Goal: Information Seeking & Learning: Learn about a topic

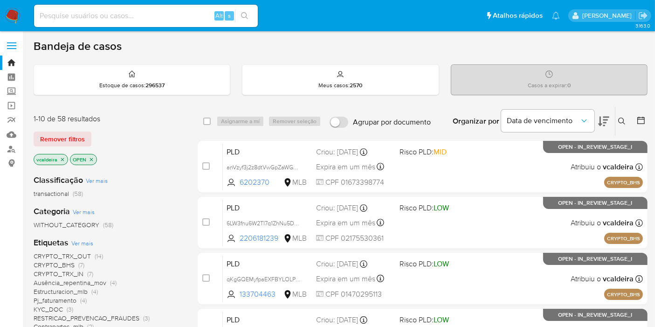
click at [642, 123] on icon at bounding box center [640, 120] width 7 height 7
click at [642, 116] on icon at bounding box center [640, 120] width 9 height 9
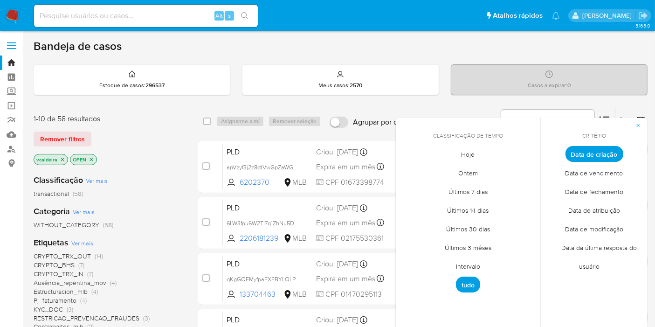
click at [636, 128] on span "button" at bounding box center [639, 125] width 6 height 13
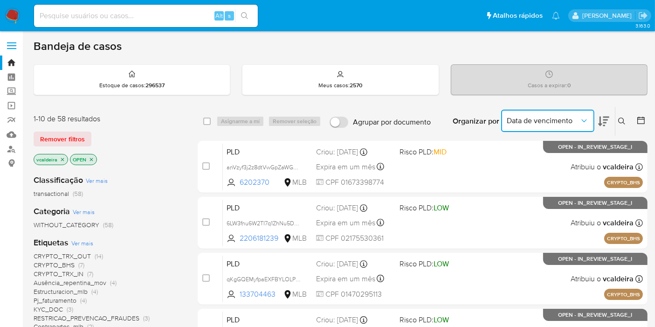
click at [568, 122] on span "Data de vencimento" at bounding box center [543, 120] width 73 height 9
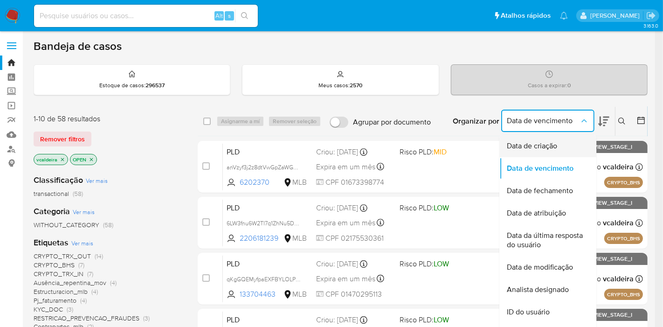
click at [544, 143] on span "Data de criação" at bounding box center [532, 145] width 50 height 9
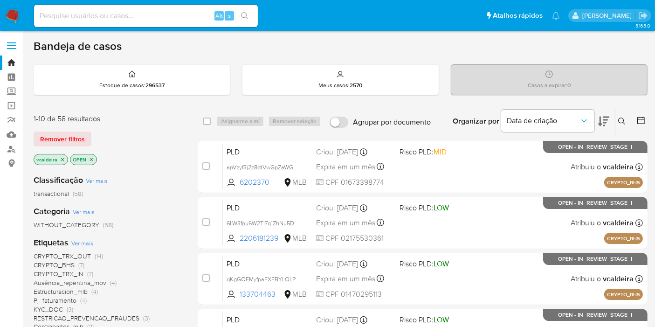
click at [638, 120] on icon at bounding box center [640, 120] width 9 height 9
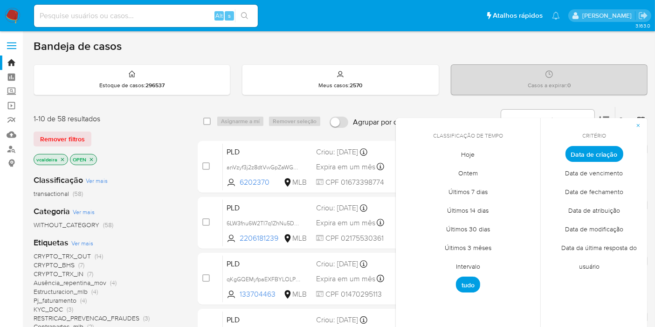
click at [471, 266] on span "Intervalo" at bounding box center [468, 266] width 44 height 19
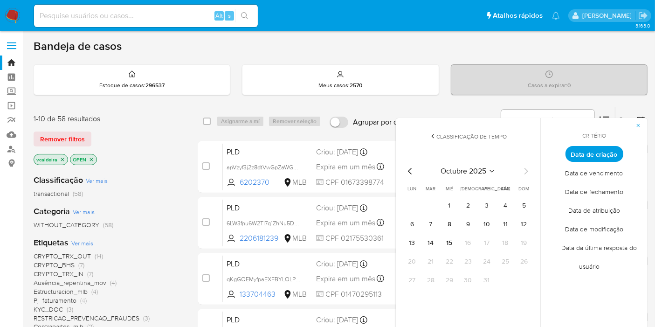
click at [484, 167] on span "octubre 2025" at bounding box center [464, 170] width 46 height 9
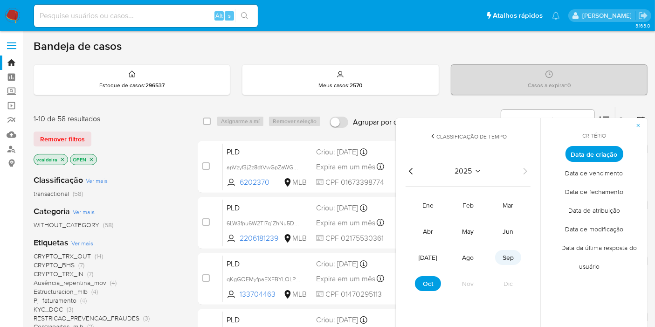
click at [504, 257] on span "sep" at bounding box center [508, 257] width 11 height 9
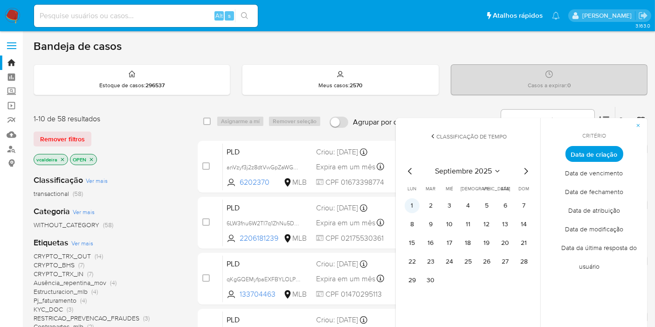
click at [408, 205] on button "1" at bounding box center [412, 205] width 15 height 15
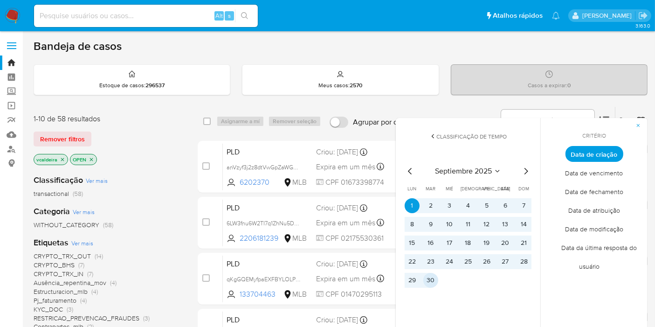
click at [429, 279] on button "30" at bounding box center [430, 280] width 15 height 15
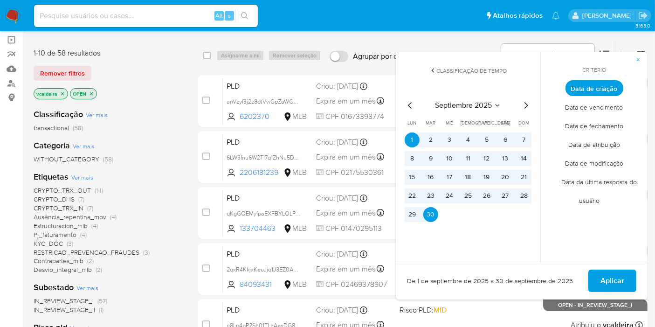
scroll to position [52, 0]
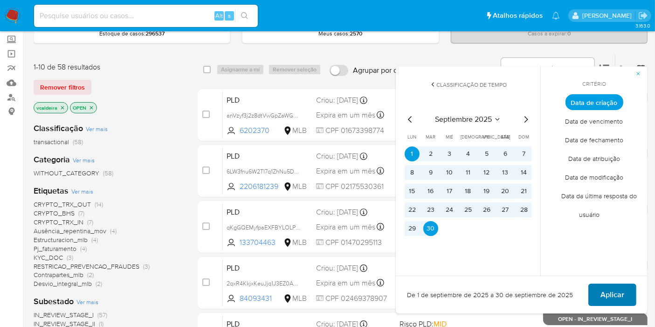
click at [607, 301] on span "Aplicar" at bounding box center [613, 294] width 24 height 21
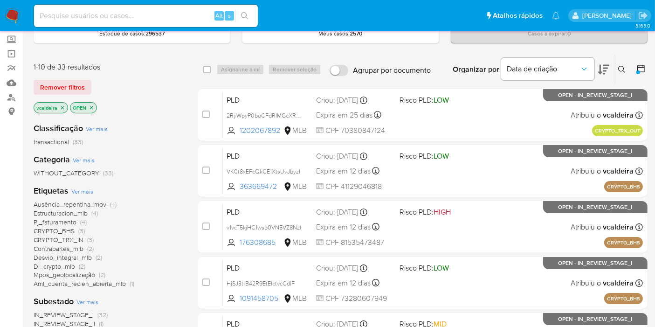
click at [74, 203] on span "Ausência_repentina_mov" at bounding box center [70, 204] width 73 height 9
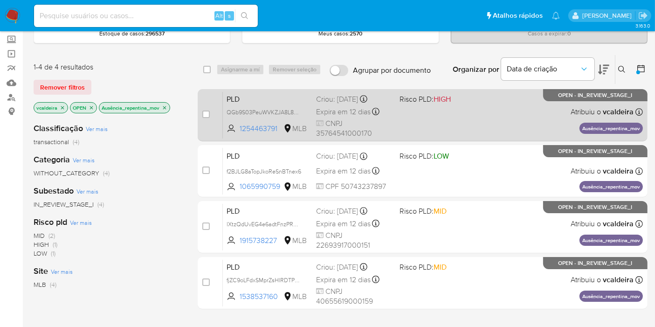
click at [577, 107] on span "Atribuiu o vcaldeira" at bounding box center [602, 112] width 63 height 10
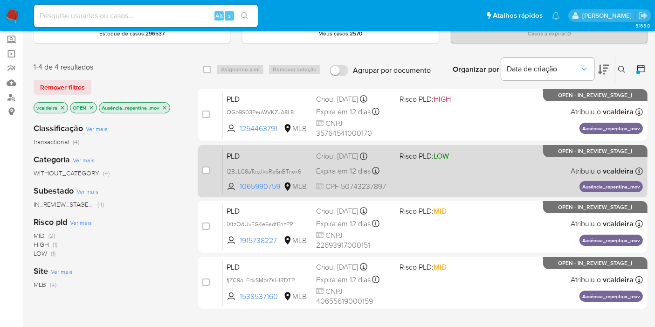
click at [598, 159] on div "PLD f2BJLG8aTopJkoReSnBTnex6 1065990759 MLB Risco PLD: LOW Criou: 12/09/2025 Cr…" at bounding box center [433, 170] width 420 height 47
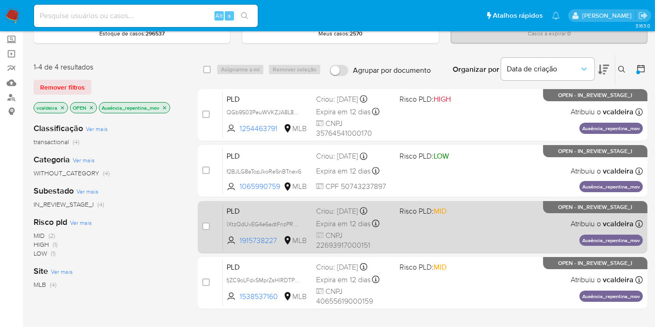
click at [573, 213] on div "PLD lXtzQdUvEG4e6adtFnzPR8mn 1915738227 MLB Risco PLD: MID Criou: 12/09/2025 Cr…" at bounding box center [433, 226] width 420 height 47
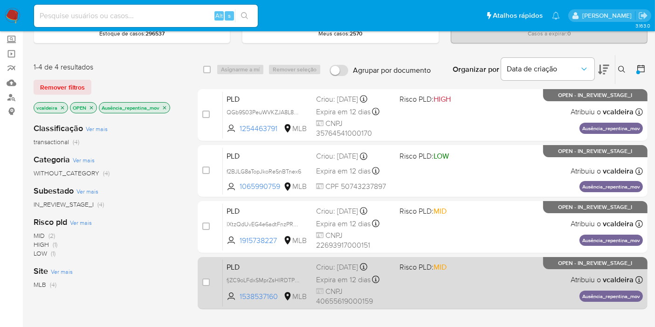
click at [587, 271] on div "PLD fjZC9oLFdxSMprZsHlRDTPYV 1538537160 MLB Risco PLD: MID Criou: 12/09/2025 Cr…" at bounding box center [433, 282] width 420 height 47
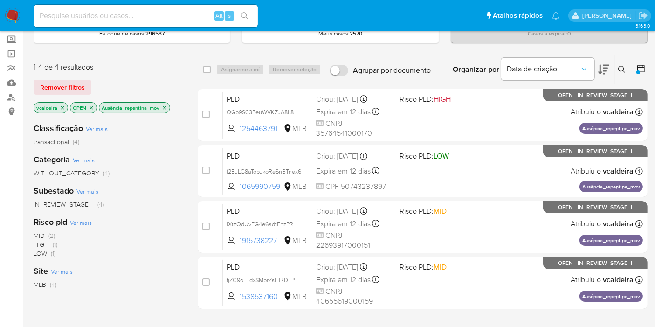
click at [166, 108] on icon "close-filter" at bounding box center [165, 108] width 6 height 6
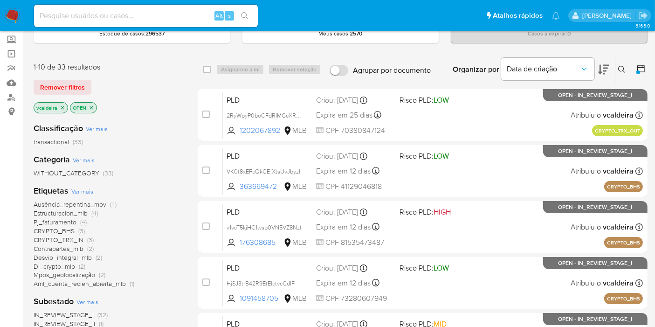
click at [68, 257] on span "Desvio_integral_mlb" at bounding box center [63, 257] width 58 height 9
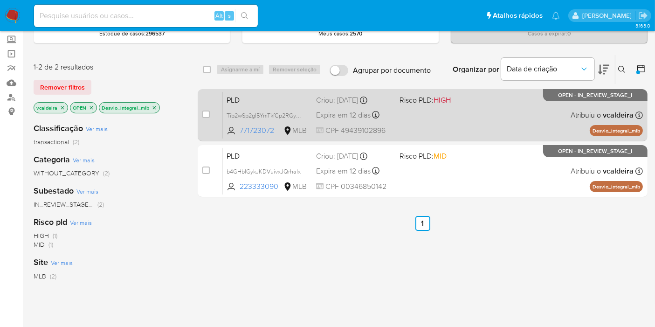
click at [591, 107] on div "PLD Tib2wSp2gl5YmTkfCp2RGywx 771723072 MLB Risco PLD: HIGH Criou: 12/09/2025 Cr…" at bounding box center [433, 114] width 420 height 47
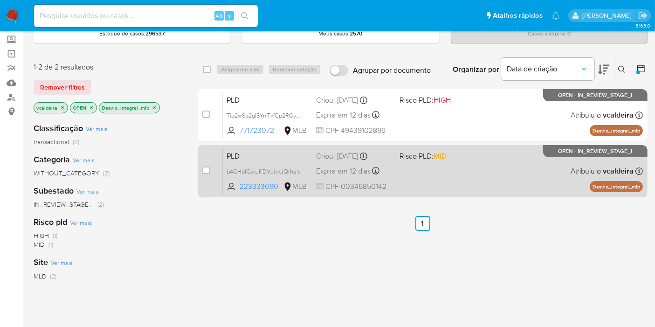
click at [569, 158] on div "PLD b4GHblGykJKDVuivxJQrhalx 223333090 MLB Risco PLD: MID Criou: 12/09/2025 Cri…" at bounding box center [433, 170] width 420 height 47
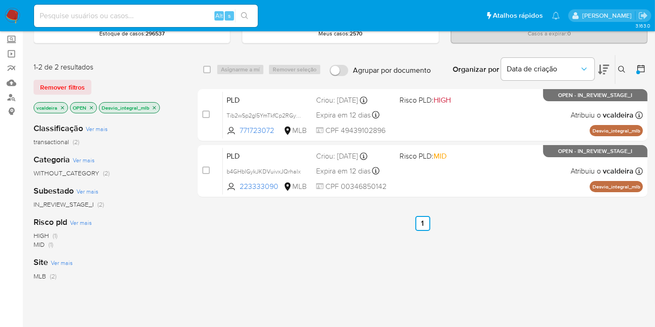
click at [154, 106] on icon "close-filter" at bounding box center [154, 107] width 3 height 3
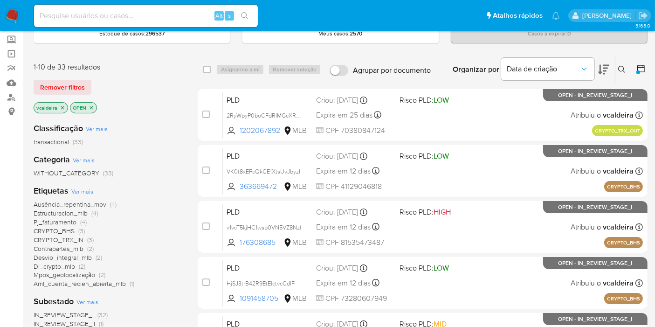
click at [68, 221] on span "Pj_faturamento" at bounding box center [55, 221] width 43 height 9
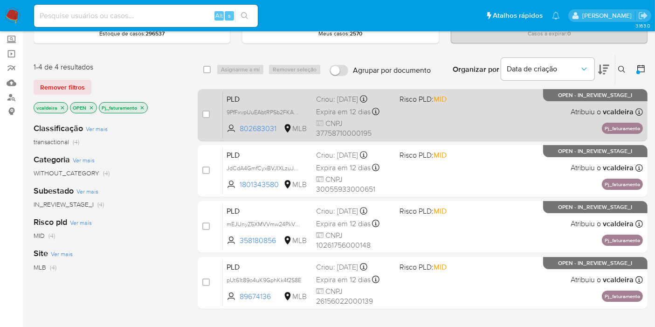
click at [567, 104] on div "PLD 9PfFxvpUuEAbtRPSb2FKA5MW 802683031 MLB Risco PLD: MID Criou: 12/09/2025 Cri…" at bounding box center [433, 114] width 420 height 47
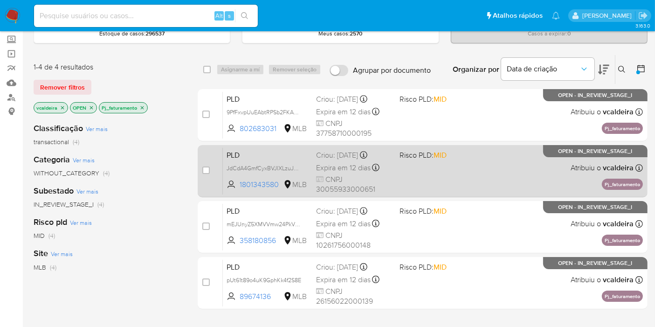
click at [586, 167] on span "Atribuiu o vcaldeira" at bounding box center [602, 168] width 63 height 10
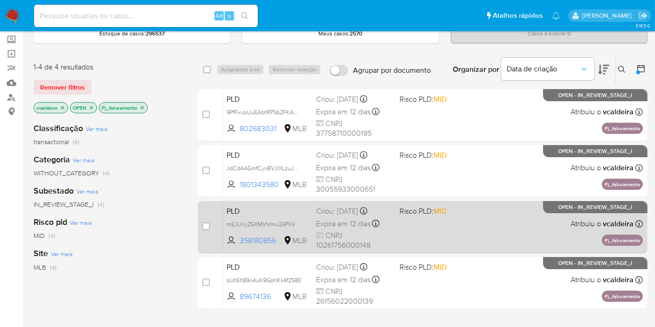
click at [593, 219] on span "Atribuiu o vcaldeira" at bounding box center [602, 224] width 63 height 10
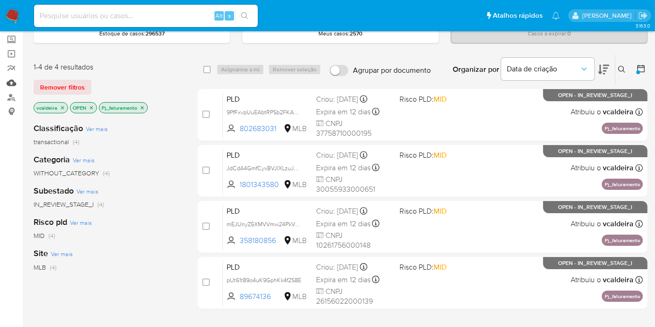
click at [18, 84] on link "Mulan" at bounding box center [55, 83] width 111 height 14
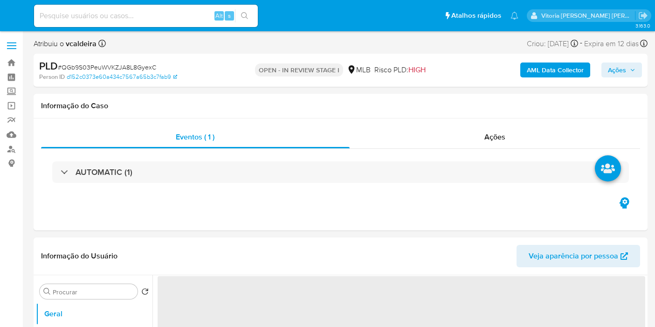
select select "10"
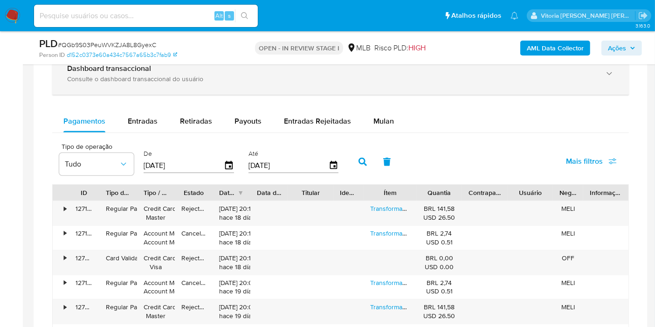
scroll to position [725, 0]
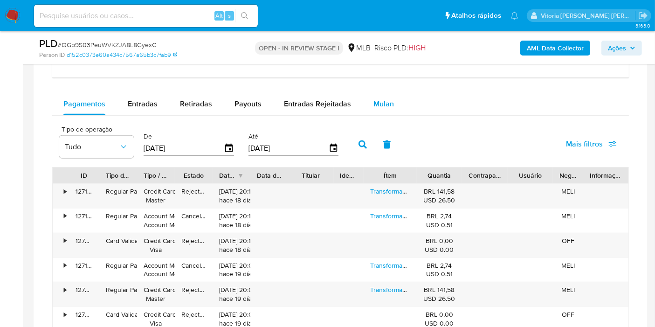
click at [387, 104] on span "Mulan" at bounding box center [383, 103] width 21 height 11
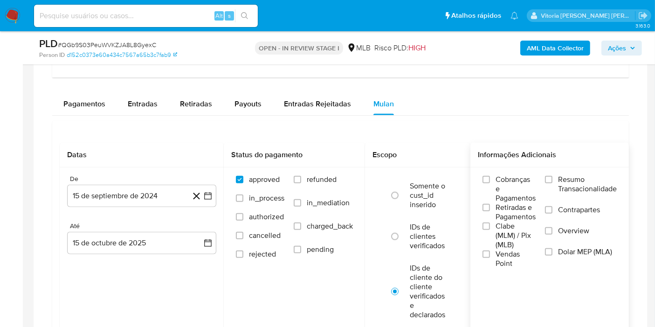
click at [607, 186] on span "Resumo Transacionalidade" at bounding box center [587, 184] width 59 height 19
click at [553, 183] on input "Resumo Transacionalidade" at bounding box center [548, 179] width 7 height 7
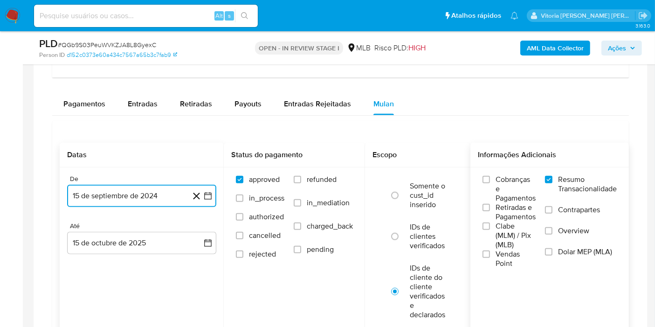
click at [138, 186] on button "15 de septiembre de 2024" at bounding box center [141, 196] width 149 height 22
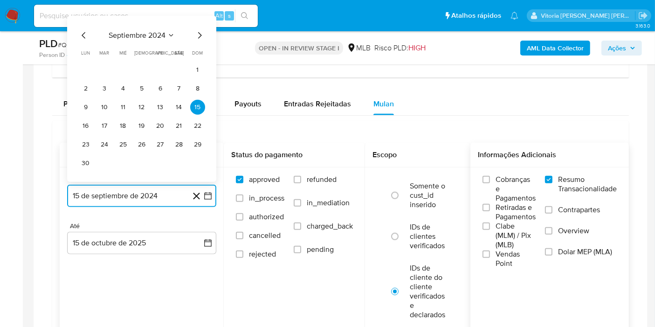
click at [159, 33] on span "septiembre 2024" at bounding box center [137, 35] width 57 height 9
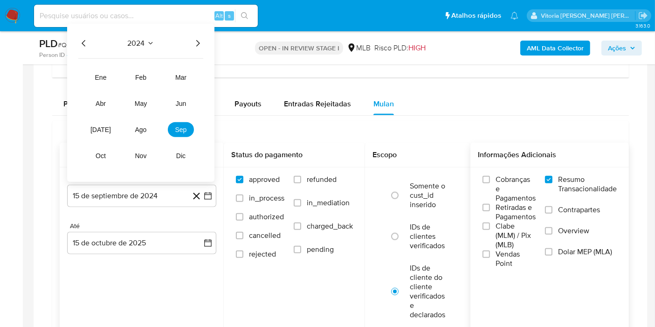
click at [194, 46] on icon "Año siguiente" at bounding box center [197, 43] width 11 height 11
click at [187, 78] on button "mar" at bounding box center [181, 77] width 26 height 15
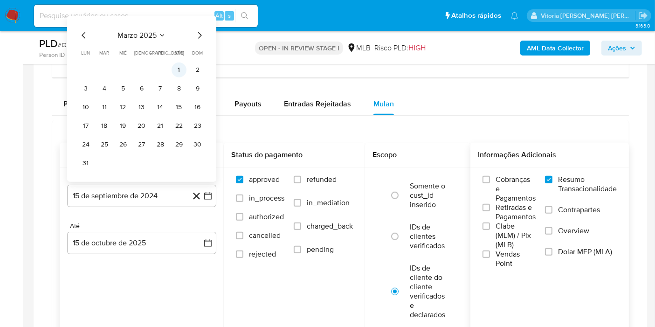
click at [182, 71] on button "1" at bounding box center [179, 69] width 15 height 15
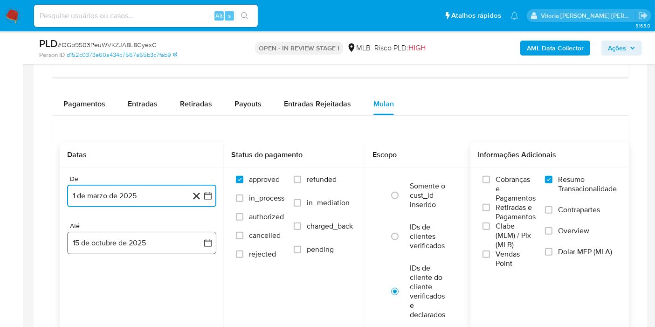
click at [130, 241] on button "15 de octubre de 2025" at bounding box center [141, 243] width 149 height 22
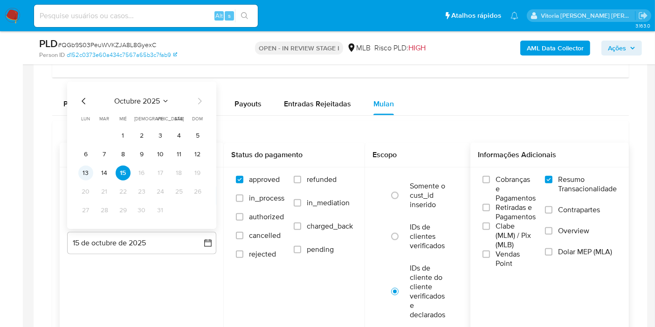
click at [90, 175] on button "13" at bounding box center [85, 173] width 15 height 15
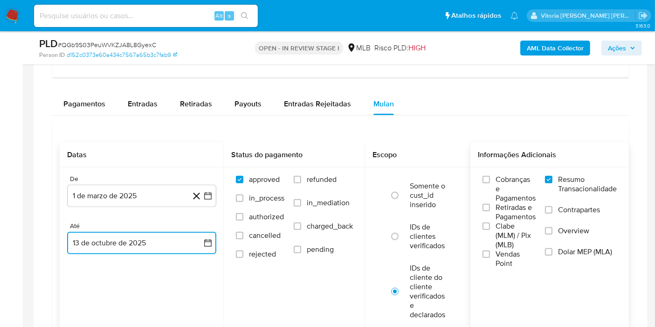
scroll to position [880, 0]
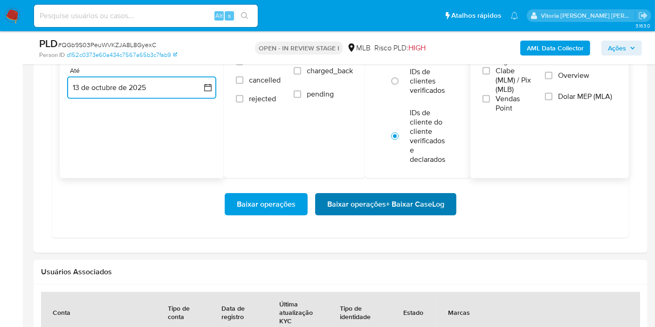
click at [396, 205] on span "Baixar operações + Baixar CaseLog" at bounding box center [385, 204] width 117 height 21
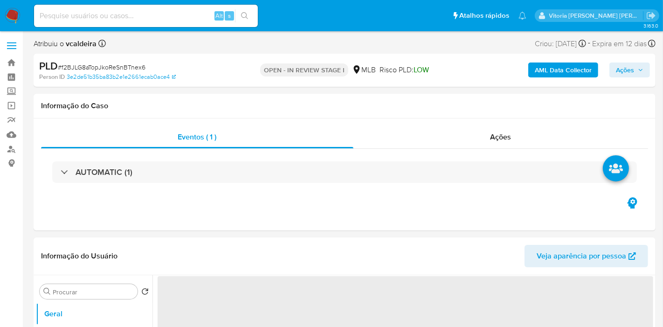
select select "10"
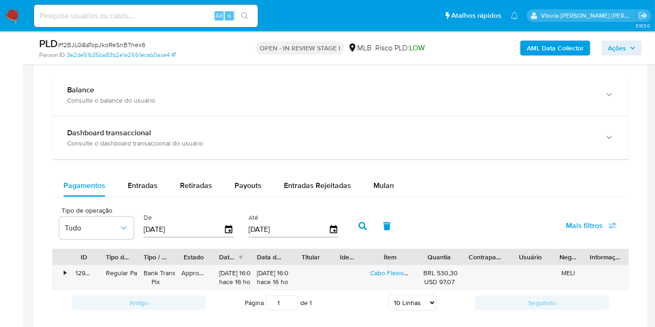
scroll to position [725, 0]
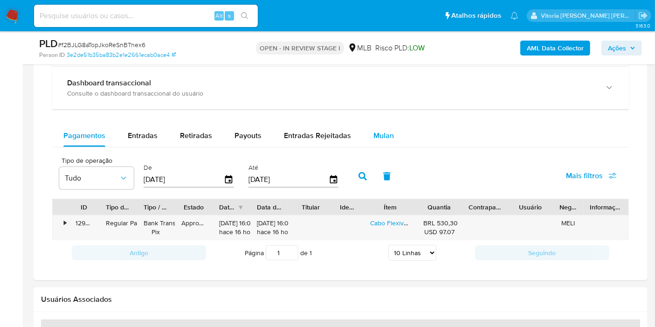
click at [380, 127] on div "Mulan" at bounding box center [383, 135] width 21 height 22
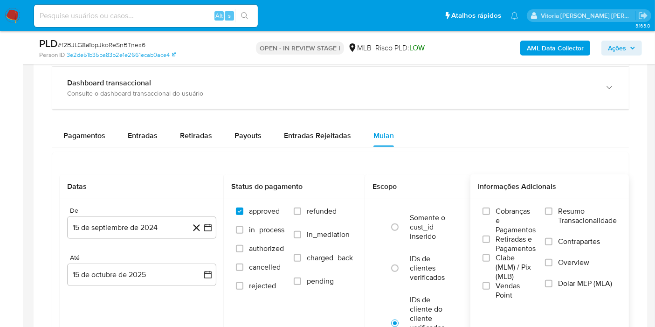
click at [595, 224] on label "Resumo Transacionalidade" at bounding box center [581, 222] width 72 height 30
click at [590, 213] on span "Resumo Transacionalidade" at bounding box center [587, 216] width 59 height 19
click at [553, 213] on input "Resumo Transacionalidade" at bounding box center [548, 210] width 7 height 7
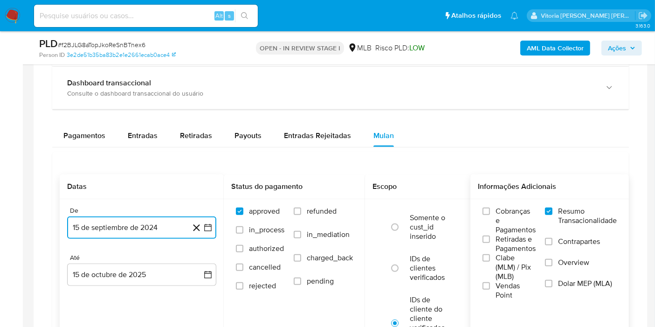
click at [113, 222] on button "15 de septiembre de 2024" at bounding box center [141, 227] width 149 height 22
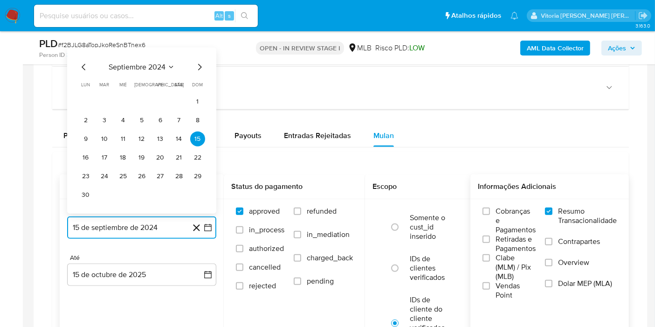
click at [157, 62] on span "septiembre 2024" at bounding box center [137, 66] width 57 height 9
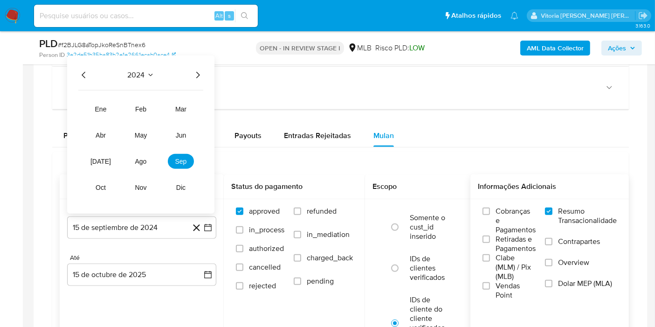
click at [198, 71] on icon "Año siguiente" at bounding box center [197, 74] width 11 height 11
click at [175, 111] on button "mar" at bounding box center [181, 109] width 26 height 15
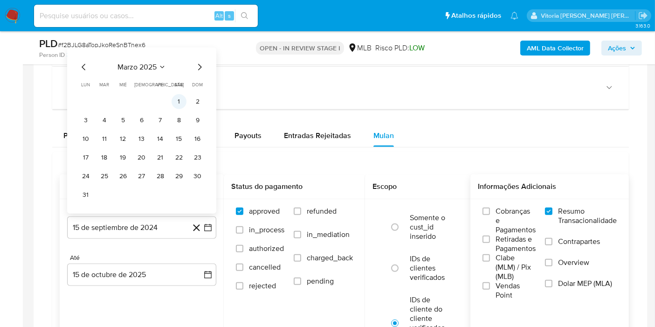
click at [177, 100] on button "1" at bounding box center [179, 101] width 15 height 15
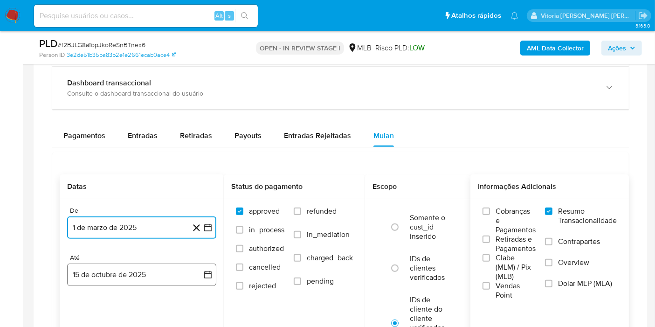
click at [137, 263] on button "15 de octubre de 2025" at bounding box center [141, 274] width 149 height 22
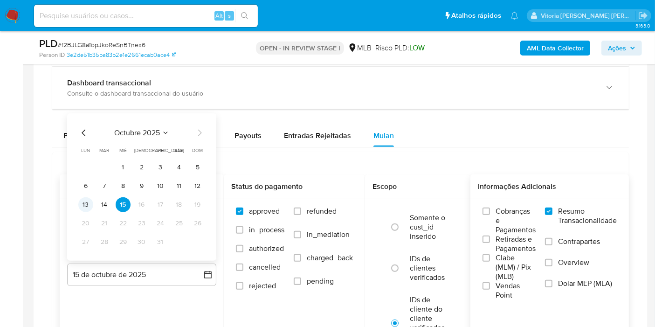
click at [91, 203] on button "13" at bounding box center [85, 204] width 15 height 15
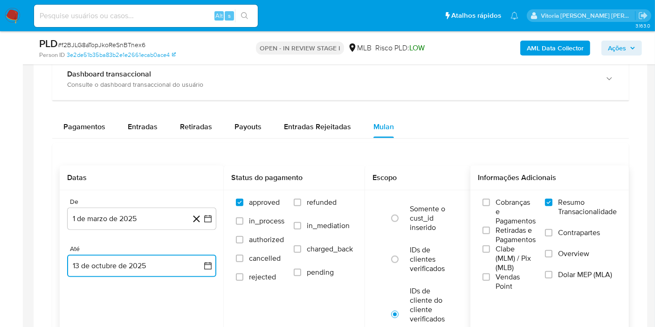
scroll to position [829, 0]
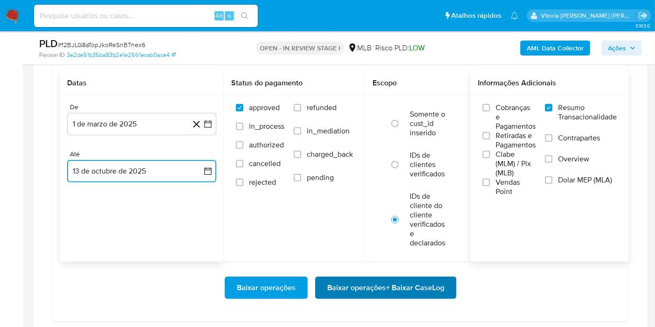
click at [409, 283] on span "Baixar operações + Baixar CaseLog" at bounding box center [385, 287] width 117 height 21
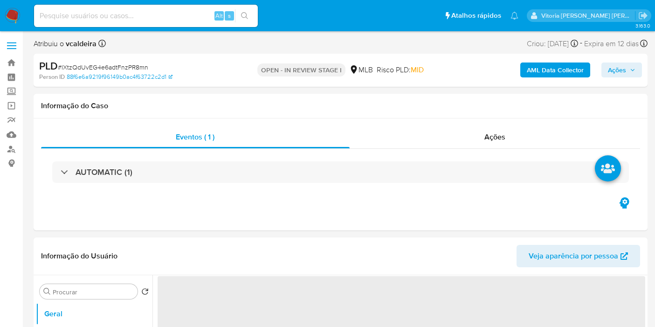
select select "10"
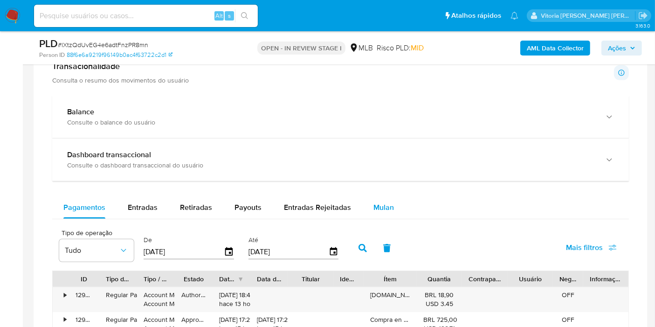
click at [376, 199] on div "Mulan" at bounding box center [383, 207] width 21 height 22
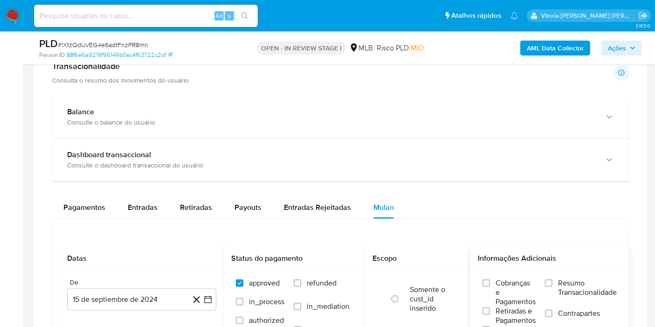
scroll to position [777, 0]
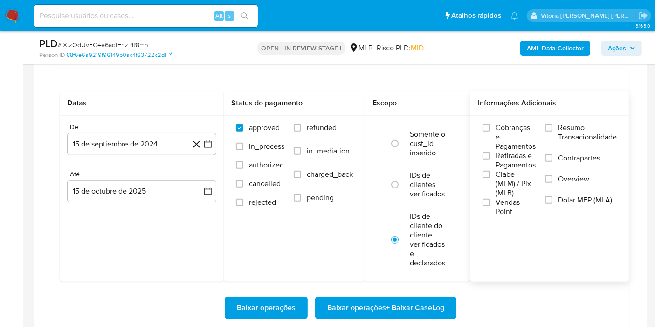
click at [603, 126] on span "Resumo Transacionalidade" at bounding box center [587, 132] width 59 height 19
click at [553, 126] on input "Resumo Transacionalidade" at bounding box center [548, 127] width 7 height 7
click at [120, 139] on button "15 de septiembre de 2024" at bounding box center [141, 144] width 149 height 22
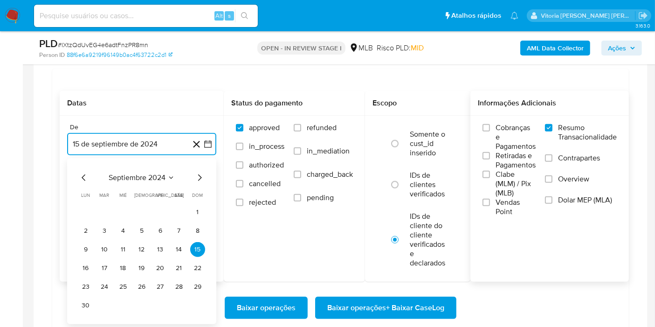
click at [168, 180] on button "septiembre 2024" at bounding box center [142, 177] width 66 height 9
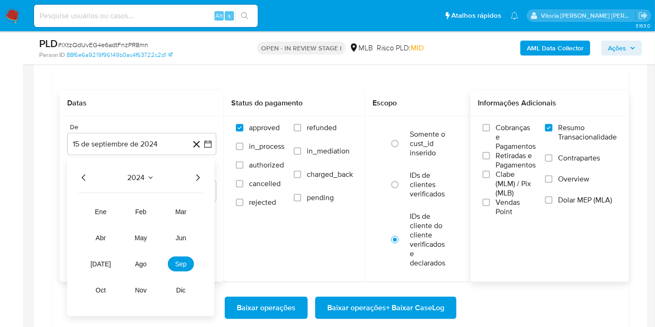
click at [200, 174] on icon "Año siguiente" at bounding box center [197, 177] width 11 height 11
click at [187, 211] on button "mar" at bounding box center [181, 211] width 26 height 15
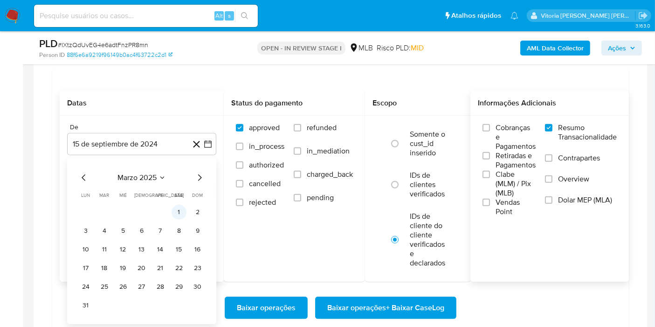
click at [183, 210] on button "1" at bounding box center [179, 212] width 15 height 15
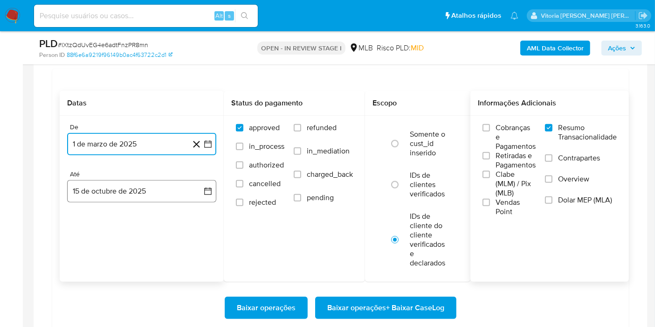
click at [89, 191] on button "15 de octubre de 2025" at bounding box center [141, 191] width 149 height 22
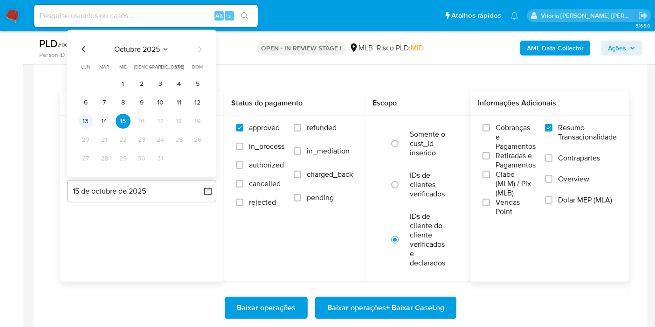
click at [90, 117] on button "13" at bounding box center [85, 121] width 15 height 15
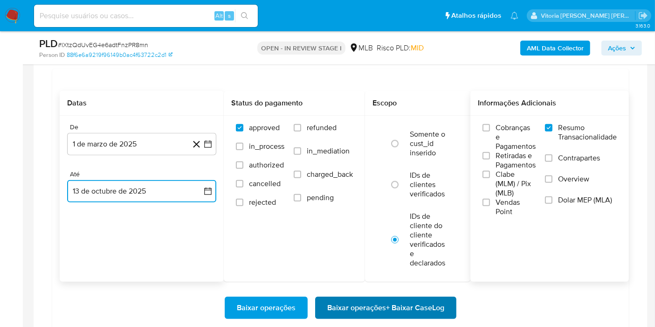
click at [338, 303] on span "Baixar operações + Baixar CaseLog" at bounding box center [385, 307] width 117 height 21
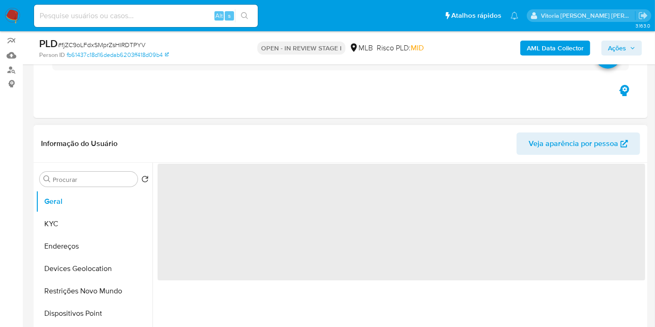
scroll to position [104, 0]
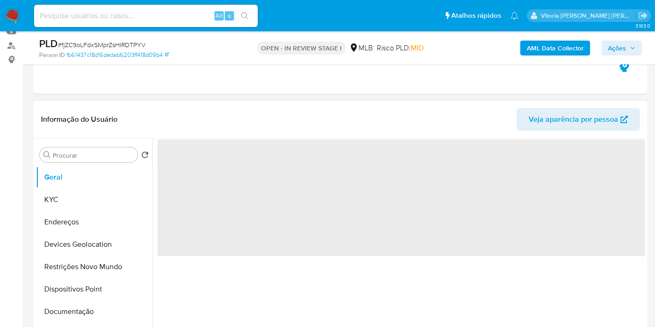
select select "10"
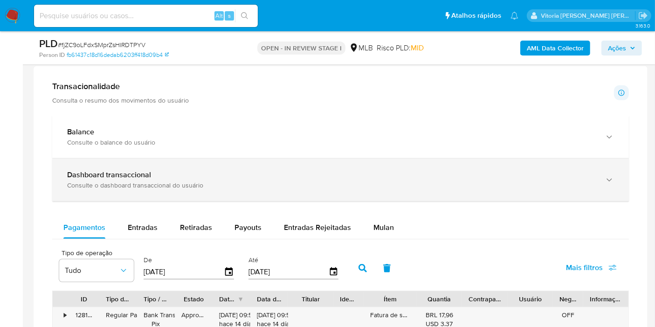
scroll to position [622, 0]
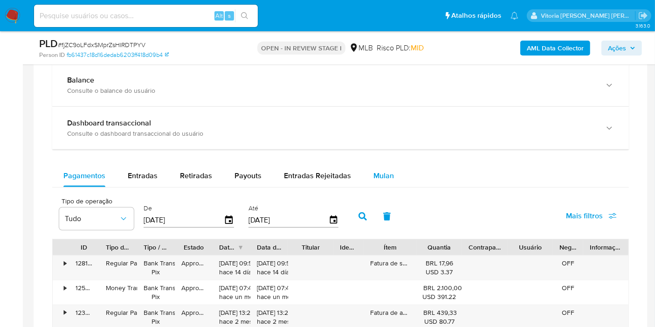
click at [380, 173] on span "Mulan" at bounding box center [383, 175] width 21 height 11
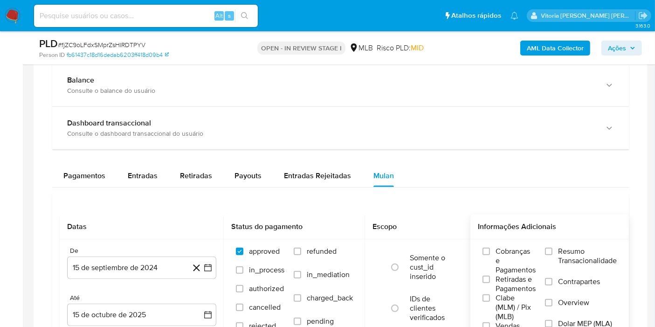
click at [563, 257] on span "Resumo Transacionalidade" at bounding box center [587, 256] width 59 height 19
click at [553, 255] on input "Resumo Transacionalidade" at bounding box center [548, 251] width 7 height 7
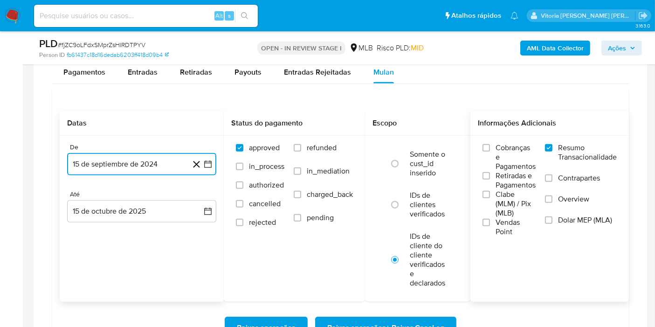
click at [107, 153] on button "15 de septiembre de 2024" at bounding box center [141, 164] width 149 height 22
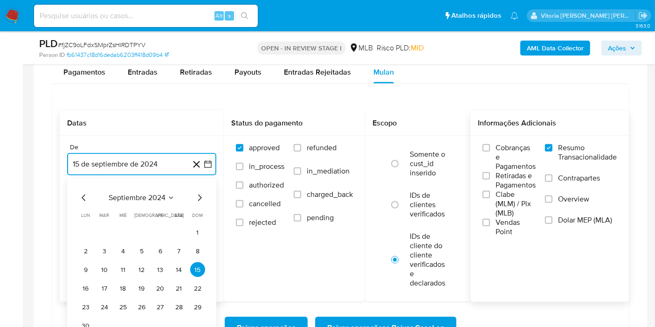
click at [166, 196] on button "septiembre 2024" at bounding box center [142, 197] width 66 height 9
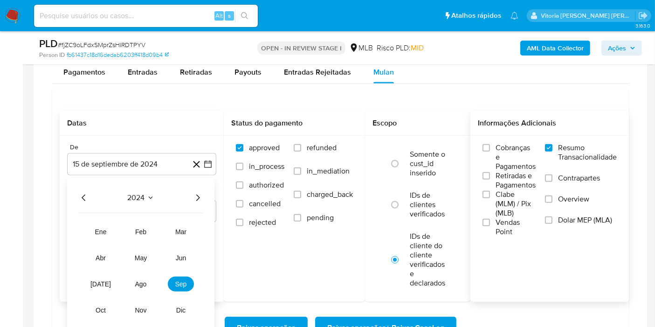
click at [195, 195] on icon "Año siguiente" at bounding box center [197, 197] width 11 height 11
click at [176, 231] on span "mar" at bounding box center [180, 231] width 11 height 7
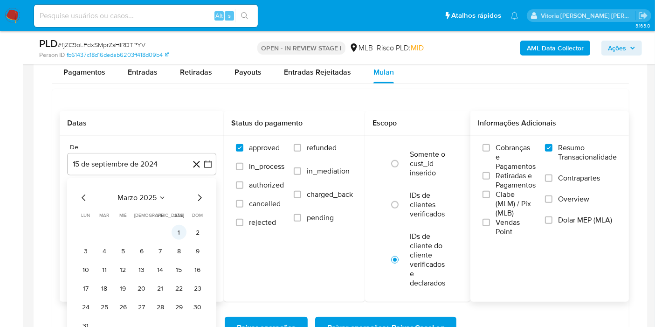
click at [179, 227] on button "1" at bounding box center [179, 232] width 15 height 15
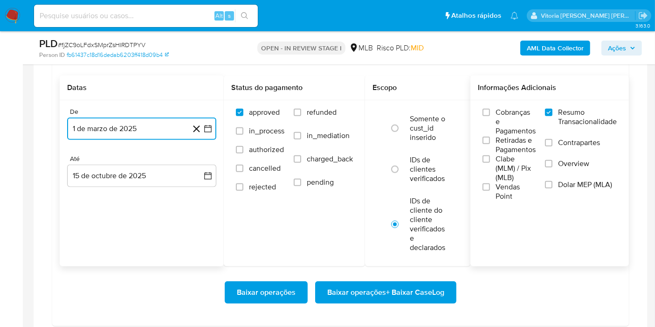
scroll to position [777, 0]
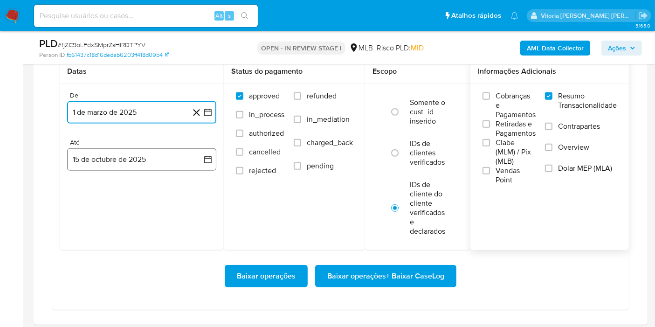
click at [112, 158] on button "15 de octubre de 2025" at bounding box center [141, 159] width 149 height 22
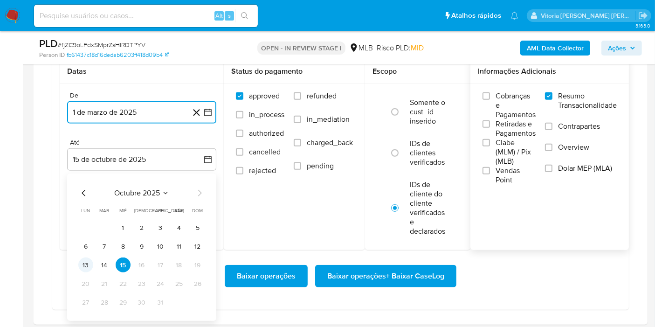
click at [88, 263] on button "13" at bounding box center [85, 264] width 15 height 15
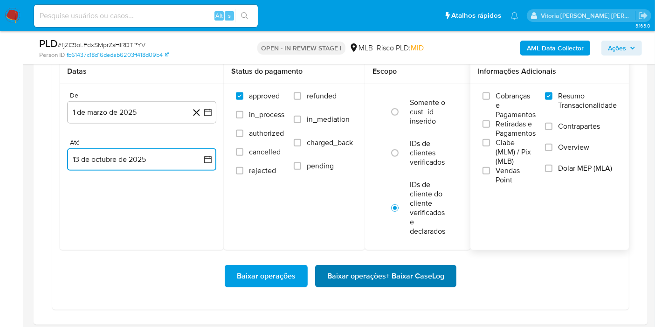
click at [335, 267] on span "Baixar operações + Baixar CaseLog" at bounding box center [385, 276] width 117 height 21
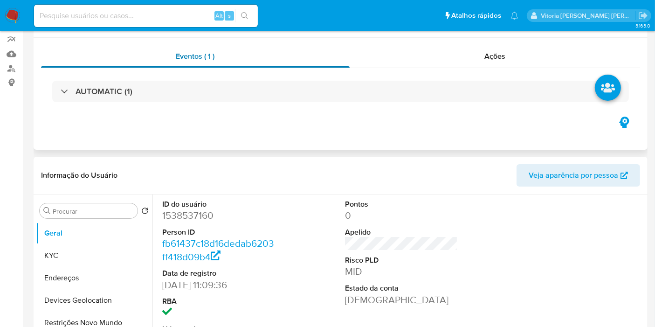
scroll to position [0, 0]
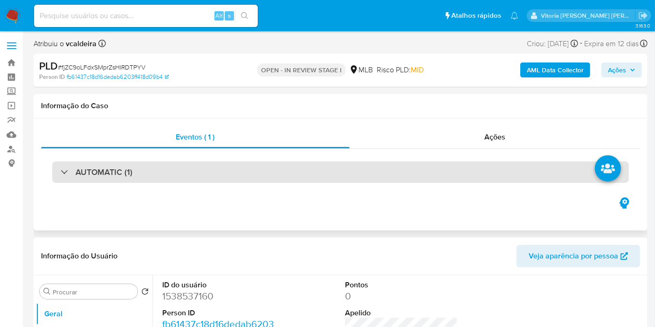
click at [70, 173] on div "AUTOMATIC (1)" at bounding box center [97, 172] width 72 height 10
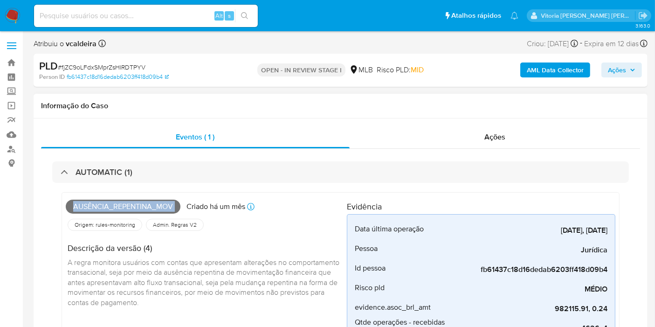
drag, startPoint x: 74, startPoint y: 203, endPoint x: 183, endPoint y: 207, distance: 109.7
click at [183, 207] on div "Ausência_repentina_mov Criado há um mês Criado: 12/09/2025 00:14:24" at bounding box center [206, 206] width 281 height 21
copy span "Ausência_repentina_mov"
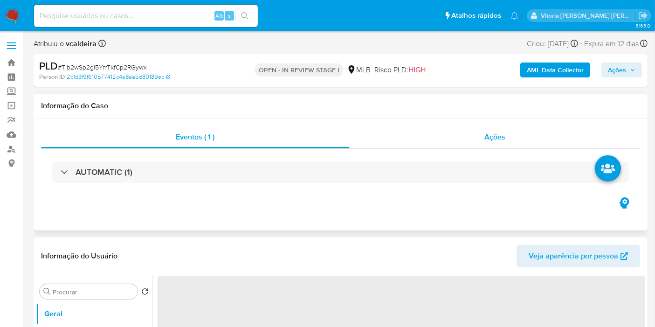
select select "10"
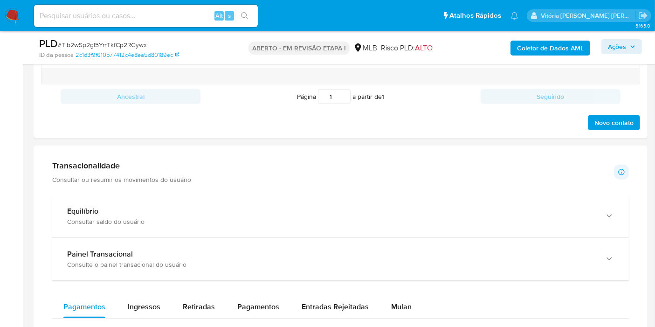
scroll to position [622, 0]
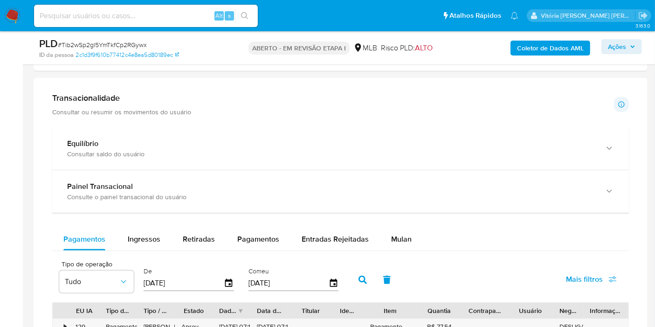
click at [405, 238] on font "Mulan" at bounding box center [401, 239] width 21 height 11
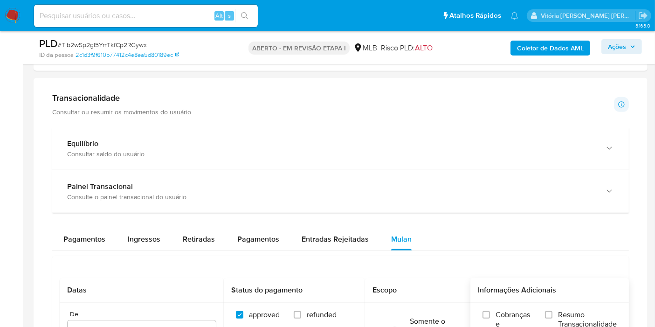
scroll to position [777, 0]
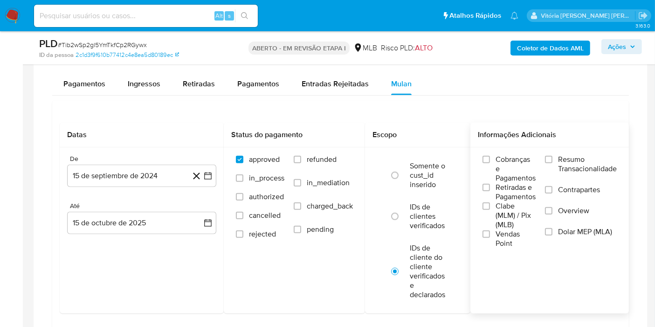
click at [579, 170] on span "Resumo Transacionalidade" at bounding box center [587, 164] width 59 height 19
click at [553, 163] on input "Resumo Transacionalidade" at bounding box center [548, 159] width 7 height 7
click at [119, 176] on button "15 de septiembre de 2024" at bounding box center [141, 176] width 149 height 22
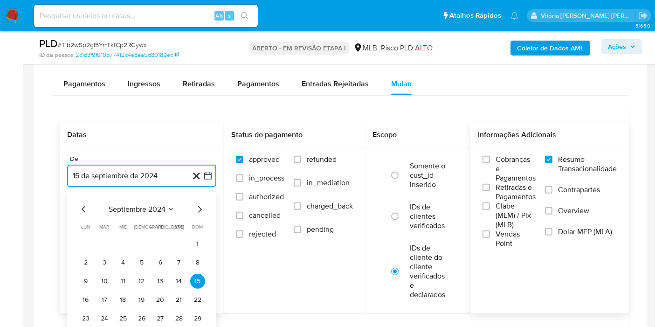
click at [148, 211] on span "septiembre 2024" at bounding box center [137, 209] width 57 height 9
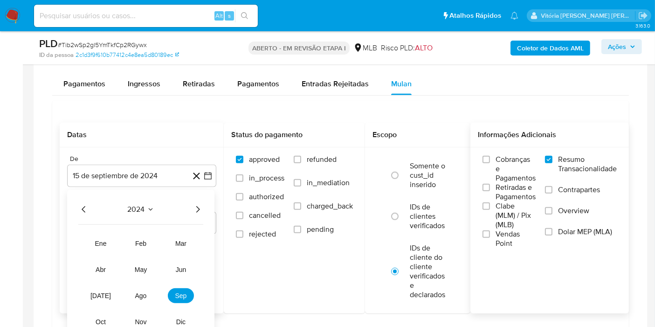
click at [206, 209] on div "2024 2024 ene feb mar abr may jun jul ago sep oct nov dic" at bounding box center [140, 269] width 147 height 158
drag, startPoint x: 199, startPoint y: 204, endPoint x: 177, endPoint y: 229, distance: 33.3
click at [198, 206] on icon "Año siguiente" at bounding box center [197, 209] width 11 height 11
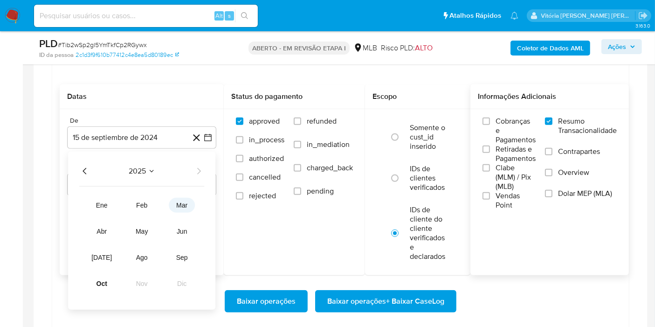
scroll to position [829, 0]
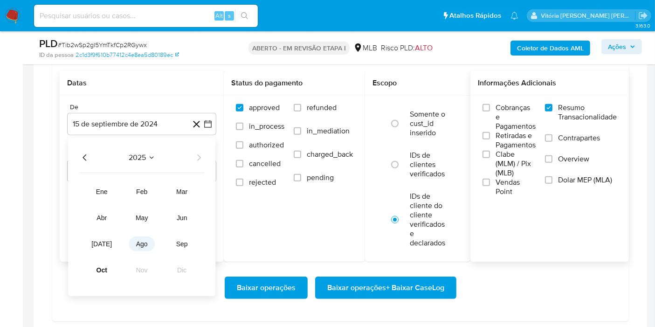
click at [138, 244] on span "ago" at bounding box center [142, 243] width 12 height 7
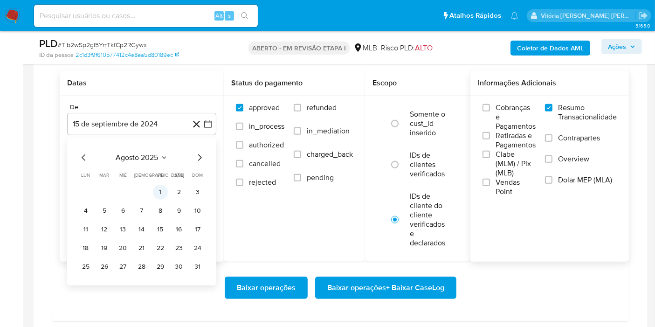
click at [166, 189] on button "1" at bounding box center [160, 192] width 15 height 15
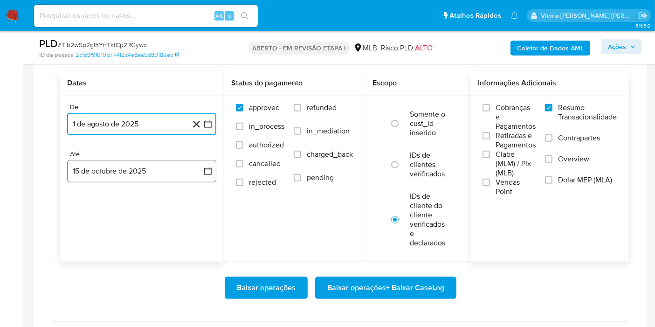
click at [121, 167] on button "15 de octubre de 2025" at bounding box center [141, 171] width 149 height 22
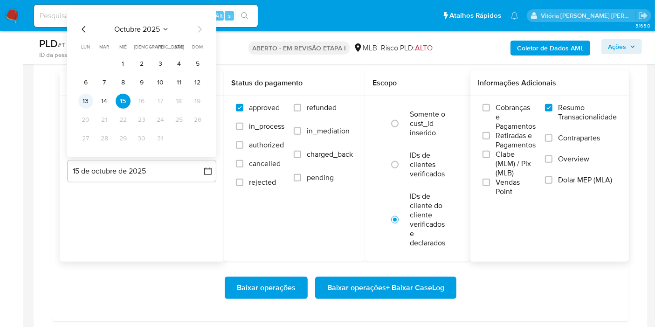
click at [86, 106] on button "13" at bounding box center [85, 101] width 15 height 15
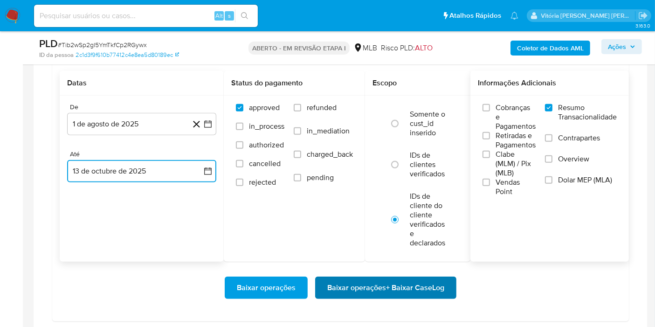
click at [361, 284] on span "Baixar operações + Baixar CaseLog" at bounding box center [385, 287] width 117 height 21
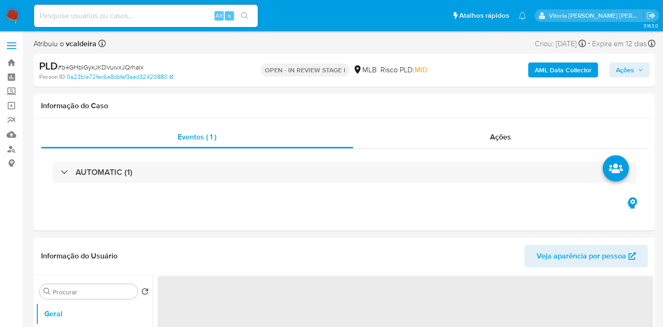
select select "10"
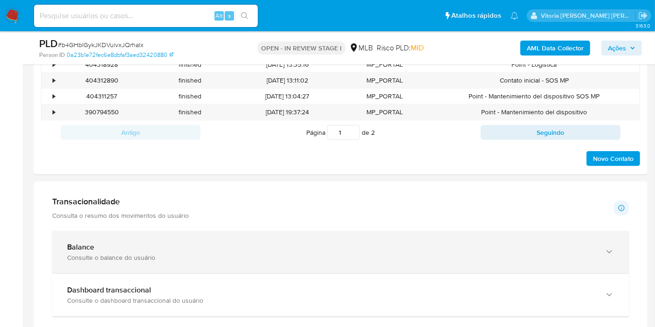
scroll to position [725, 0]
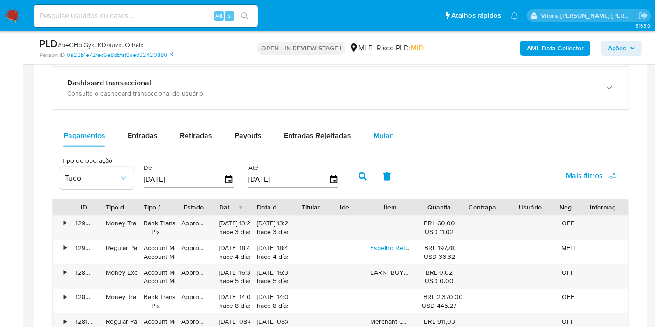
click at [382, 134] on span "Mulan" at bounding box center [383, 135] width 21 height 11
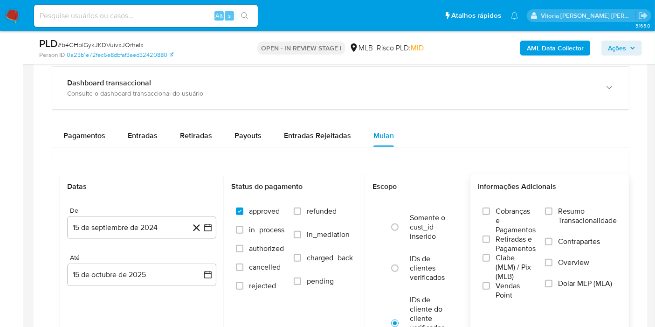
click at [583, 221] on span "Resumo Transacionalidade" at bounding box center [587, 216] width 59 height 19
click at [553, 215] on input "Resumo Transacionalidade" at bounding box center [548, 210] width 7 height 7
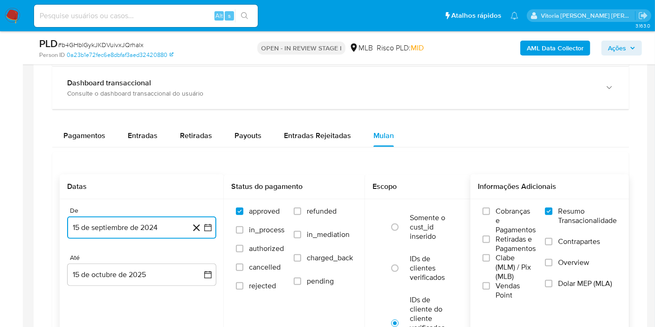
click at [146, 223] on button "15 de septiembre de 2024" at bounding box center [141, 227] width 149 height 22
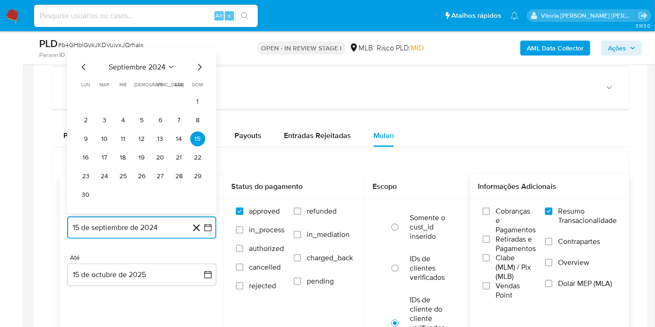
click at [162, 66] on span "septiembre 2024" at bounding box center [137, 66] width 57 height 9
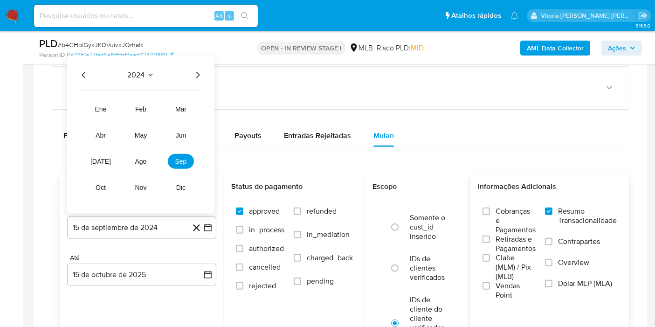
click at [195, 75] on icon "Año siguiente" at bounding box center [197, 74] width 11 height 11
click at [146, 161] on span "ago" at bounding box center [141, 161] width 12 height 7
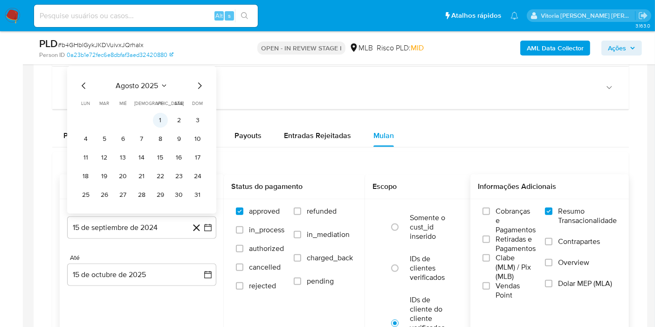
click at [166, 119] on button "1" at bounding box center [160, 120] width 15 height 15
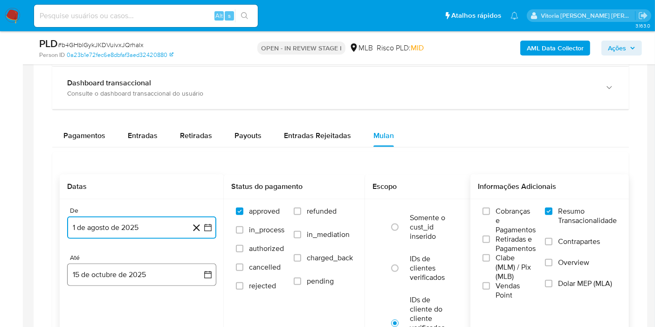
click at [145, 277] on button "15 de octubre de 2025" at bounding box center [141, 274] width 149 height 22
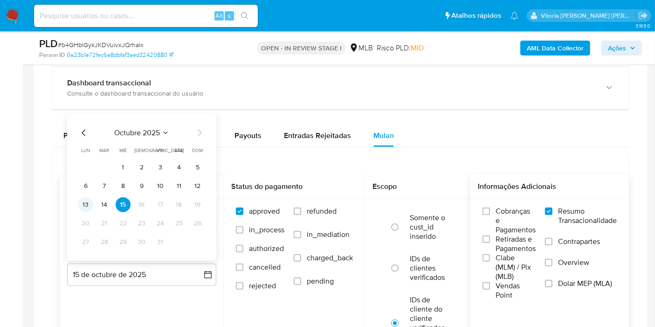
click at [84, 202] on button "13" at bounding box center [85, 204] width 15 height 15
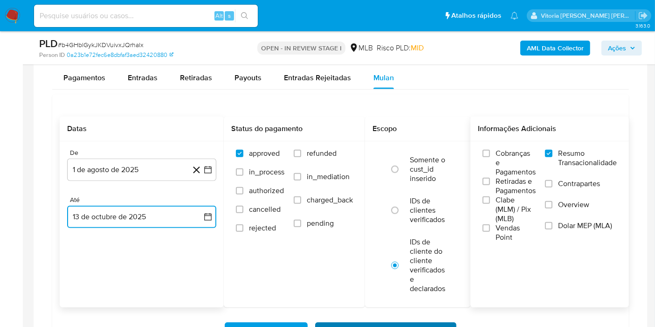
scroll to position [829, 0]
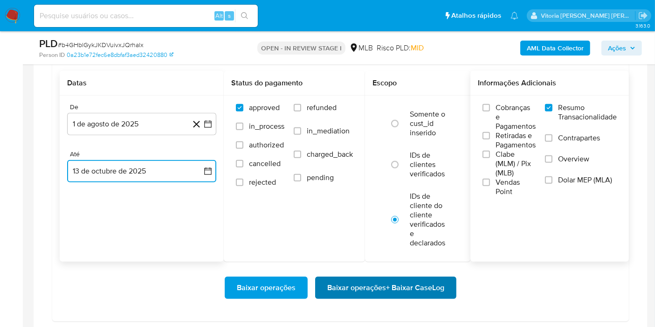
click at [425, 279] on span "Baixar operações + Baixar CaseLog" at bounding box center [385, 287] width 117 height 21
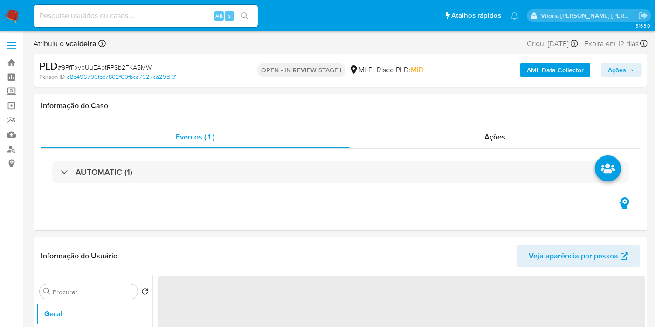
select select "10"
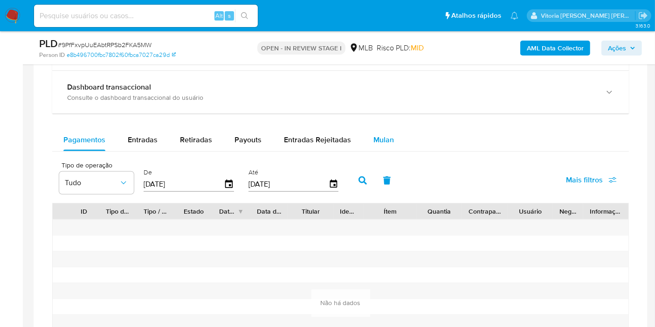
click at [385, 136] on span "Mulan" at bounding box center [383, 139] width 21 height 11
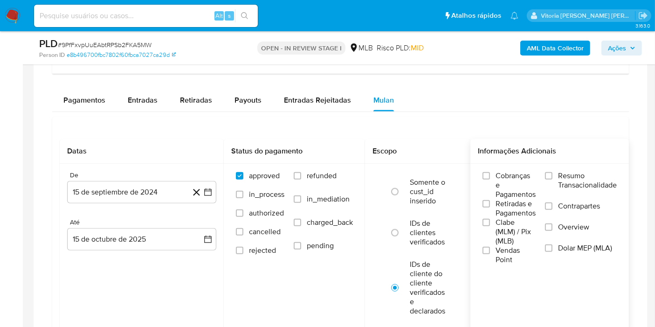
scroll to position [777, 0]
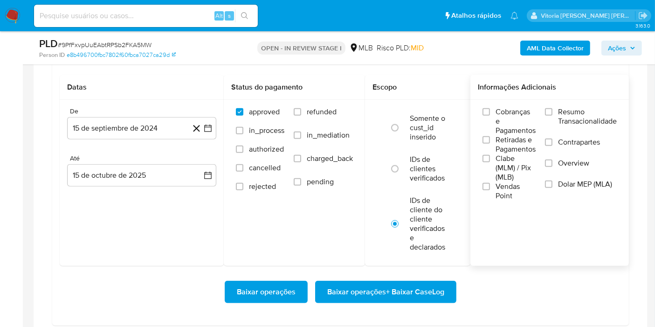
click at [581, 114] on span "Resumo Transacionalidade" at bounding box center [587, 116] width 59 height 19
click at [553, 114] on input "Resumo Transacionalidade" at bounding box center [548, 111] width 7 height 7
click at [84, 127] on button "15 de septiembre de 2024" at bounding box center [141, 128] width 149 height 22
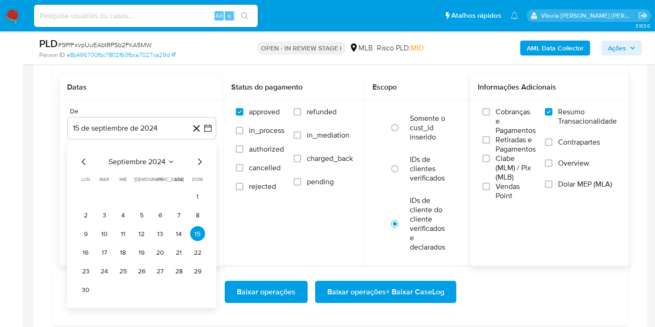
click at [130, 154] on div "septiembre 2024 septiembre 2024 lun lunes mar martes mié miércoles jue jueves v…" at bounding box center [141, 225] width 149 height 166
click at [152, 164] on span "septiembre 2024" at bounding box center [137, 161] width 57 height 9
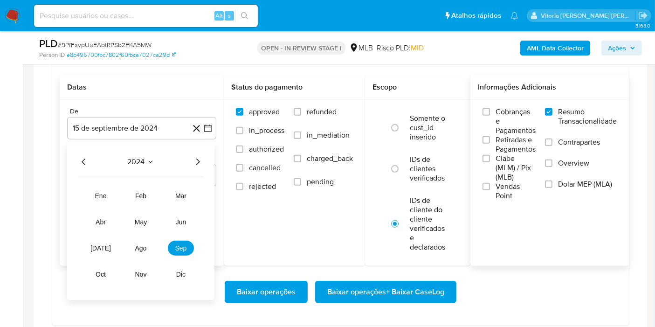
click at [206, 160] on div "2024 2024 ene feb mar abr may jun jul ago sep oct nov dic" at bounding box center [140, 221] width 147 height 158
click at [198, 159] on icon "Año siguiente" at bounding box center [197, 161] width 11 height 11
click at [148, 246] on button "ago" at bounding box center [141, 248] width 26 height 15
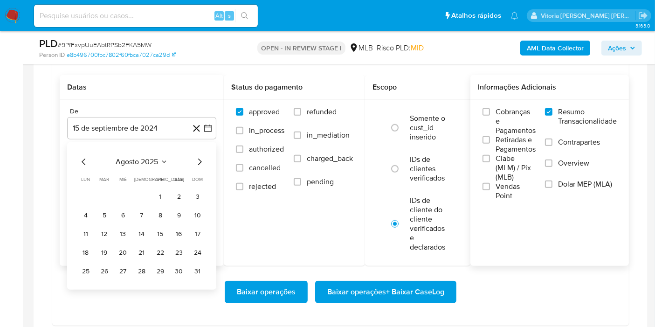
click at [163, 184] on table "lun lunes mar martes mié miércoles jue jueves vie viernes sáb sábado dom doming…" at bounding box center [141, 227] width 127 height 103
click at [159, 190] on button "1" at bounding box center [160, 196] width 15 height 15
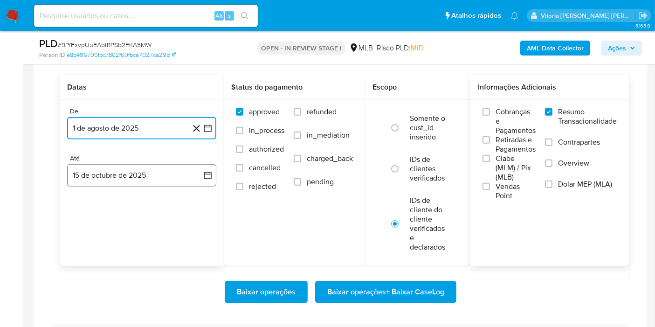
click at [141, 166] on button "15 de octubre de 2025" at bounding box center [141, 175] width 149 height 22
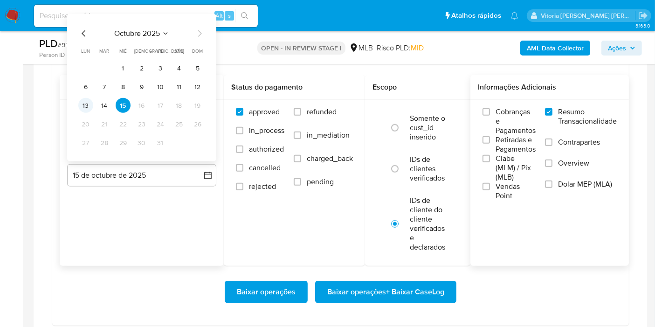
click at [79, 102] on button "13" at bounding box center [85, 105] width 15 height 15
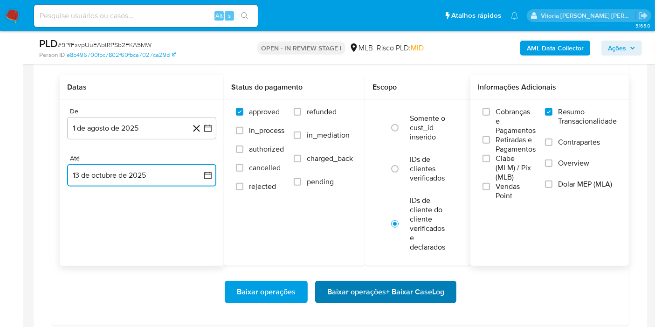
click at [373, 290] on span "Baixar operações + Baixar CaseLog" at bounding box center [385, 292] width 117 height 21
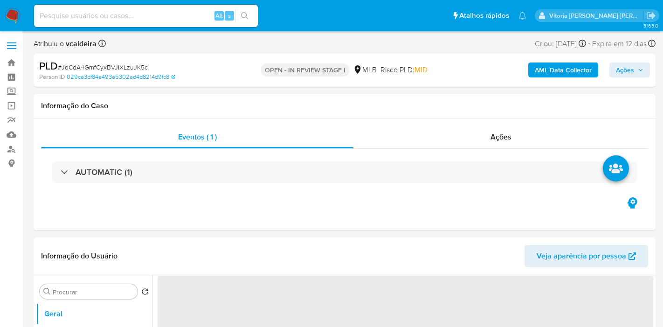
select select "10"
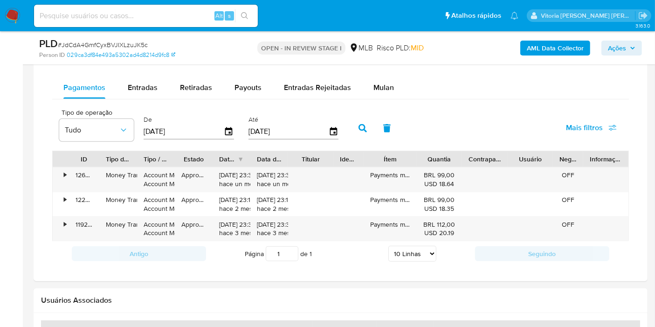
scroll to position [777, 0]
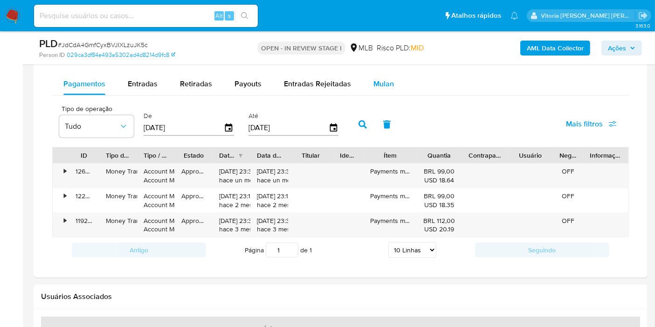
click at [394, 82] on button "Mulan" at bounding box center [383, 84] width 43 height 22
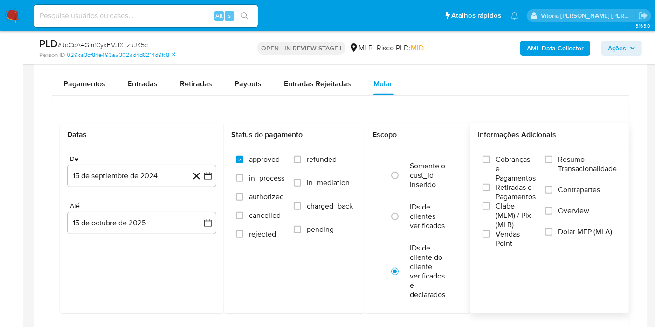
click at [588, 170] on span "Resumo Transacionalidade" at bounding box center [587, 164] width 59 height 19
click at [553, 163] on input "Resumo Transacionalidade" at bounding box center [548, 159] width 7 height 7
click at [144, 178] on button "15 de septiembre de 2024" at bounding box center [141, 176] width 149 height 22
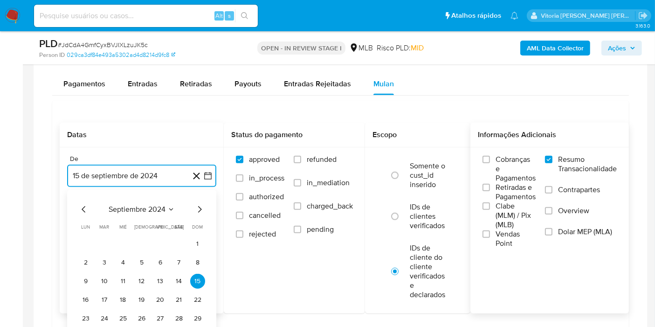
click at [156, 207] on span "septiembre 2024" at bounding box center [137, 209] width 57 height 9
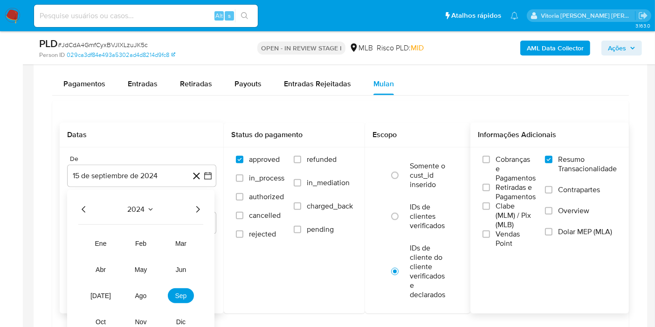
click at [197, 208] on icon "Año siguiente" at bounding box center [197, 209] width 11 height 11
click at [133, 296] on button "ago" at bounding box center [141, 295] width 26 height 15
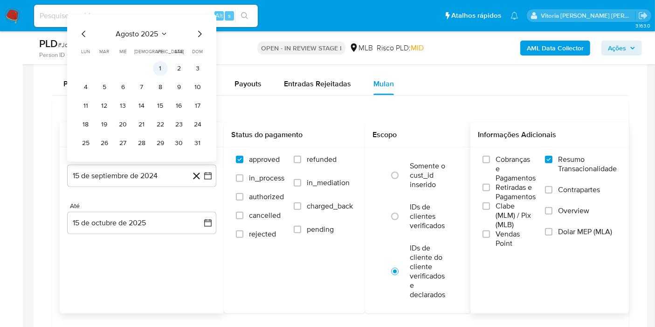
click at [158, 68] on button "1" at bounding box center [160, 68] width 15 height 15
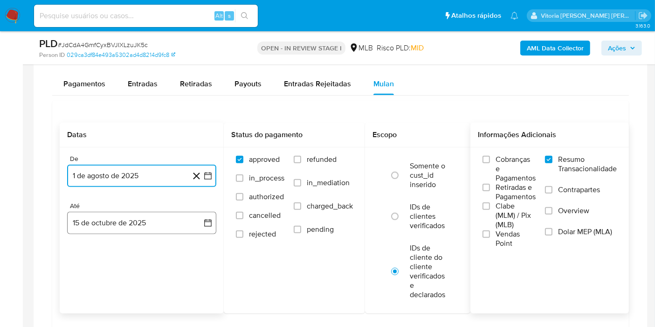
click at [126, 225] on button "15 de octubre de 2025" at bounding box center [141, 223] width 149 height 22
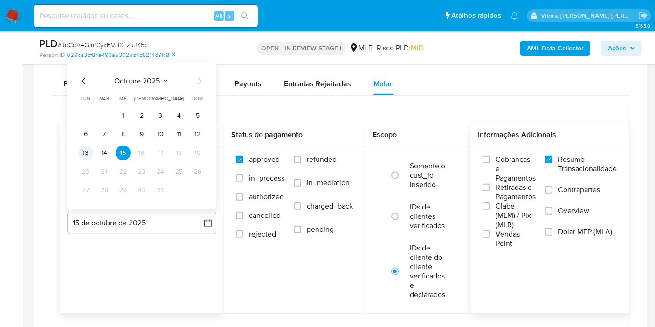
click at [93, 150] on button "13" at bounding box center [85, 152] width 15 height 15
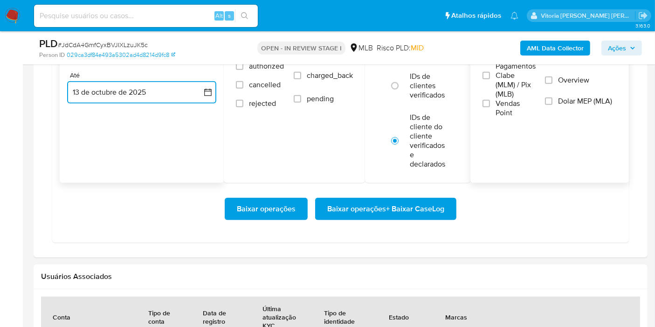
scroll to position [933, 0]
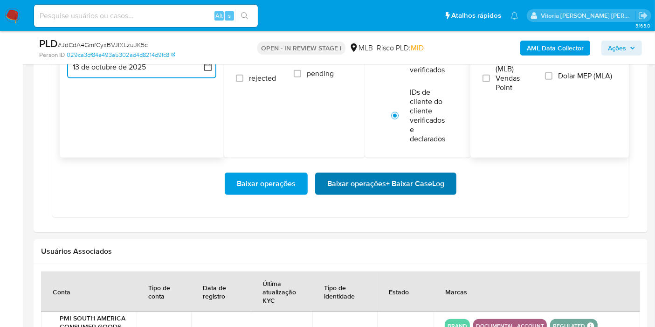
click at [361, 186] on span "Baixar operações + Baixar CaseLog" at bounding box center [385, 183] width 117 height 21
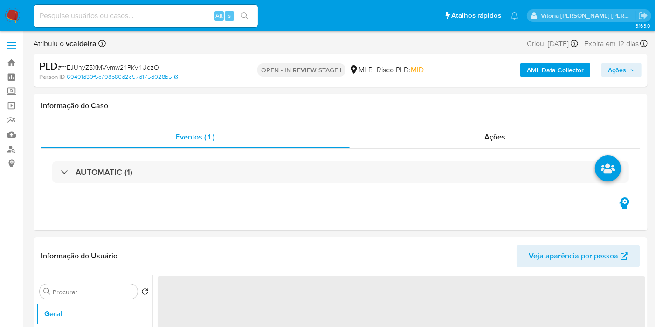
select select "10"
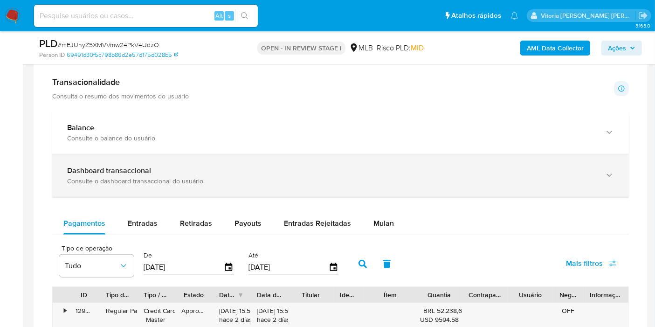
scroll to position [673, 0]
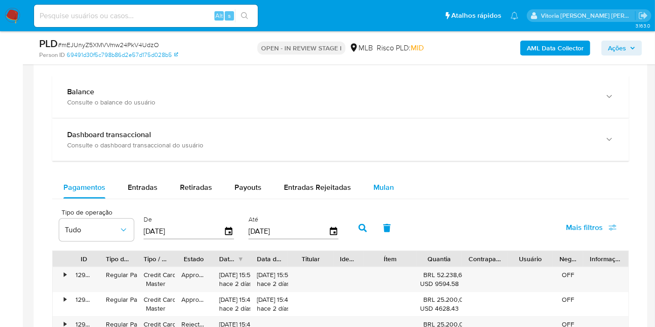
click at [383, 189] on span "Mulan" at bounding box center [383, 187] width 21 height 11
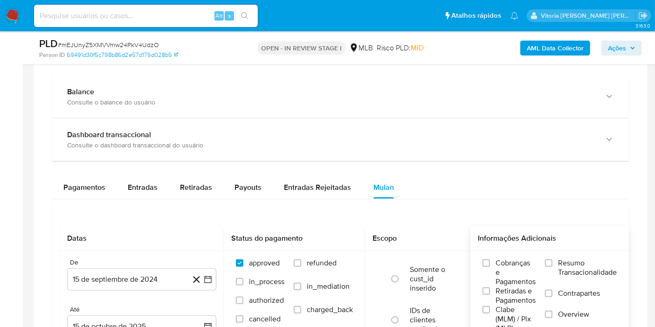
click at [585, 268] on span "Resumo Transacionalidade" at bounding box center [587, 267] width 59 height 19
click at [553, 267] on input "Resumo Transacionalidade" at bounding box center [548, 262] width 7 height 7
click at [150, 277] on button "15 de septiembre de 2024" at bounding box center [141, 279] width 149 height 22
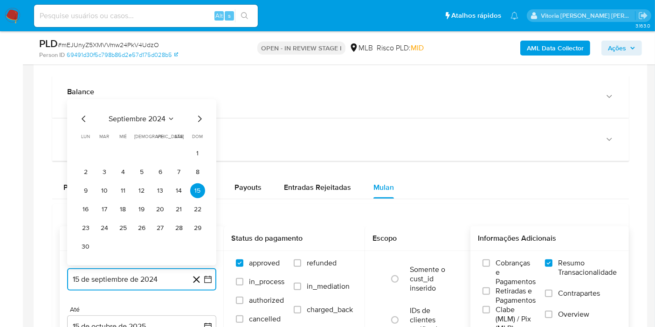
click at [159, 118] on span "septiembre 2024" at bounding box center [137, 118] width 57 height 9
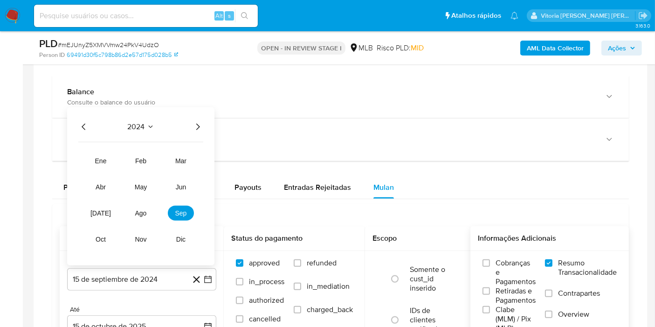
click at [199, 122] on icon "Año siguiente" at bounding box center [197, 126] width 11 height 11
click at [148, 218] on button "ago" at bounding box center [141, 213] width 26 height 15
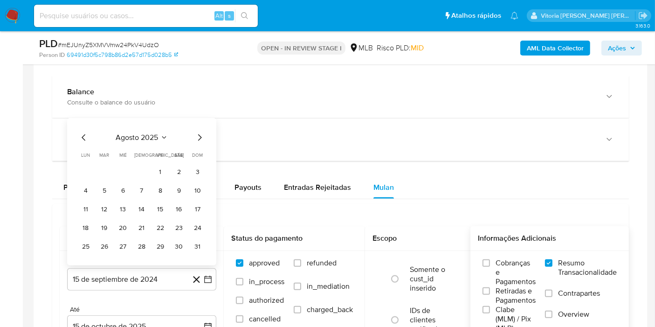
drag, startPoint x: 165, startPoint y: 169, endPoint x: 161, endPoint y: 176, distance: 7.9
click at [164, 169] on button "1" at bounding box center [160, 172] width 15 height 15
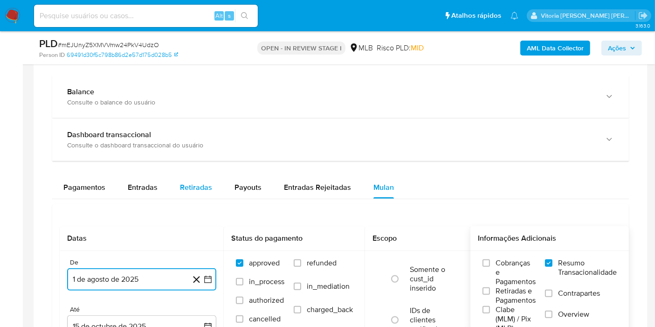
scroll to position [777, 0]
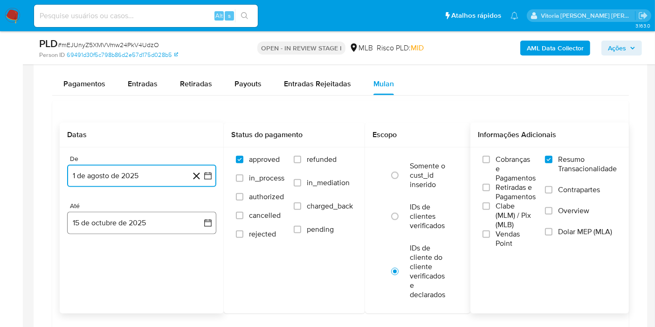
click at [153, 220] on button "15 de octubre de 2025" at bounding box center [141, 223] width 149 height 22
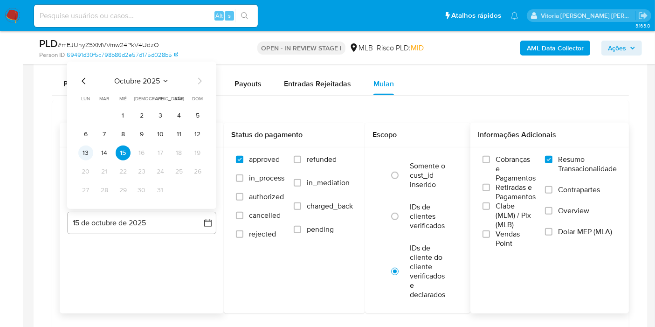
click at [89, 150] on button "13" at bounding box center [85, 152] width 15 height 15
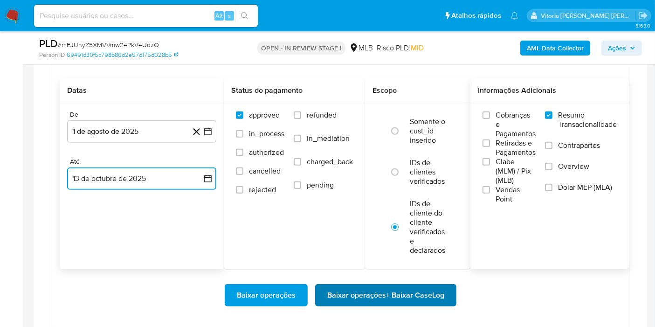
scroll to position [880, 0]
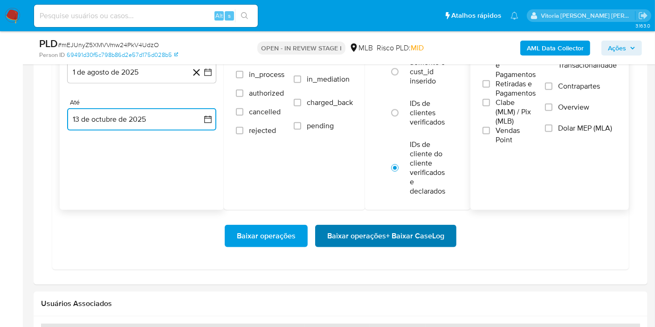
click at [361, 229] on span "Baixar operações + Baixar CaseLog" at bounding box center [385, 236] width 117 height 21
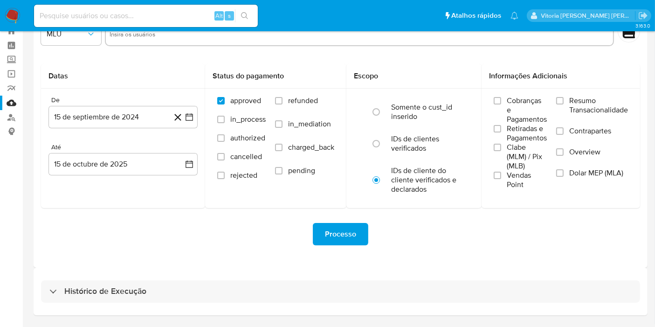
scroll to position [59, 0]
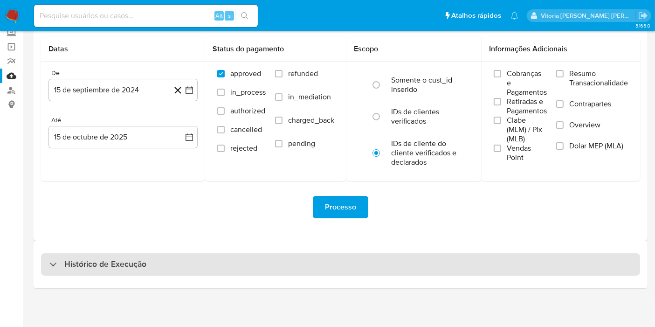
click at [177, 256] on div "Histórico de Execução" at bounding box center [340, 264] width 599 height 22
select select "10"
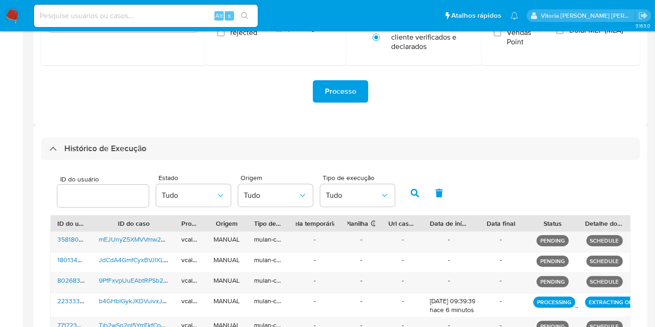
scroll to position [318, 0]
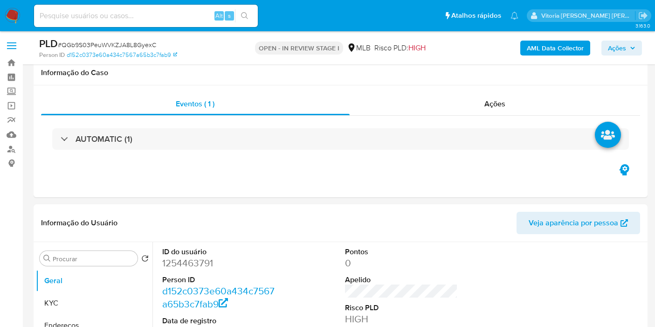
scroll to position [880, 0]
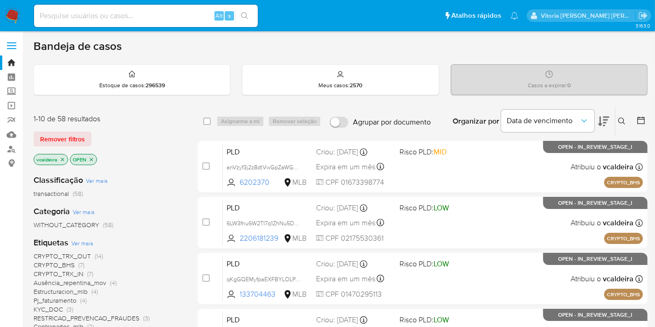
click at [81, 27] on div "Alt s" at bounding box center [146, 16] width 224 height 26
click at [85, 16] on input at bounding box center [146, 16] width 224 height 12
paste input "mEJUnyZ5XMVVmw24PkV4UdzO"
type input "mEJUnyZ5XMVVmw24PkV4UdzO"
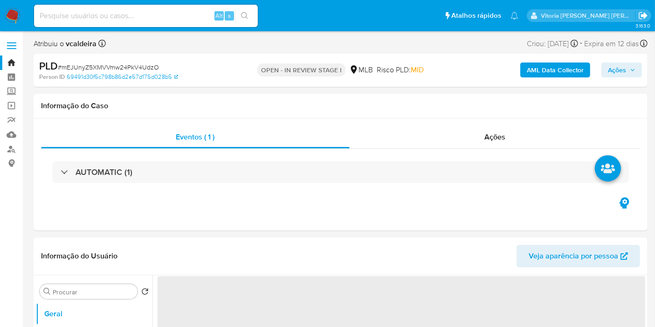
select select "10"
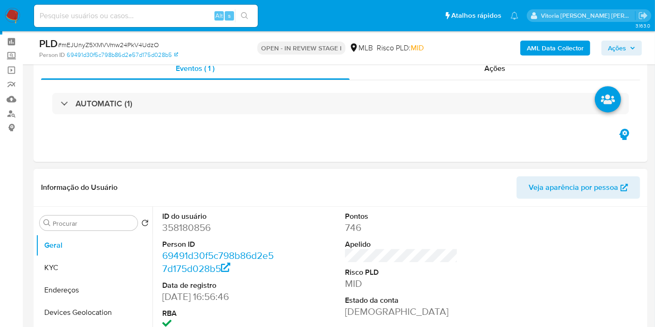
scroll to position [52, 0]
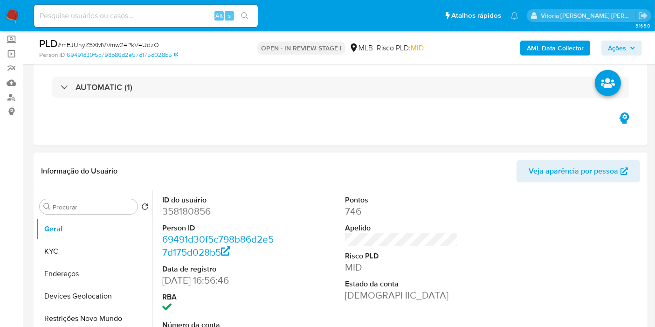
click at [175, 207] on dd "358180856" at bounding box center [218, 211] width 113 height 13
copy dd "358180856"
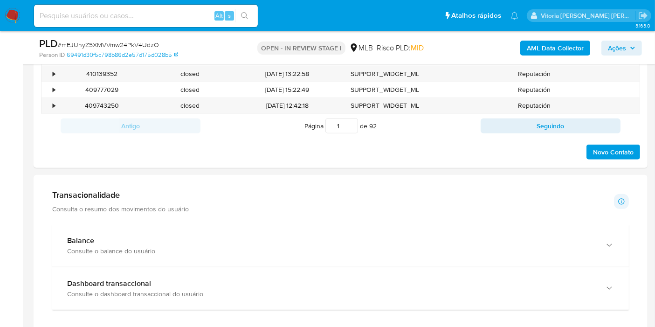
scroll to position [622, 0]
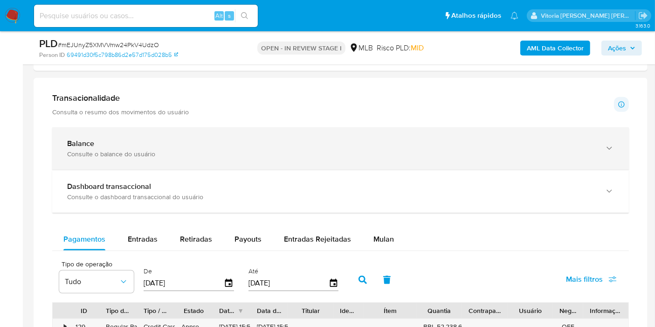
click at [610, 147] on icon "button" at bounding box center [609, 148] width 5 height 3
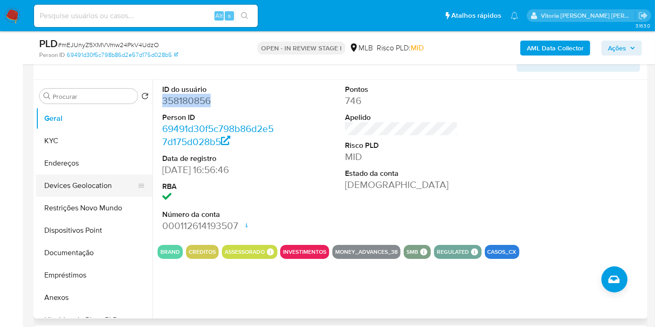
scroll to position [155, 0]
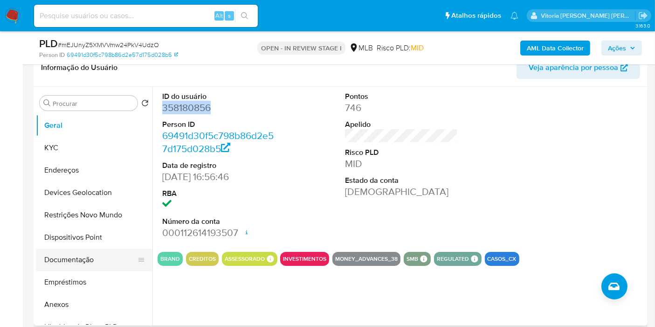
click at [97, 260] on button "Documentação" at bounding box center [90, 260] width 109 height 22
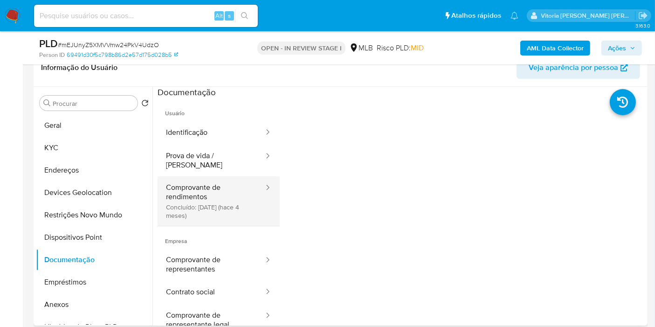
click at [229, 198] on button "Comprovante de rendimentos Concluído: 23/06/2025 (hace 4 meses)" at bounding box center [211, 200] width 107 height 49
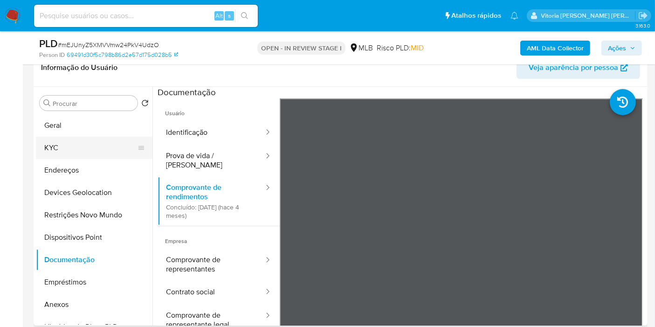
click at [68, 150] on button "KYC" at bounding box center [90, 148] width 109 height 22
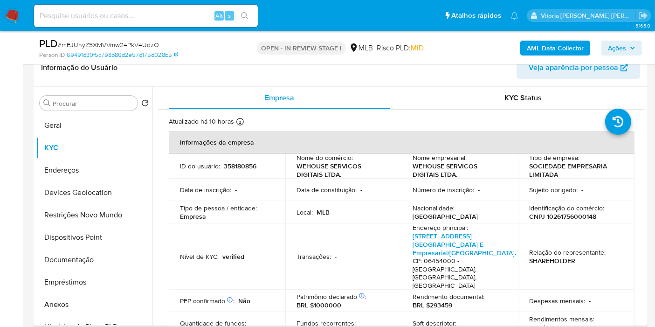
click at [562, 212] on p "CNPJ 10261756000148" at bounding box center [562, 216] width 67 height 8
copy p "10261756000148"
click at [84, 208] on button "Restrições Novo Mundo" at bounding box center [90, 215] width 109 height 22
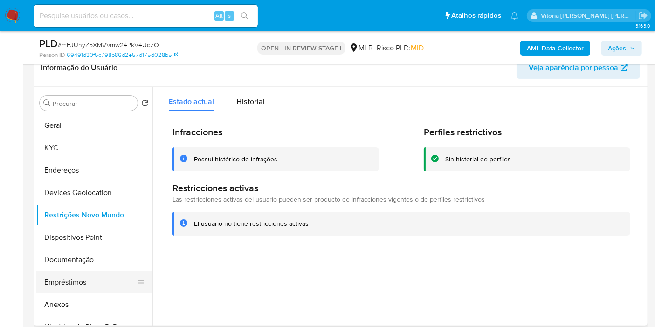
click at [54, 280] on button "Empréstimos" at bounding box center [90, 282] width 109 height 22
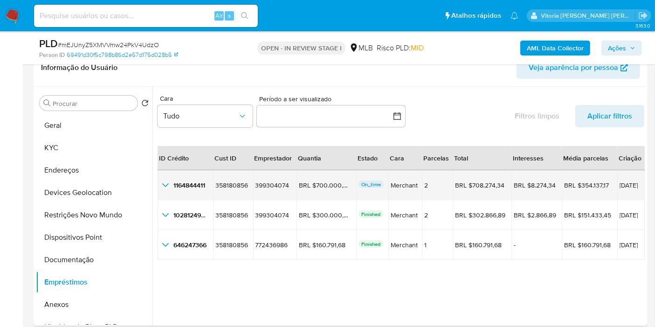
click at [166, 184] on icon "button_show_hidden_detail_by_id_0" at bounding box center [165, 185] width 11 height 11
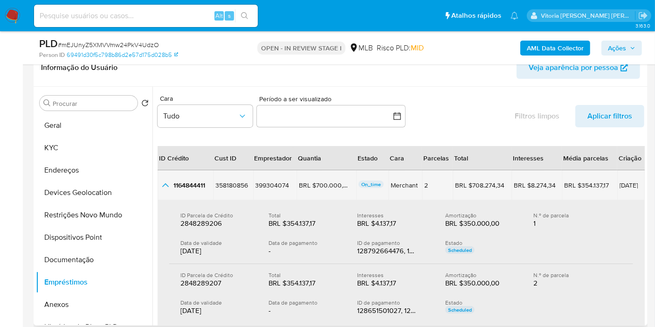
drag, startPoint x: 341, startPoint y: 182, endPoint x: 311, endPoint y: 190, distance: 30.8
click at [311, 190] on td "BRL $700.000,00 BRL $700.000,00" at bounding box center [327, 185] width 60 height 30
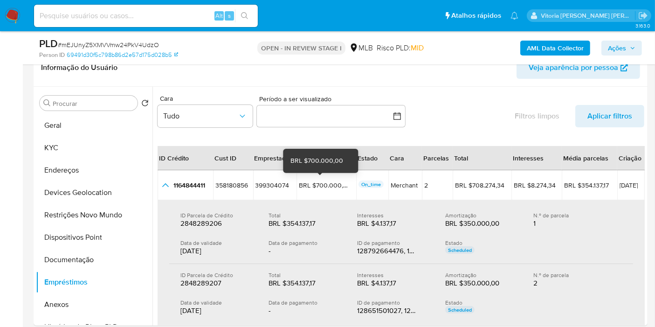
drag, startPoint x: 345, startPoint y: 184, endPoint x: 308, endPoint y: 154, distance: 48.1
click at [310, 188] on div "BRL $700.000,00" at bounding box center [325, 185] width 52 height 8
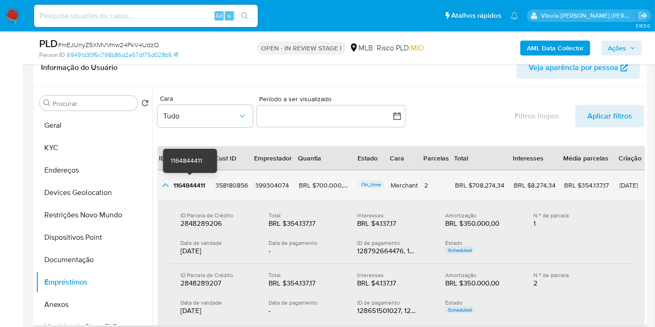
click at [196, 183] on span "1164844411" at bounding box center [189, 184] width 32 height 9
drag, startPoint x: 635, startPoint y: 179, endPoint x: 605, endPoint y: 187, distance: 31.4
click at [617, 187] on td "03/10/2025" at bounding box center [631, 185] width 28 height 30
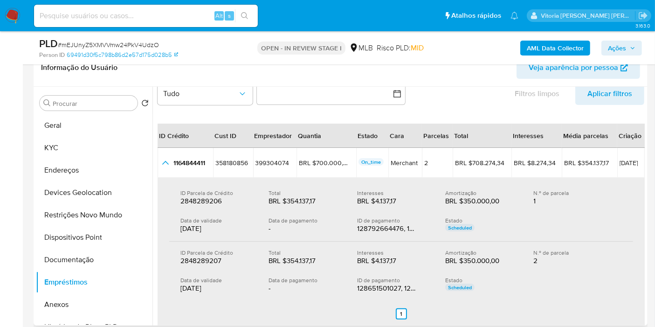
scroll to position [0, 0]
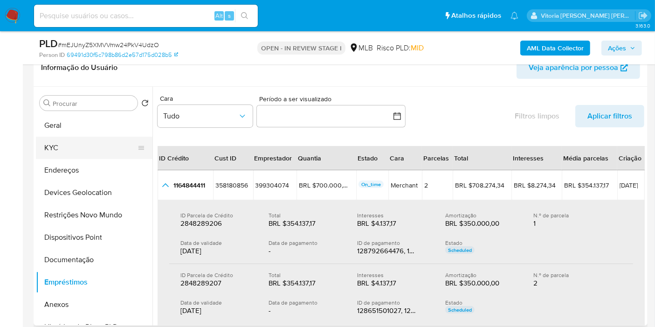
click at [62, 123] on button "Geral" at bounding box center [94, 125] width 117 height 22
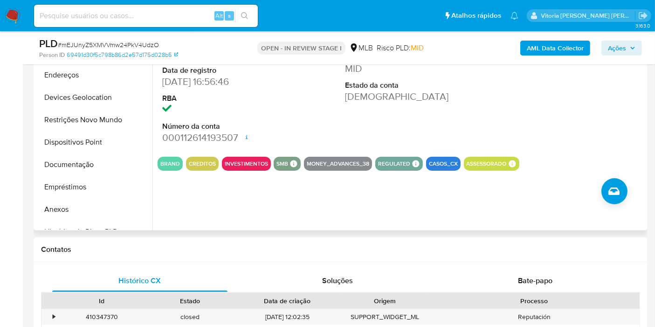
scroll to position [311, 0]
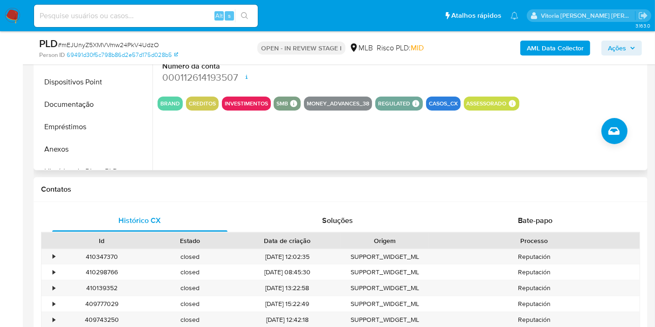
drag, startPoint x: 436, startPoint y: 231, endPoint x: 533, endPoint y: 126, distance: 143.2
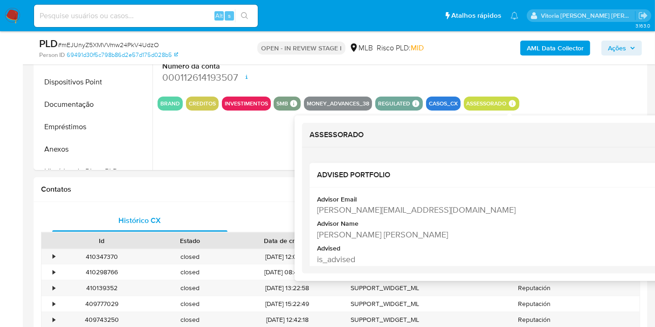
copy div "Gabriela Pelucche Margutti Pace"
drag, startPoint x: 451, startPoint y: 236, endPoint x: 319, endPoint y: 235, distance: 132.0
click at [319, 235] on div "Gabriela Pelucche Margutti Pace" at bounding box center [497, 234] width 360 height 12
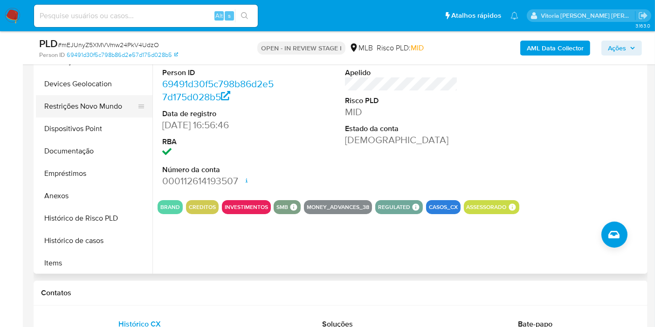
scroll to position [104, 0]
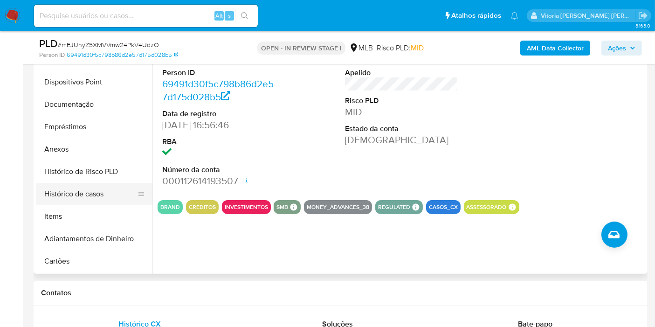
click at [69, 189] on button "Histórico de casos" at bounding box center [90, 194] width 109 height 22
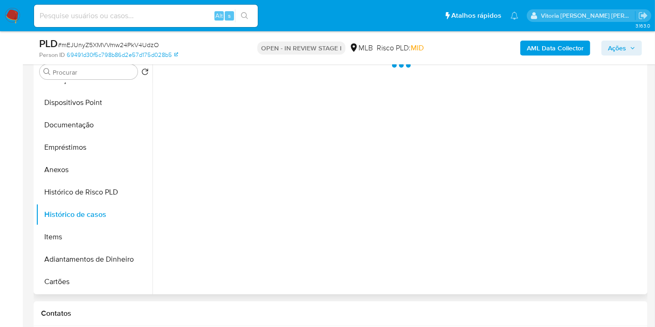
scroll to position [155, 0]
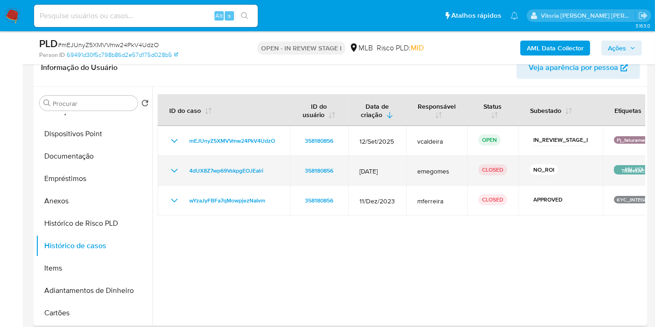
click at [169, 170] on icon "Mostrar/Ocultar" at bounding box center [174, 170] width 11 height 11
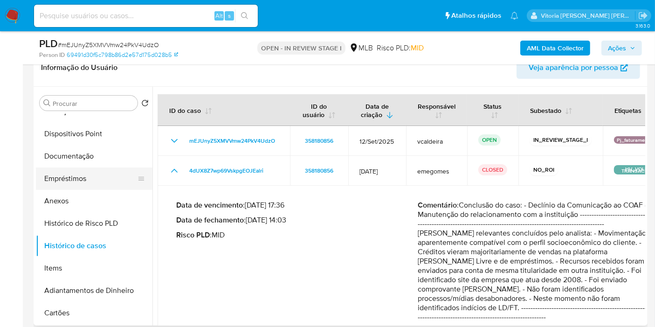
scroll to position [0, 0]
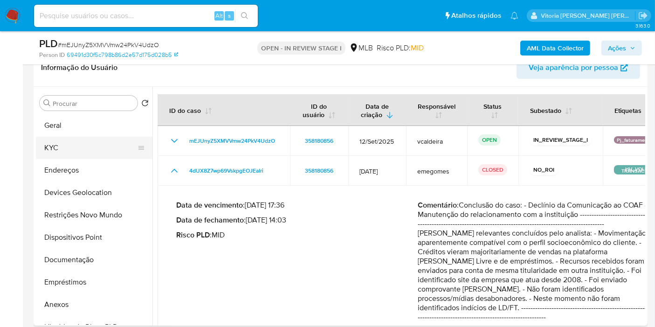
click at [64, 145] on button "KYC" at bounding box center [90, 148] width 109 height 22
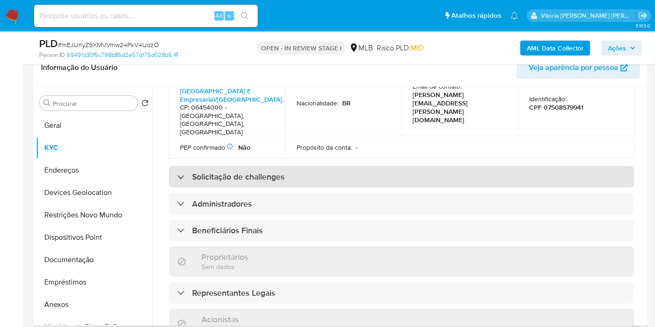
scroll to position [414, 0]
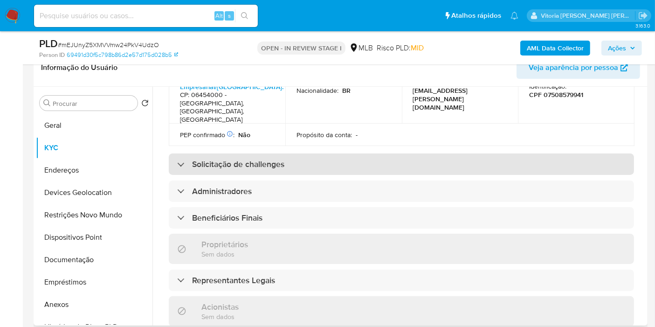
click at [234, 159] on h3 "Solicitação de challenges" at bounding box center [238, 164] width 92 height 10
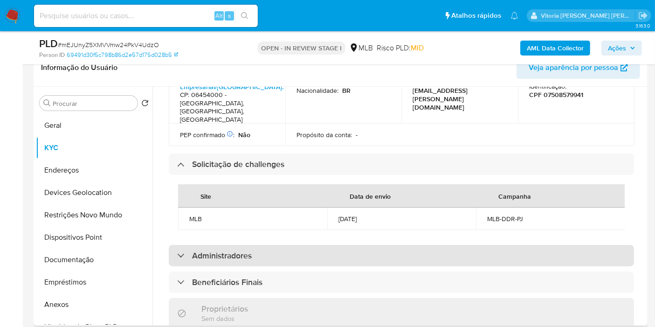
click at [237, 250] on h3 "Administradores" at bounding box center [222, 255] width 60 height 10
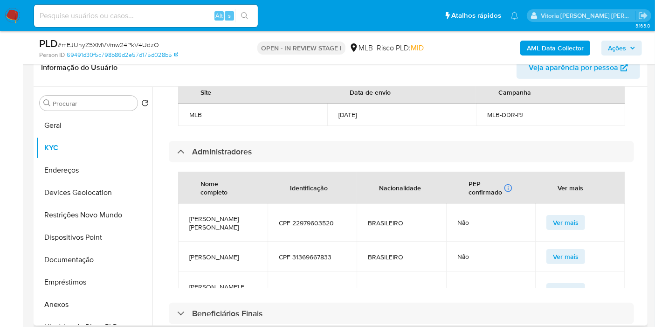
scroll to position [30, 0]
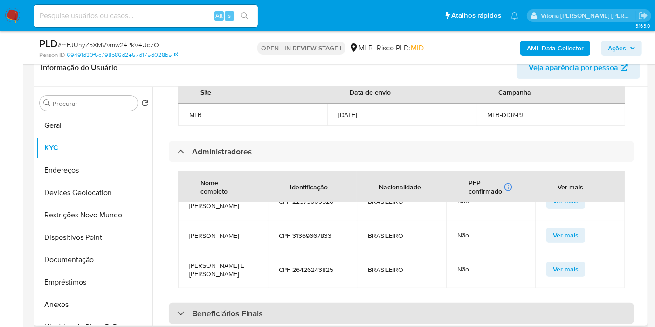
click at [223, 308] on h3 "Beneficiários Finais" at bounding box center [227, 313] width 70 height 10
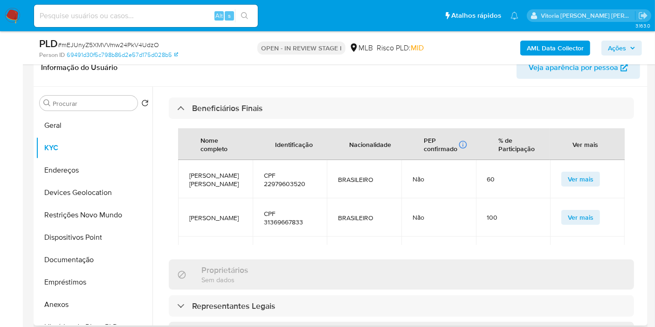
scroll to position [725, 0]
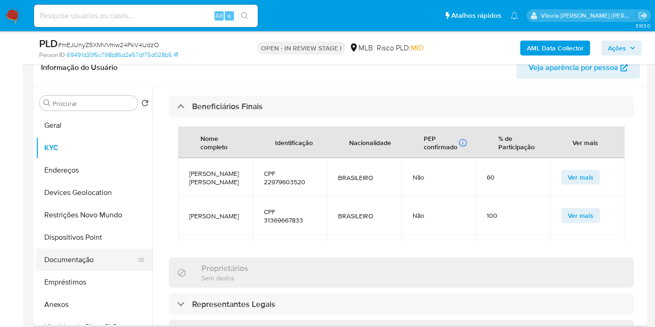
click at [109, 259] on button "Documentação" at bounding box center [90, 260] width 109 height 22
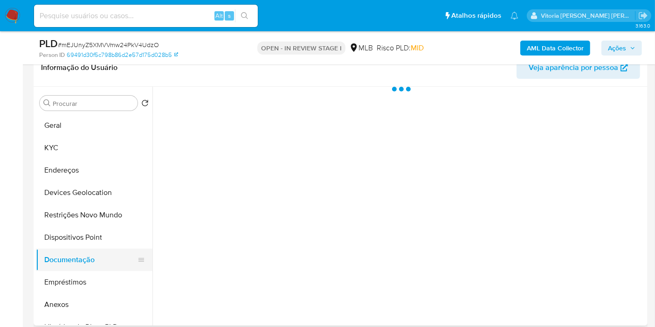
scroll to position [0, 0]
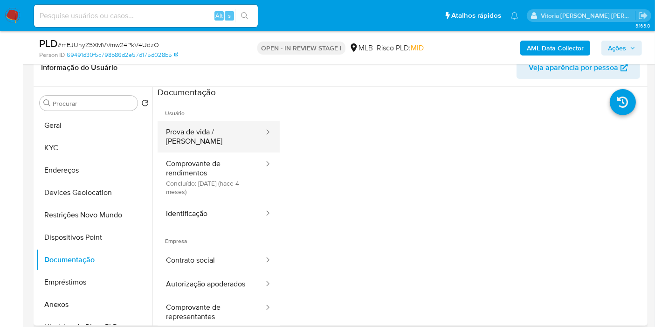
click at [224, 142] on button "Prova de vida / Selfie" at bounding box center [211, 137] width 107 height 32
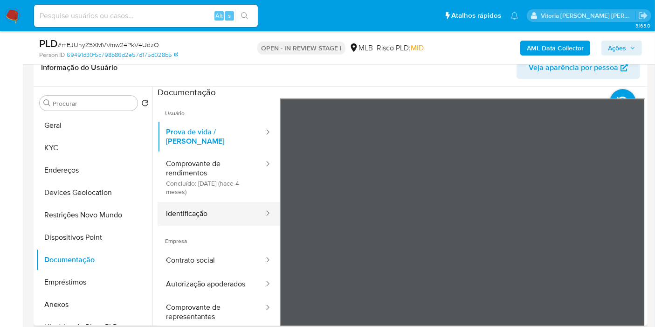
click at [193, 208] on button "Identificação" at bounding box center [211, 214] width 107 height 24
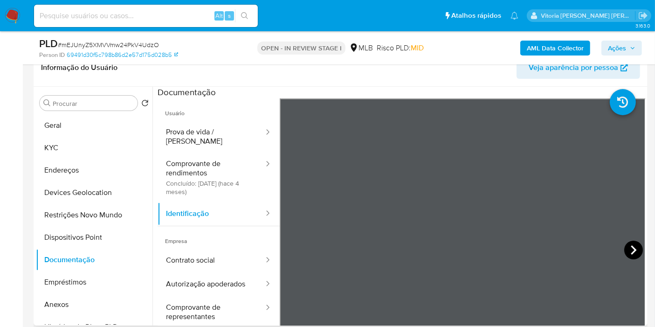
click at [627, 247] on icon at bounding box center [633, 250] width 19 height 19
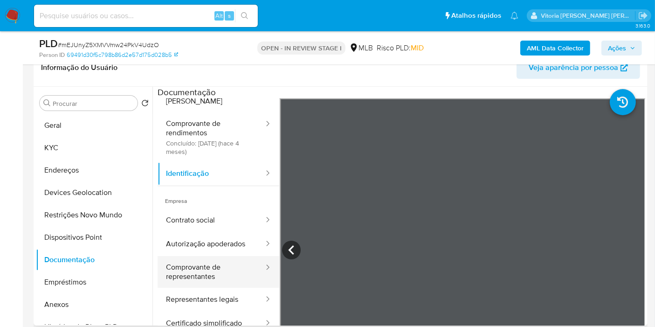
scroll to position [82, 0]
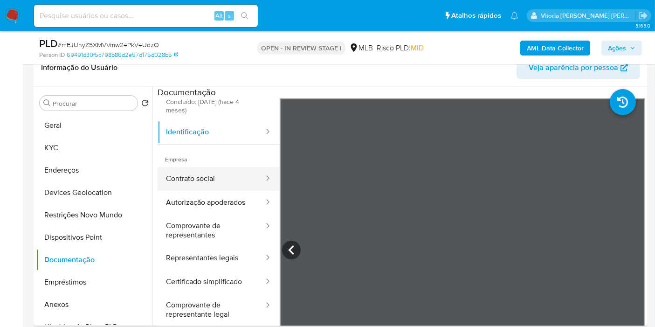
click at [225, 173] on button "Contrato social" at bounding box center [211, 179] width 107 height 24
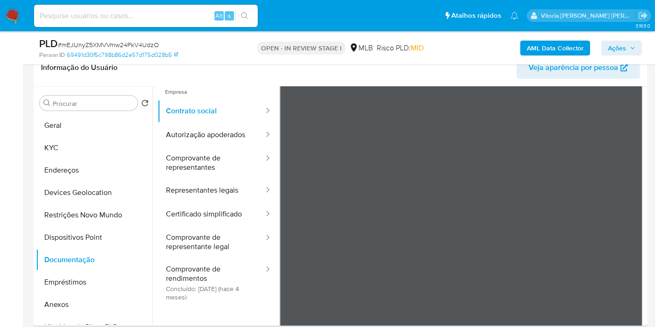
scroll to position [81, 0]
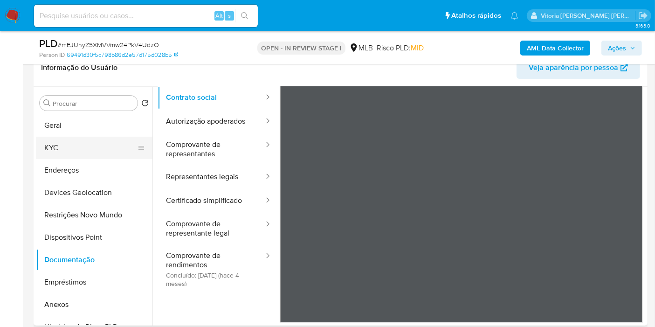
click at [81, 142] on button "KYC" at bounding box center [90, 148] width 109 height 22
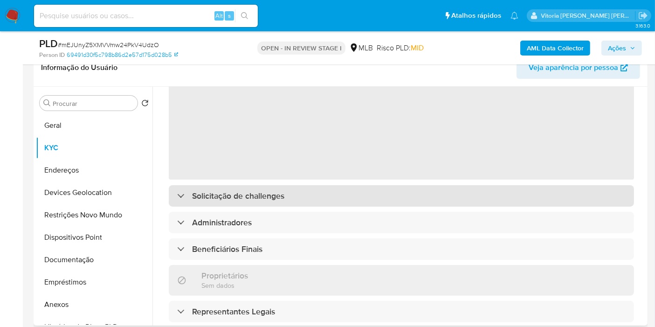
scroll to position [104, 0]
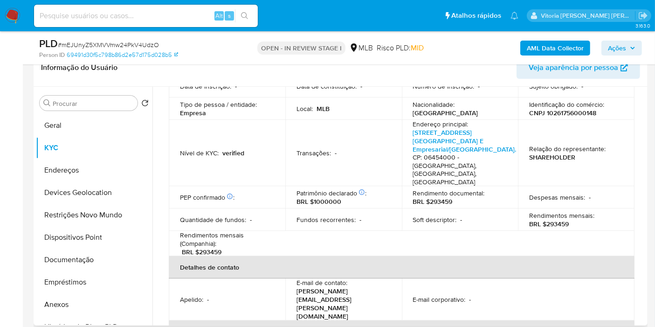
click at [222, 231] on p "Rendimentos mensais (Companhia) :" at bounding box center [227, 239] width 94 height 17
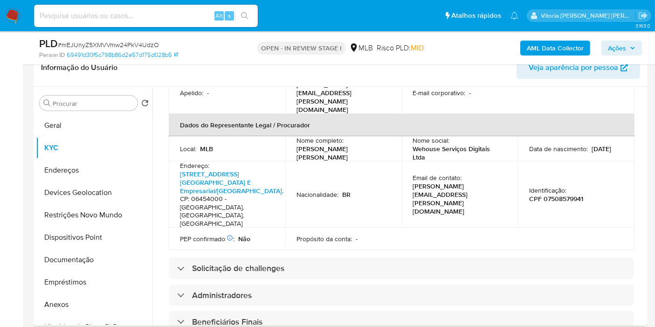
scroll to position [311, 0]
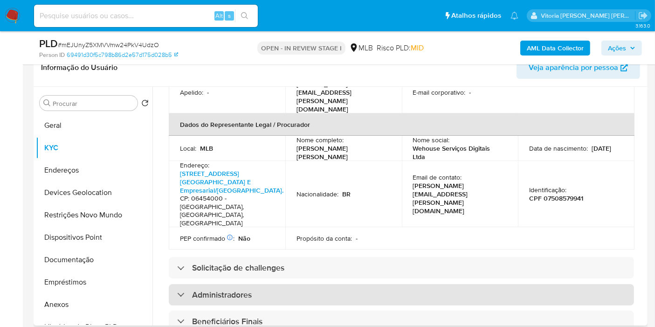
click at [192, 284] on div "Administradores" at bounding box center [401, 294] width 465 height 21
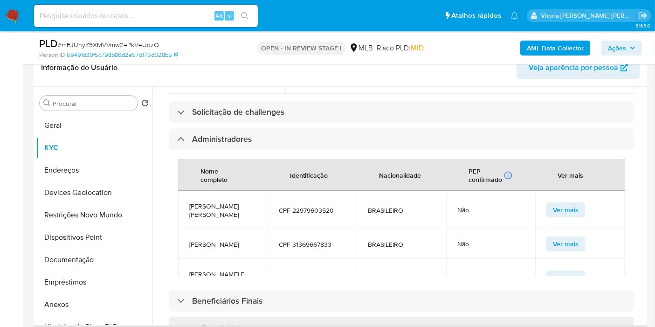
scroll to position [29, 0]
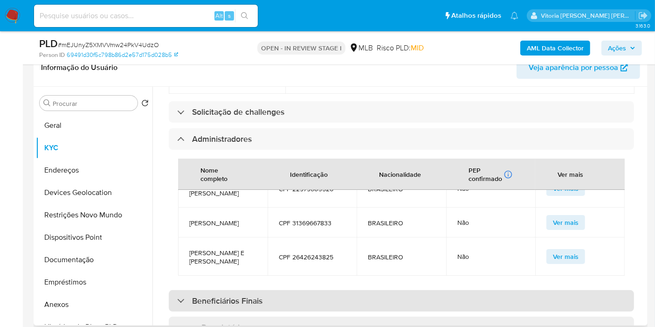
click at [231, 296] on h3 "Beneficiários Finais" at bounding box center [227, 301] width 70 height 10
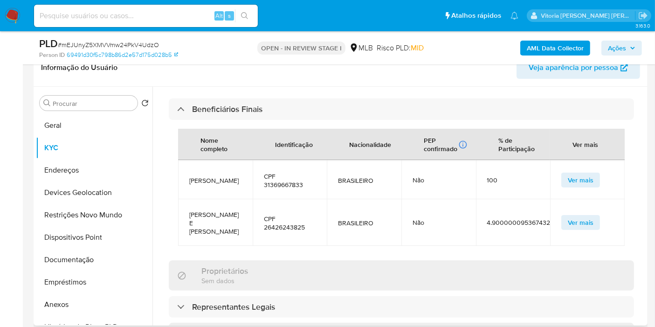
scroll to position [673, 0]
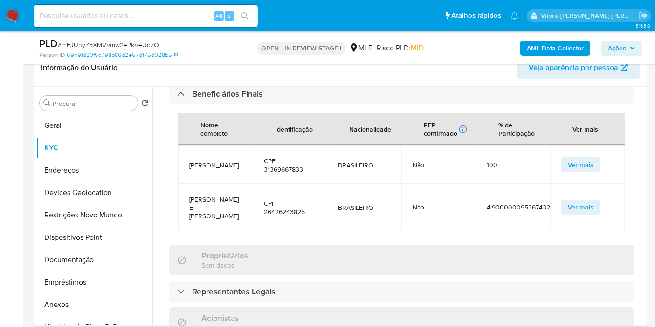
drag, startPoint x: 224, startPoint y: 241, endPoint x: 234, endPoint y: 219, distance: 24.2
click at [224, 286] on h3 "Representantes Legais" at bounding box center [233, 291] width 83 height 10
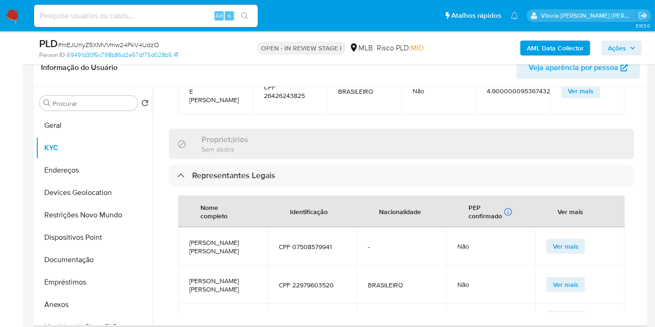
scroll to position [777, 0]
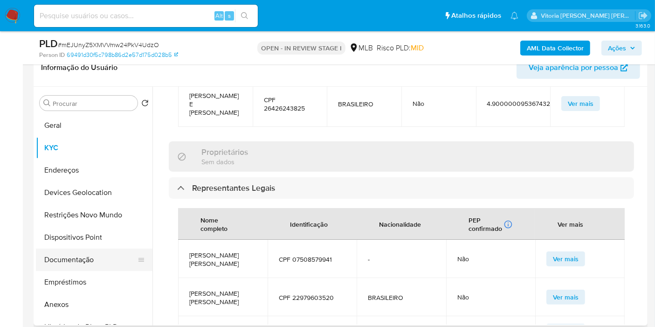
click at [57, 257] on button "Documentação" at bounding box center [90, 260] width 109 height 22
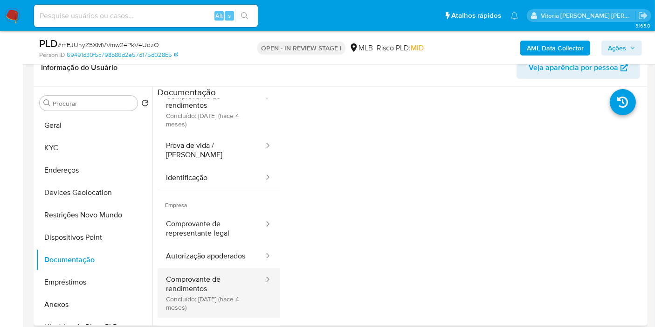
scroll to position [52, 0]
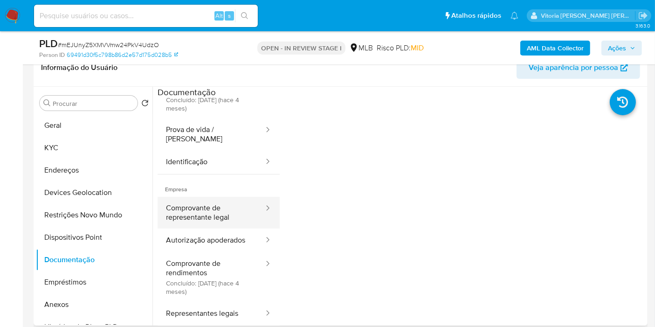
click at [211, 197] on button "Comprovante de representante legal" at bounding box center [211, 213] width 107 height 32
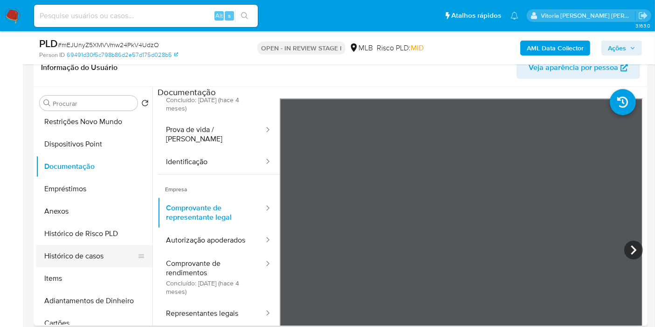
scroll to position [104, 0]
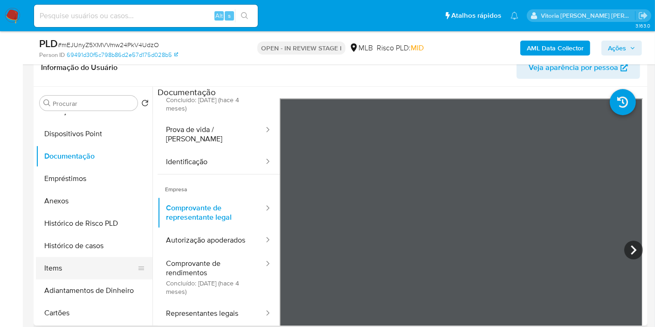
click at [69, 266] on button "Items" at bounding box center [90, 268] width 109 height 22
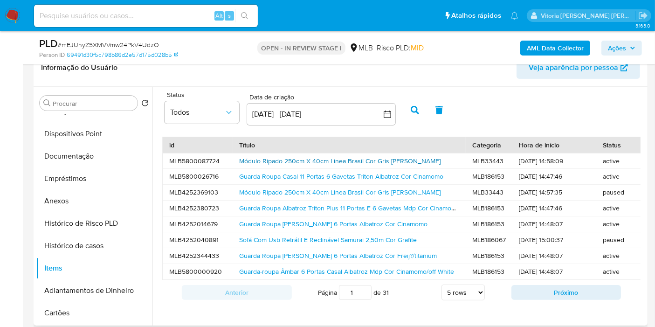
click at [262, 159] on link "Módulo Ripado 250cm X 40cm Linea Brasil Cor Gris Fosco" at bounding box center [339, 160] width 201 height 9
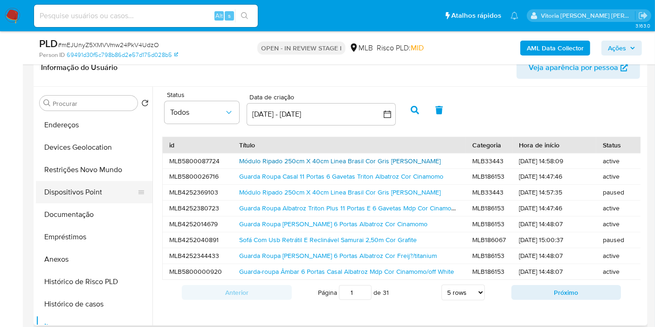
scroll to position [0, 0]
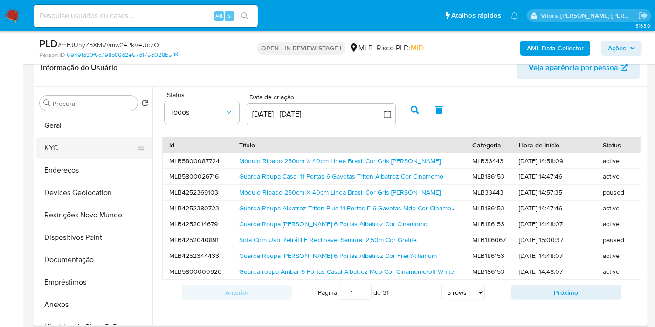
click at [43, 141] on button "KYC" at bounding box center [90, 148] width 109 height 22
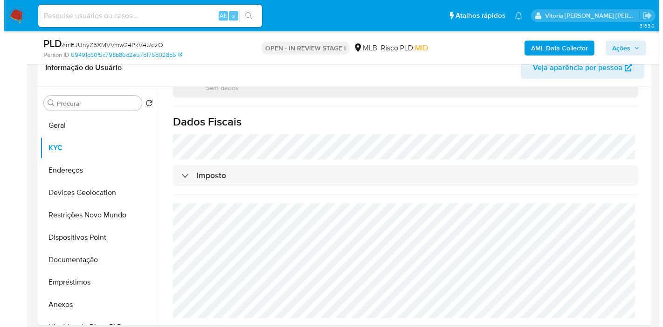
scroll to position [591, 0]
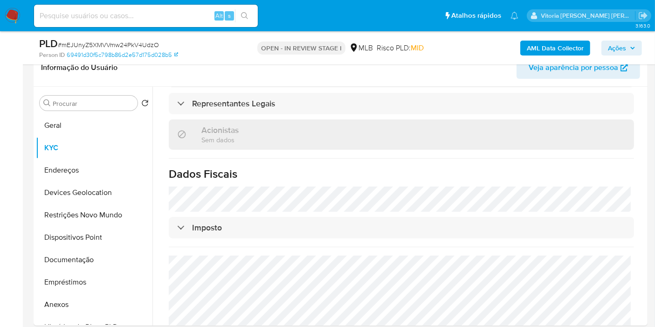
click at [571, 47] on b "AML Data Collector" at bounding box center [555, 48] width 57 height 15
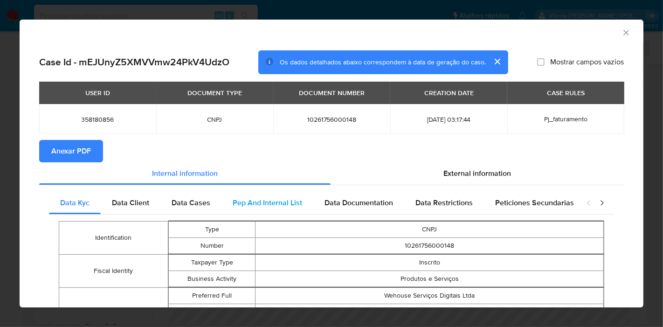
click at [489, 164] on div "External information" at bounding box center [477, 173] width 293 height 22
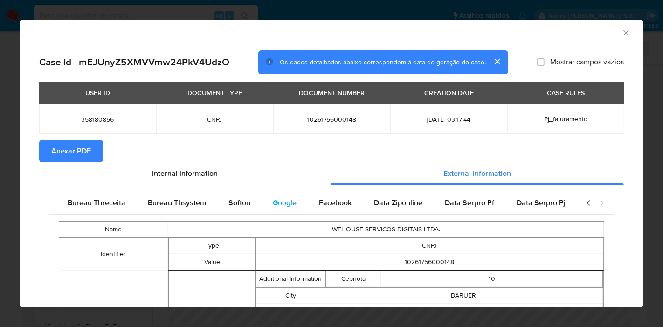
click at [288, 203] on span "Google" at bounding box center [285, 202] width 24 height 11
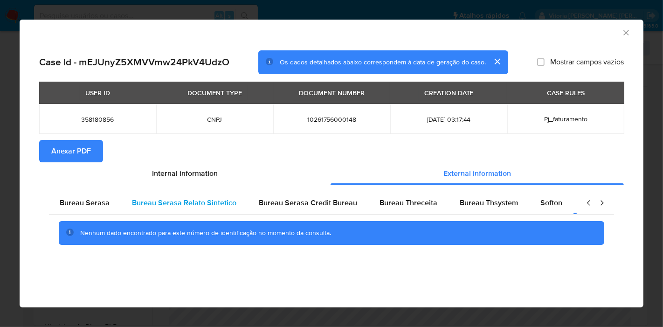
scroll to position [0, 0]
click at [112, 199] on div "Bureau Serasa" at bounding box center [85, 203] width 72 height 22
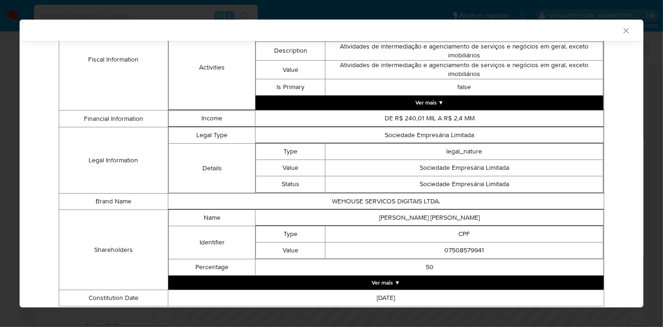
scroll to position [438, 0]
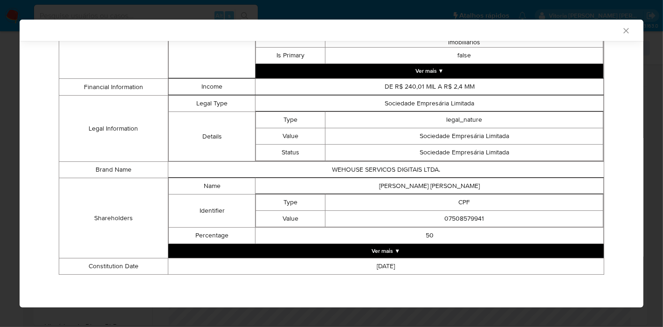
click at [603, 173] on div "Name WEHOUSE SERVICOS DIGITAIS LTDA. Identifier Type CNPJ Value 10261756000148 …" at bounding box center [331, 28] width 565 height 506
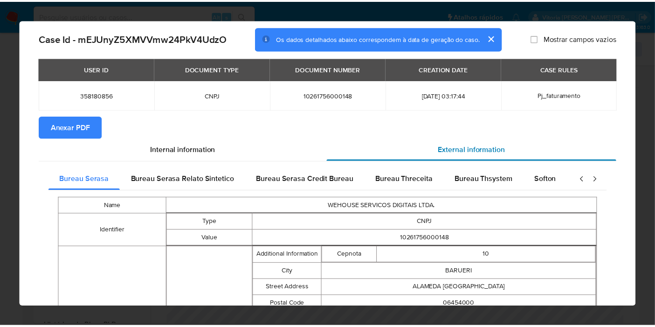
scroll to position [0, 0]
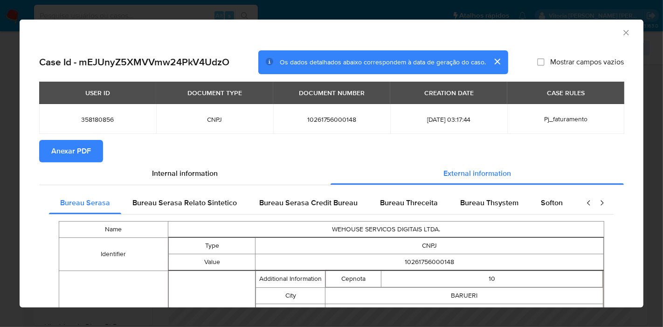
click at [69, 147] on span "Anexar PDF" at bounding box center [71, 151] width 40 height 21
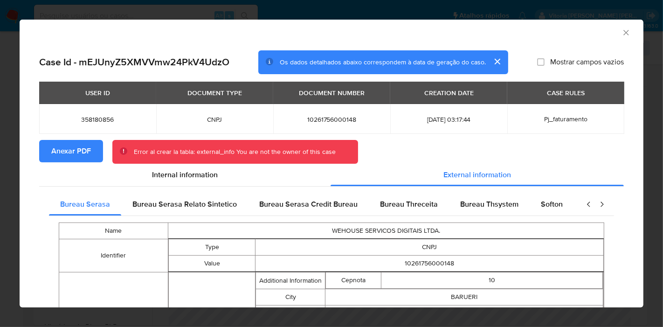
click at [487, 138] on div "USER ID DOCUMENT TYPE DOCUMENT NUMBER CREATION DATE CASE RULES 358180856 CNPJ 1…" at bounding box center [331, 111] width 585 height 58
click at [72, 149] on span "Anexar PDF" at bounding box center [71, 151] width 40 height 21
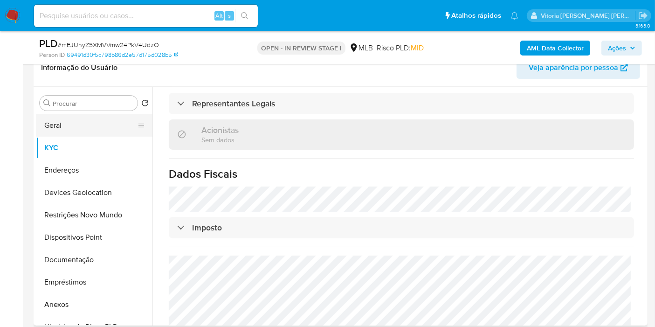
click at [69, 120] on button "Geral" at bounding box center [90, 125] width 109 height 22
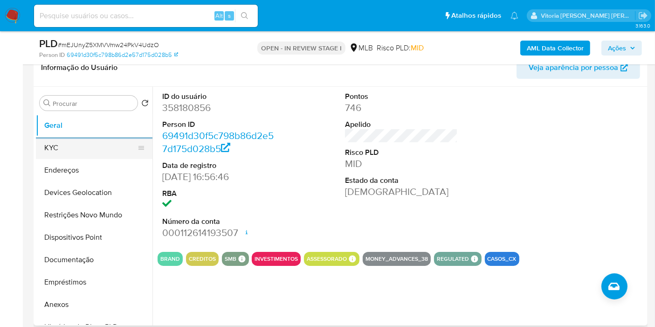
click at [61, 148] on button "KYC" at bounding box center [90, 148] width 109 height 22
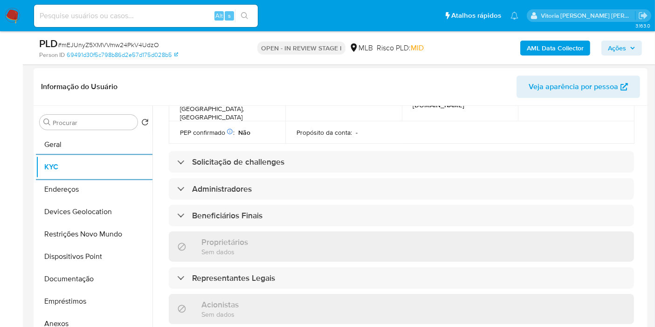
scroll to position [414, 0]
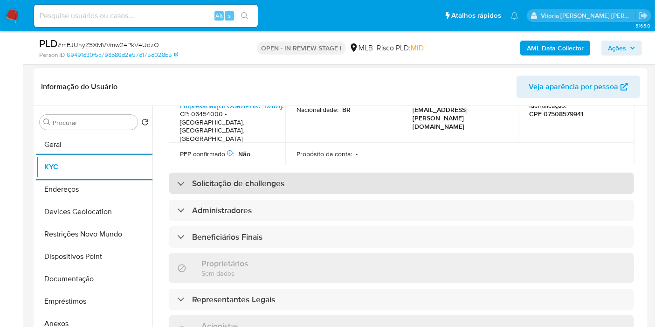
click at [227, 173] on div "Solicitação de challenges" at bounding box center [401, 183] width 465 height 21
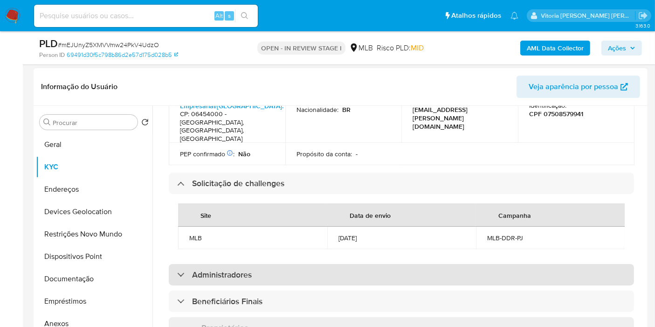
click at [197, 270] on h3 "Administradores" at bounding box center [222, 275] width 60 height 10
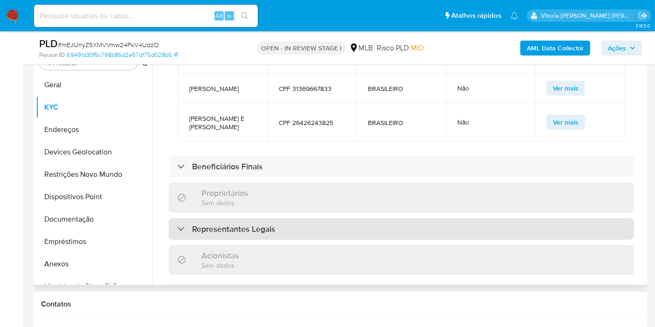
scroll to position [673, 0]
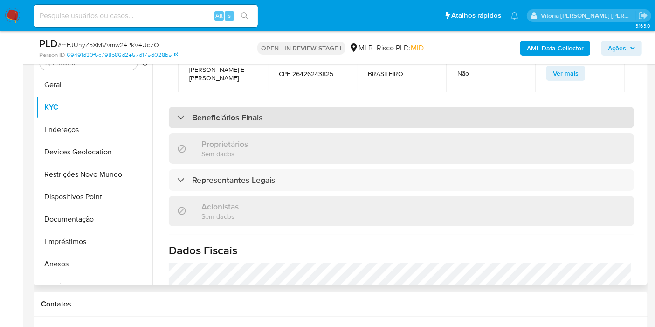
click at [237, 107] on div "Beneficiários Finais" at bounding box center [401, 117] width 465 height 21
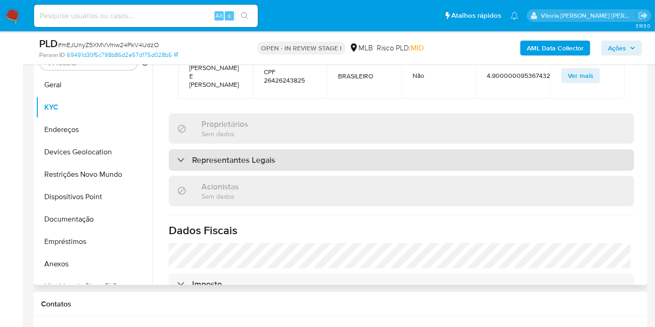
scroll to position [880, 0]
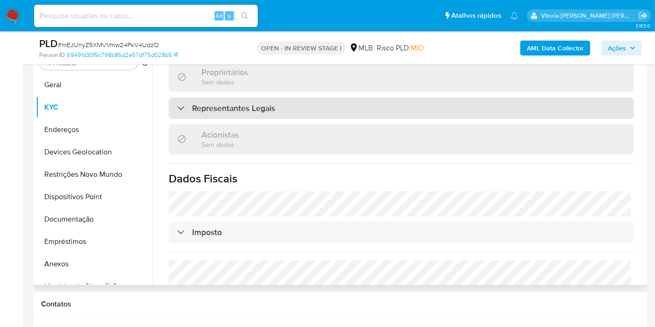
click at [258, 97] on div "Representantes Legais" at bounding box center [401, 107] width 465 height 21
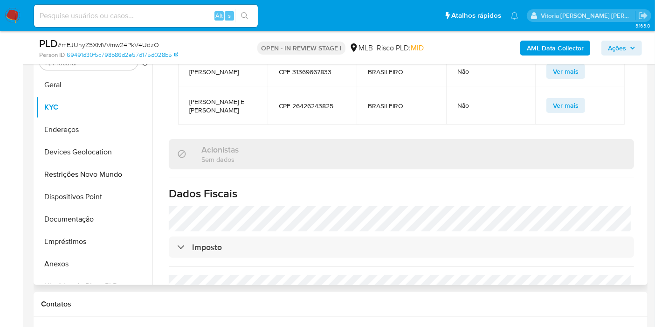
scroll to position [1069, 0]
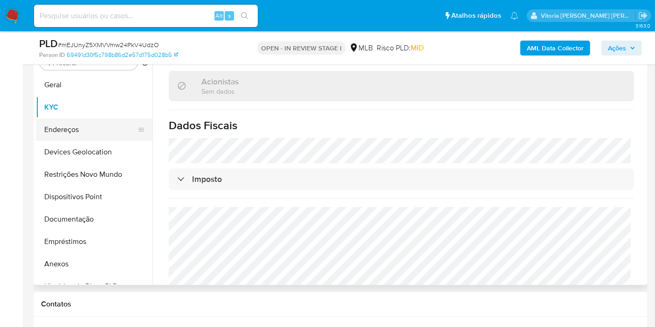
click at [69, 128] on button "Endereços" at bounding box center [90, 129] width 109 height 22
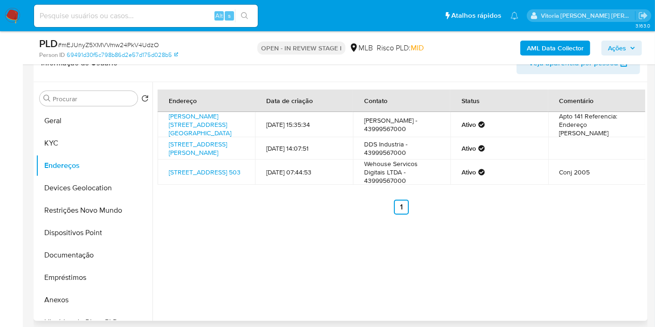
scroll to position [144, 0]
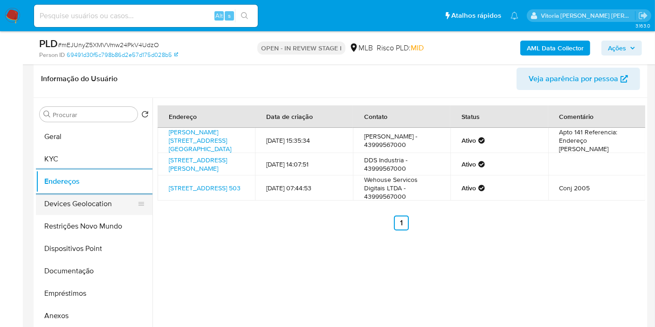
click at [75, 210] on button "Devices Geolocation" at bounding box center [90, 204] width 109 height 22
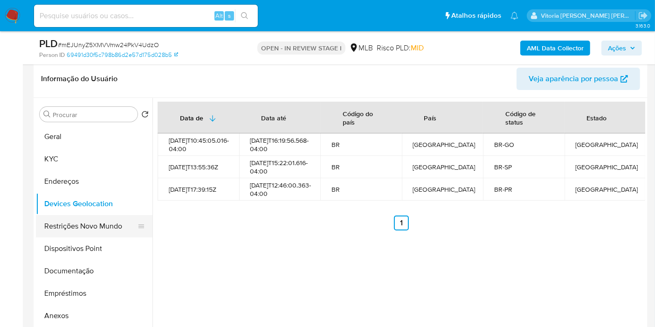
click at [76, 224] on button "Restrições Novo Mundo" at bounding box center [90, 226] width 109 height 22
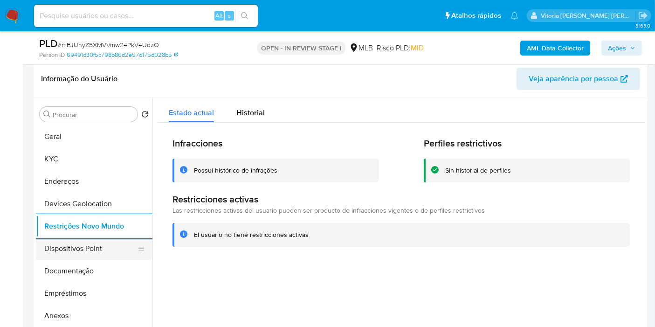
click at [81, 245] on button "Dispositivos Point" at bounding box center [90, 248] width 109 height 22
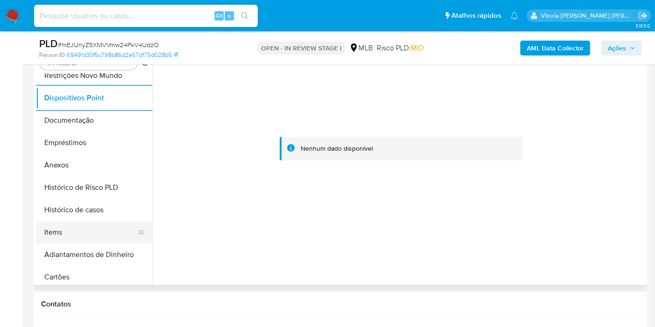
scroll to position [104, 0]
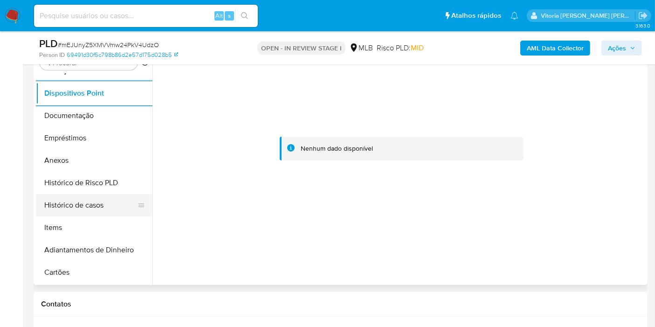
click at [80, 199] on button "Histórico de casos" at bounding box center [90, 205] width 109 height 22
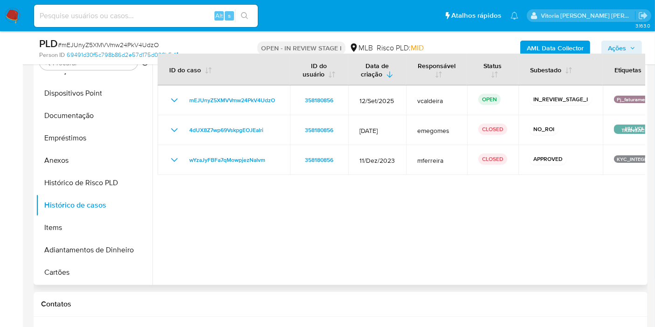
scroll to position [144, 0]
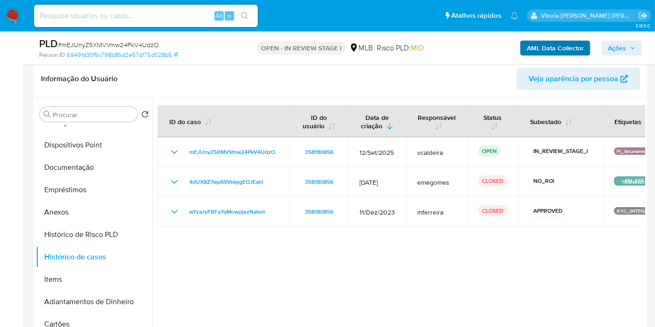
drag, startPoint x: 613, startPoint y: 50, endPoint x: 588, endPoint y: 54, distance: 25.5
click at [613, 51] on span "Ações" at bounding box center [617, 48] width 18 height 15
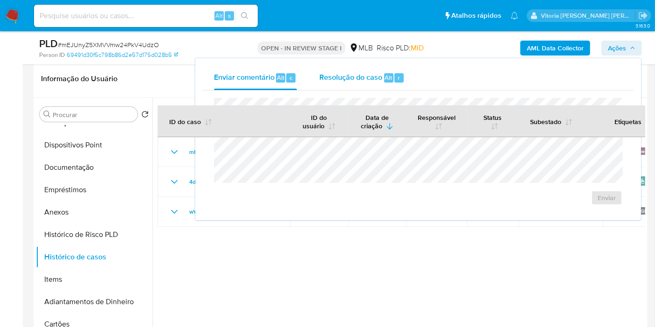
click at [341, 75] on span "Resolução do caso" at bounding box center [350, 77] width 63 height 11
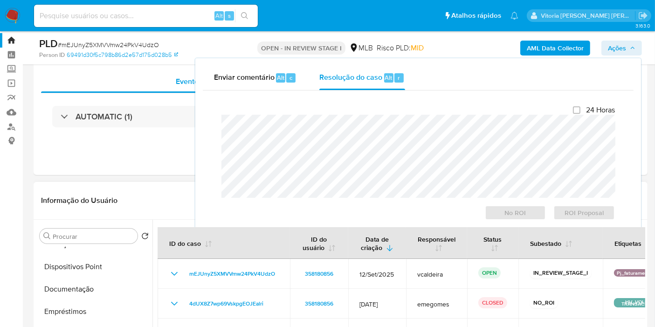
scroll to position [0, 0]
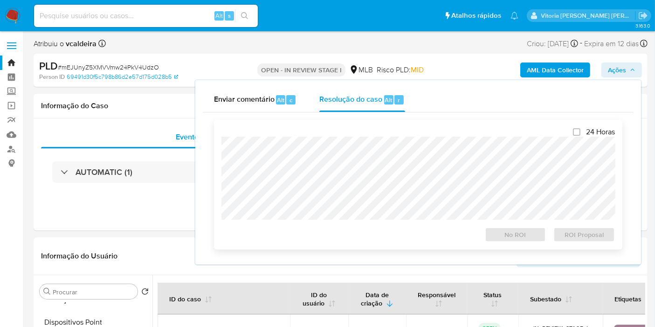
drag, startPoint x: 280, startPoint y: 134, endPoint x: 276, endPoint y: 137, distance: 5.3
click at [279, 132] on div "24 Horas No ROI ROI Proposal" at bounding box center [418, 184] width 394 height 115
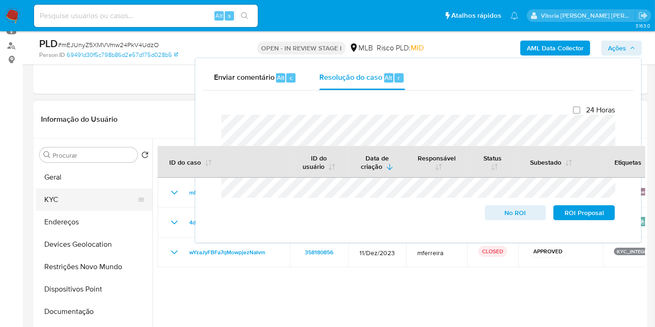
drag, startPoint x: 64, startPoint y: 198, endPoint x: 83, endPoint y: 189, distance: 21.1
click at [64, 198] on button "KYC" at bounding box center [90, 199] width 109 height 22
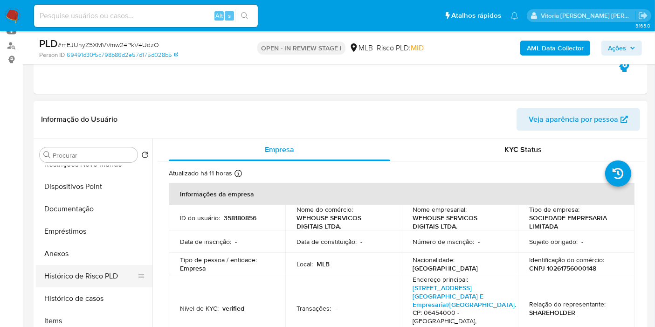
scroll to position [104, 0]
click at [70, 246] on button "Anexos" at bounding box center [90, 253] width 109 height 22
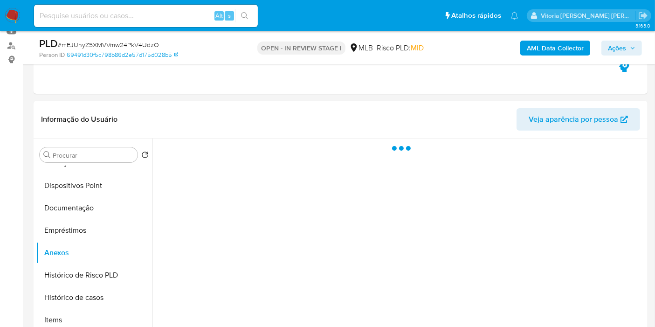
click at [614, 45] on span "Ações" at bounding box center [617, 48] width 18 height 15
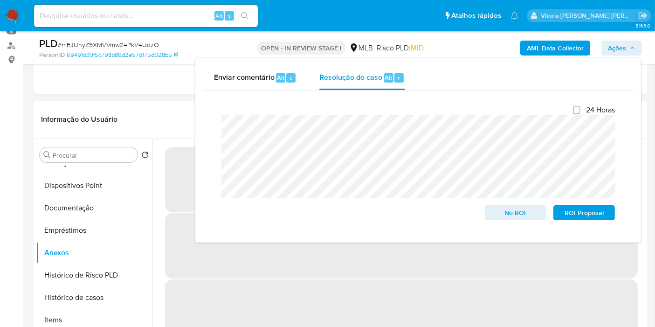
click at [614, 45] on span "Ações" at bounding box center [617, 48] width 18 height 15
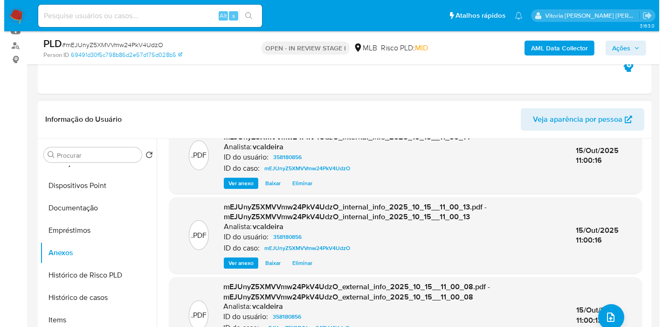
scroll to position [52, 0]
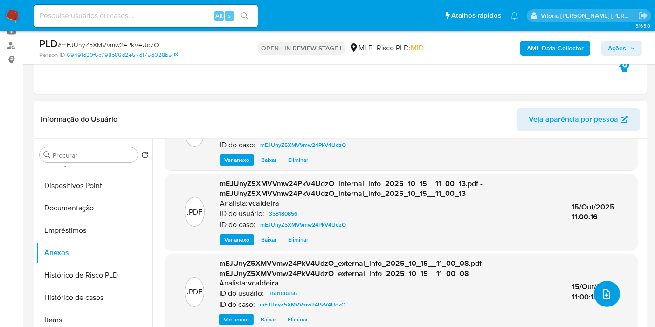
click at [603, 296] on icon "upload-file" at bounding box center [606, 293] width 11 height 11
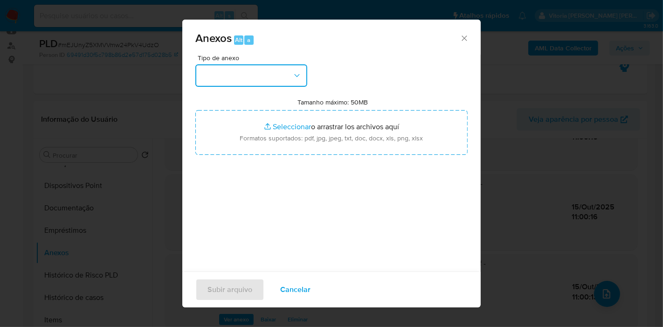
click at [257, 81] on button "button" at bounding box center [251, 75] width 112 height 22
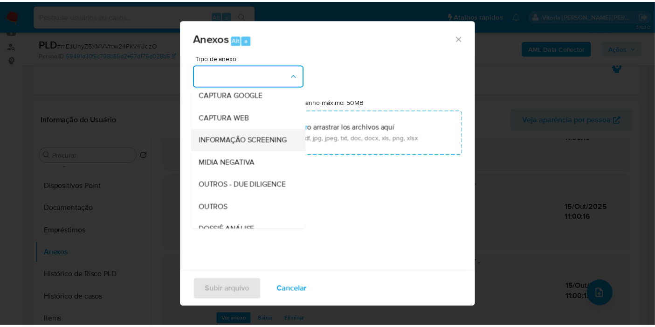
scroll to position [143, 0]
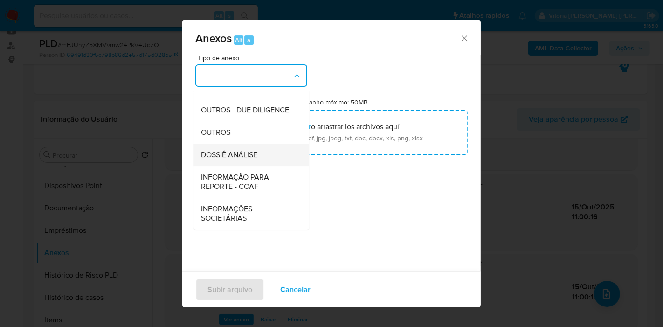
click at [245, 163] on div "DOSSIÊ ANÁLISE" at bounding box center [248, 155] width 95 height 22
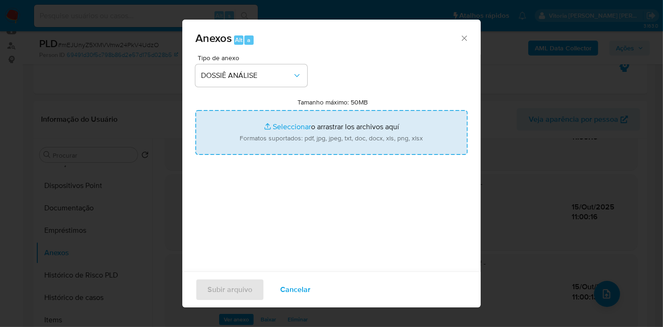
click at [271, 129] on input "Tamanho máximo: 50MB Seleccionar archivos" at bounding box center [331, 132] width 272 height 45
type input "C:\fakepath\SAR - mEJUnyZ5XMVVmw24PkV4UdzO - CNPJ 10261756000148 - WEHOUSE SERV…"
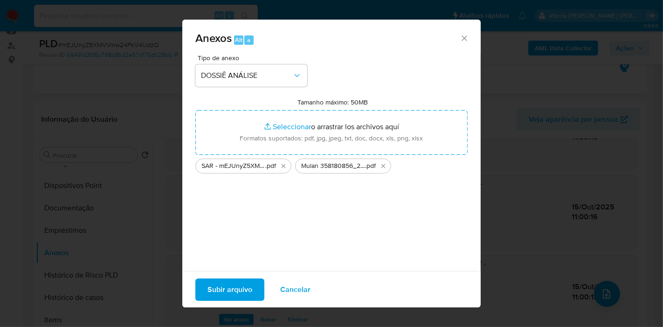
click at [236, 290] on span "Subir arquivo" at bounding box center [229, 289] width 45 height 21
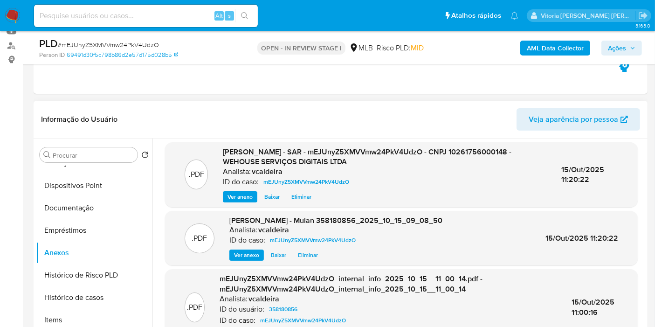
scroll to position [0, 0]
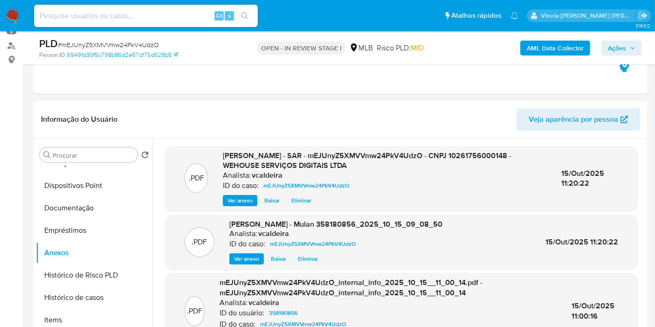
click at [626, 45] on span "Ações" at bounding box center [617, 48] width 18 height 15
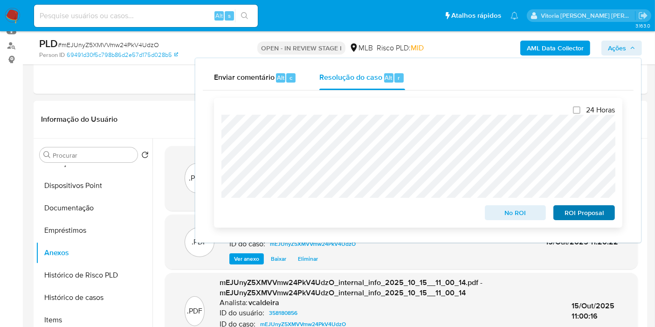
drag, startPoint x: 575, startPoint y: 222, endPoint x: 573, endPoint y: 211, distance: 11.1
click at [575, 222] on div "24 Horas No ROI ROI Proposal" at bounding box center [418, 163] width 408 height 130
click at [572, 209] on span "ROI Proposal" at bounding box center [584, 212] width 48 height 13
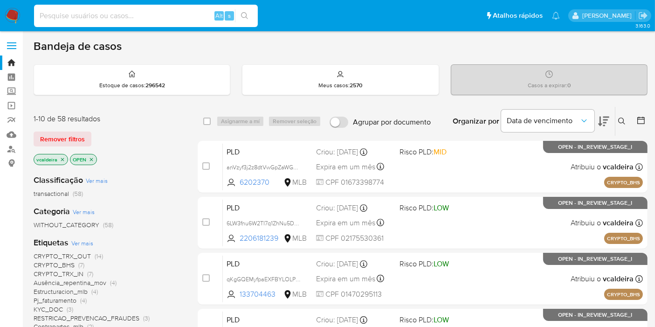
click at [84, 19] on input at bounding box center [146, 16] width 224 height 12
paste input "9PfFxvpUuEAbtRPSb2FKA5MW"
type input "9PfFxvpUuEAbtRPSb2FKA5MW"
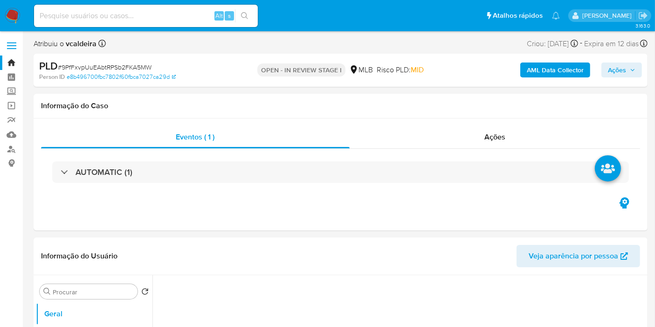
select select "10"
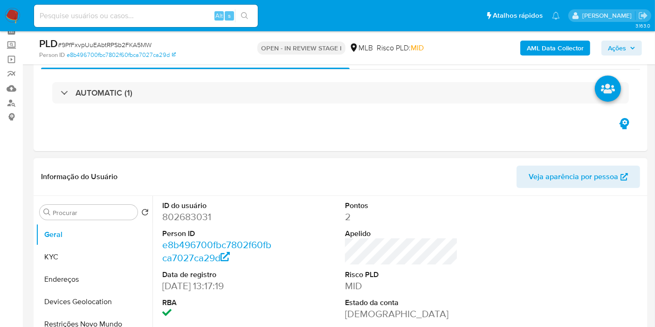
scroll to position [104, 0]
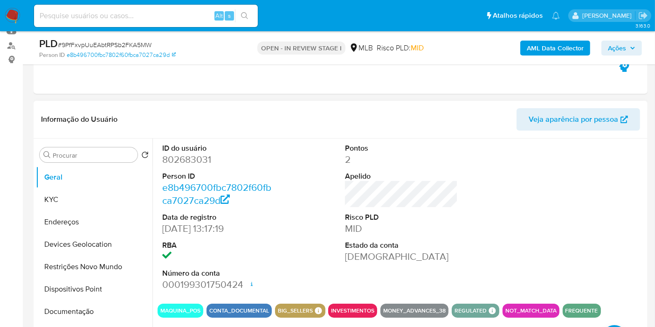
click at [187, 159] on dd "802683031" at bounding box center [218, 159] width 113 height 13
copy dd "802683031"
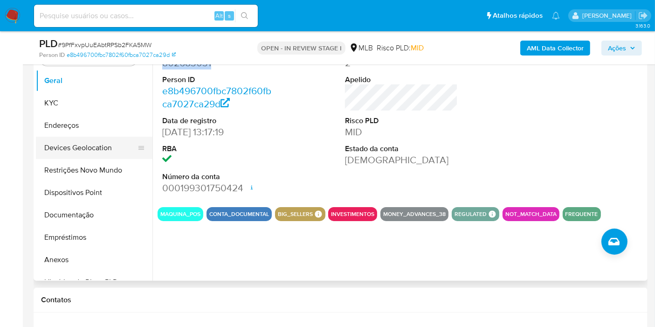
scroll to position [155, 0]
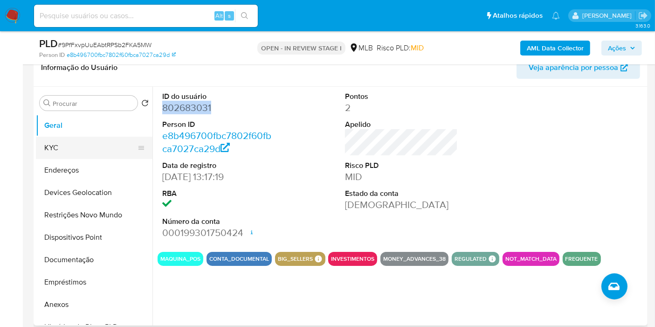
click at [56, 147] on button "KYC" at bounding box center [90, 148] width 109 height 22
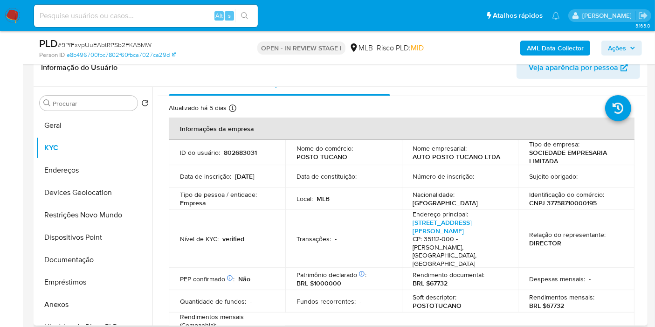
scroll to position [4, 0]
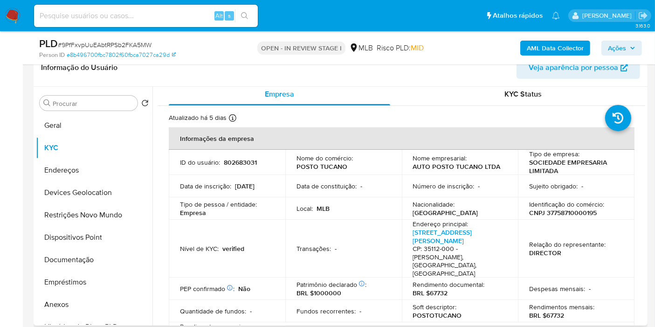
click at [553, 211] on p "CNPJ 37758710000195" at bounding box center [563, 212] width 68 height 8
copy p "37758710000195"
click at [57, 120] on button "Geral" at bounding box center [90, 125] width 109 height 22
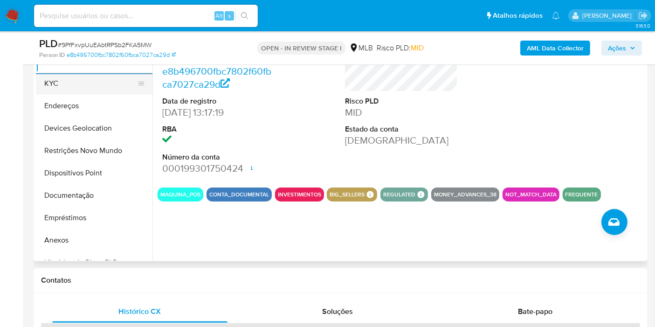
scroll to position [155, 0]
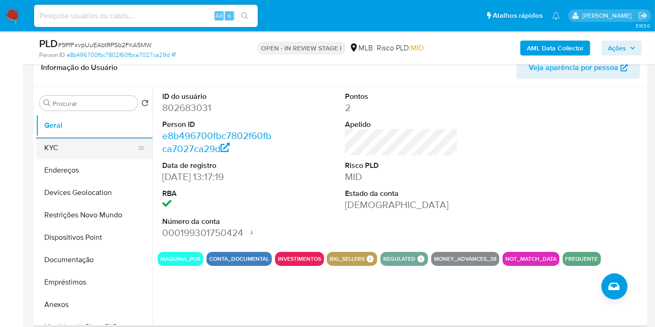
click at [46, 147] on button "KYC" at bounding box center [90, 148] width 109 height 22
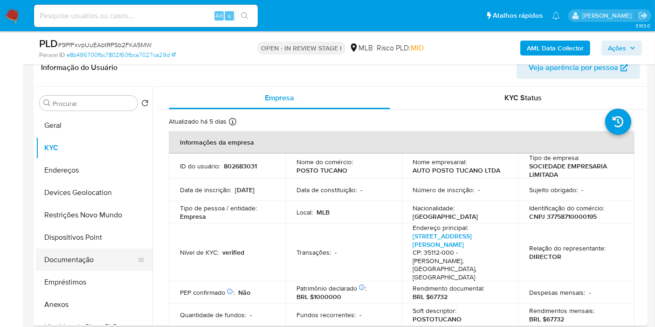
click at [56, 258] on button "Documentação" at bounding box center [90, 260] width 109 height 22
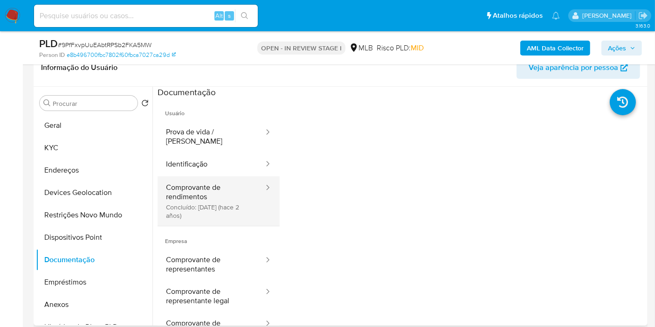
click at [215, 195] on button "Comprovante de rendimentos Concluído: 27/06/2023 (hace 2 años)" at bounding box center [211, 200] width 107 height 49
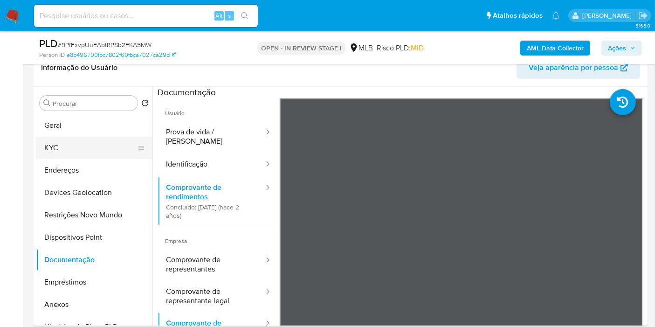
click at [69, 150] on button "KYC" at bounding box center [90, 148] width 109 height 22
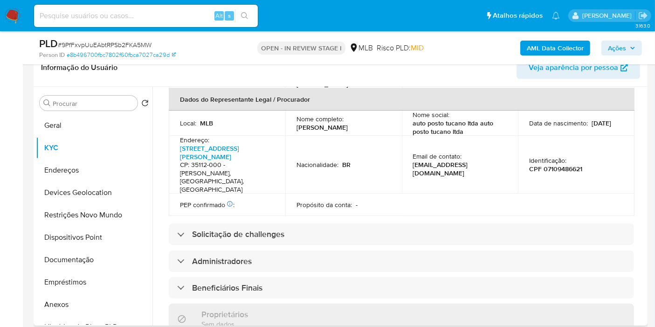
scroll to position [555, 0]
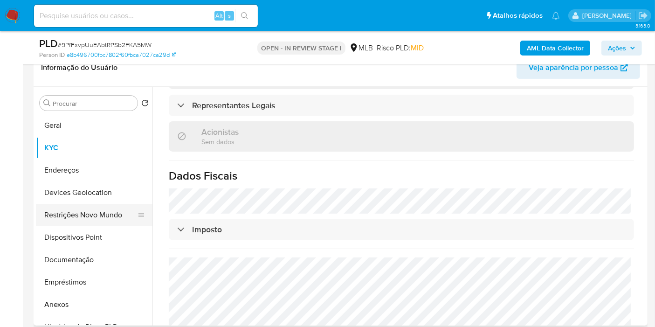
click at [80, 214] on button "Restrições Novo Mundo" at bounding box center [90, 215] width 109 height 22
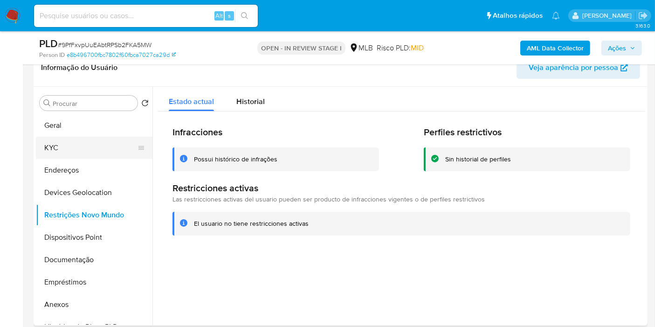
click at [85, 156] on button "KYC" at bounding box center [90, 148] width 109 height 22
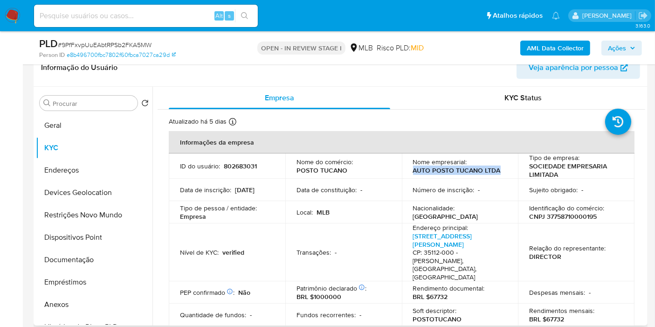
drag, startPoint x: 504, startPoint y: 172, endPoint x: 407, endPoint y: 173, distance: 97.0
click at [407, 173] on td "Nome empresarial : AUTO POSTO TUCANO LTDA" at bounding box center [460, 165] width 117 height 25
copy p "AUTO POSTO TUCANO LTDA"
click at [566, 216] on p "CNPJ 37758710000195" at bounding box center [563, 216] width 68 height 8
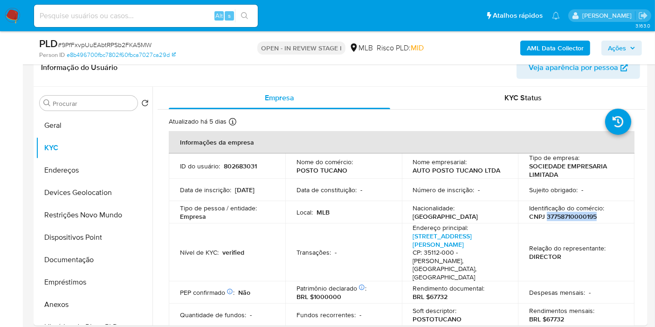
copy p "37758710000195"
click at [554, 45] on b "AML Data Collector" at bounding box center [555, 48] width 57 height 15
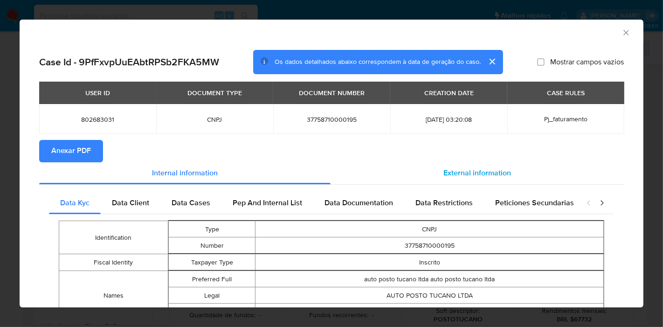
click at [456, 168] on span "External information" at bounding box center [477, 173] width 68 height 11
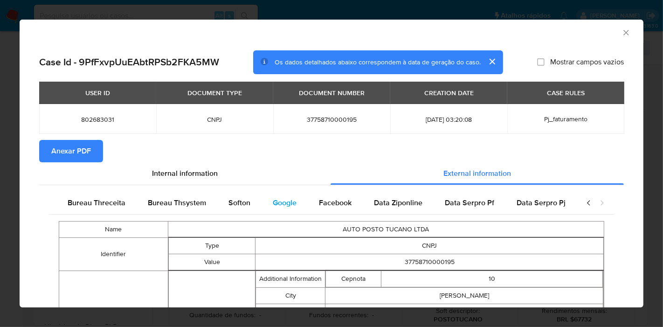
click at [273, 200] on span "Google" at bounding box center [285, 202] width 24 height 11
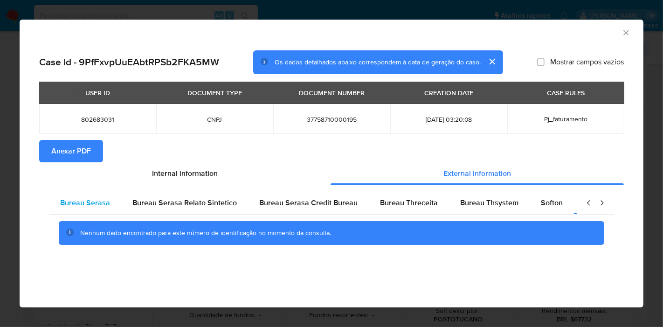
click at [96, 203] on span "Bureau Serasa" at bounding box center [85, 202] width 50 height 11
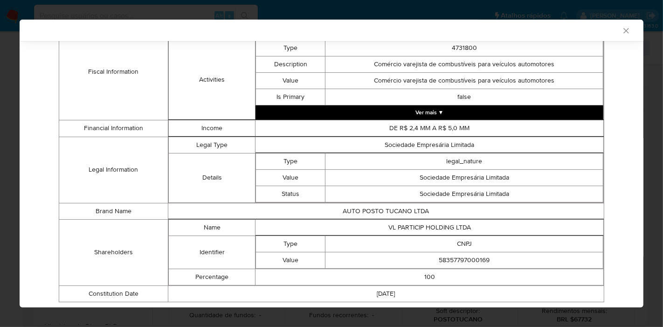
scroll to position [403, 0]
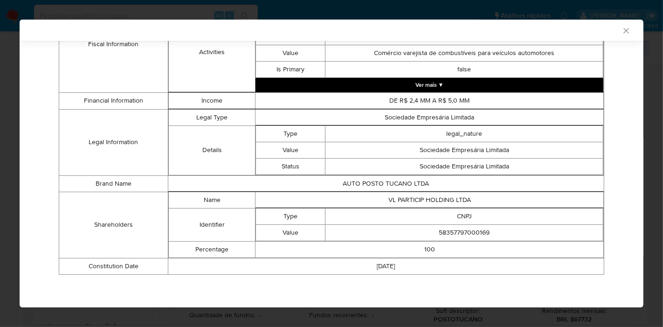
click at [613, 152] on div "Bureau Serasa Bureau Serasa Relato Sintetico Bureau Serasa Credit Bureau Bureau…" at bounding box center [331, 34] width 585 height 507
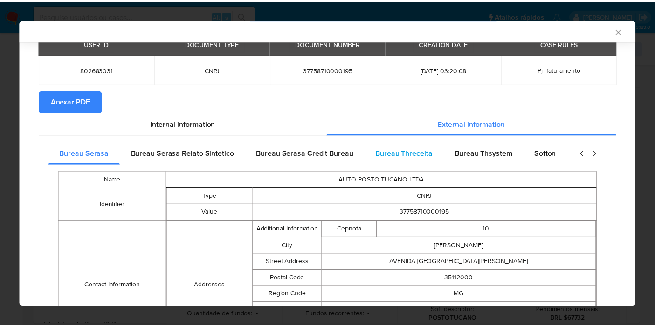
scroll to position [0, 0]
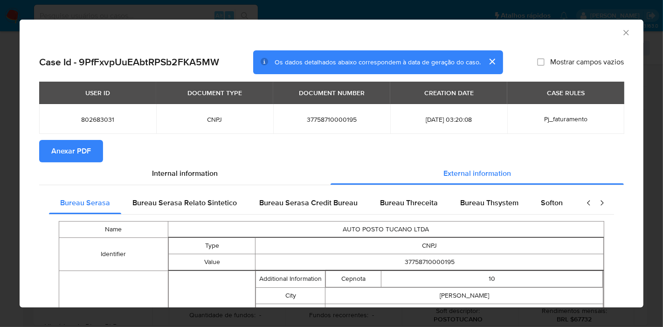
click at [81, 148] on span "Anexar PDF" at bounding box center [71, 151] width 40 height 21
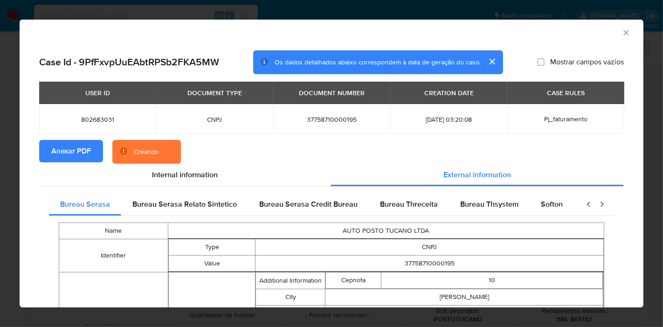
click at [333, 117] on span "37758710000195" at bounding box center [331, 119] width 95 height 8
click at [324, 122] on span "37758710000195" at bounding box center [331, 119] width 95 height 8
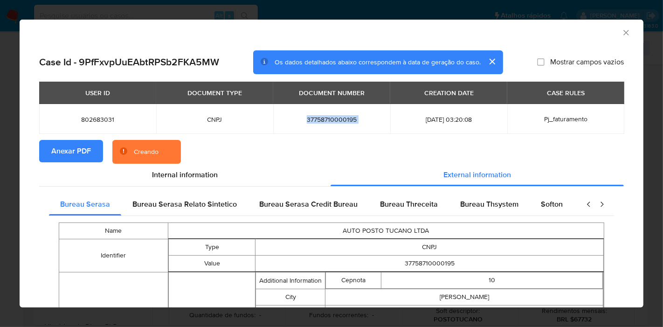
copy span "37758710000195"
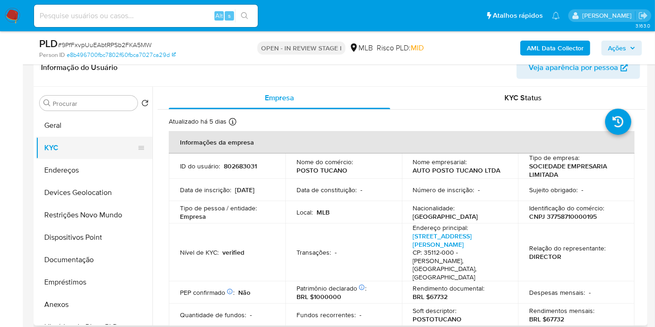
click at [51, 144] on button "KYC" at bounding box center [90, 148] width 109 height 22
click at [55, 126] on button "Geral" at bounding box center [90, 125] width 109 height 22
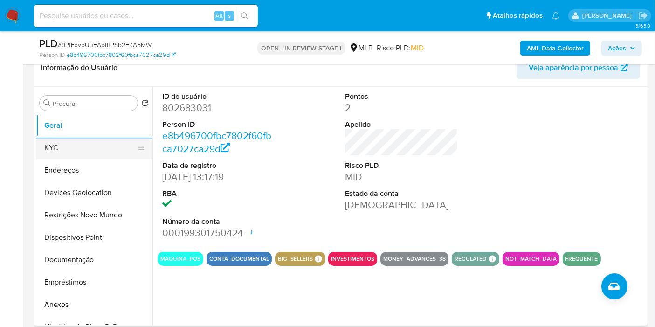
click at [61, 141] on button "KYC" at bounding box center [90, 148] width 109 height 22
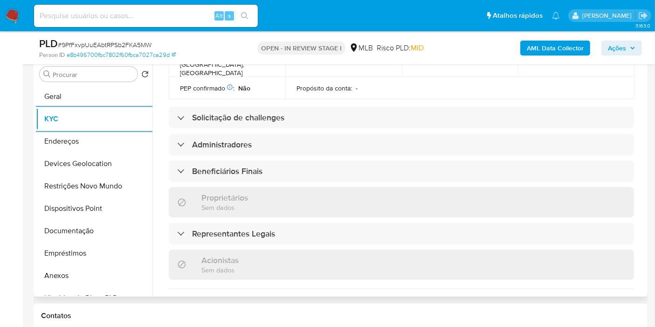
scroll to position [414, 0]
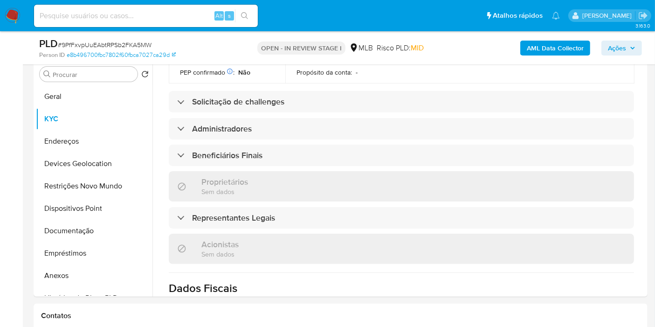
click at [218, 55] on div "Person ID e8b496700fbc7802f60fbca7027ca29d" at bounding box center [138, 55] width 199 height 8
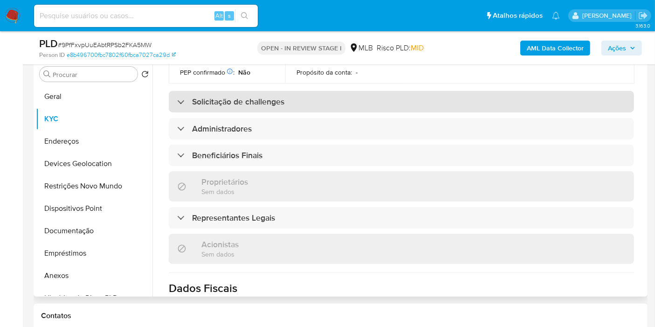
click at [205, 97] on h3 "Solicitação de challenges" at bounding box center [238, 102] width 92 height 10
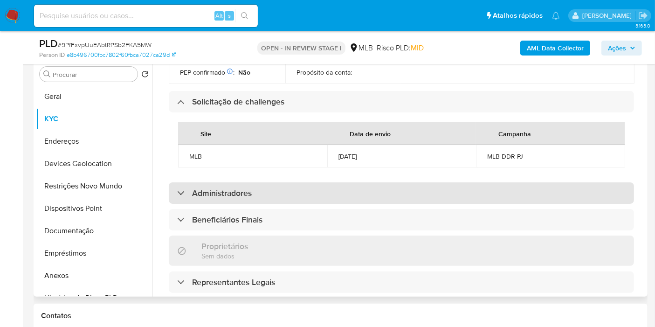
click at [202, 188] on h3 "Administradores" at bounding box center [222, 193] width 60 height 10
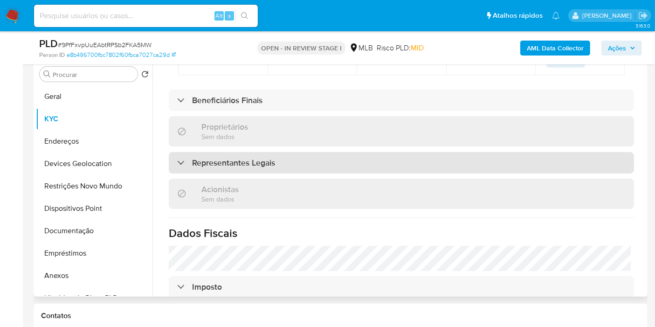
scroll to position [622, 0]
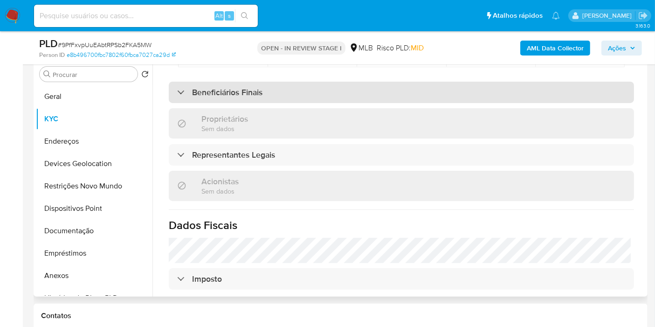
click at [248, 87] on h3 "Beneficiários Finais" at bounding box center [227, 92] width 70 height 10
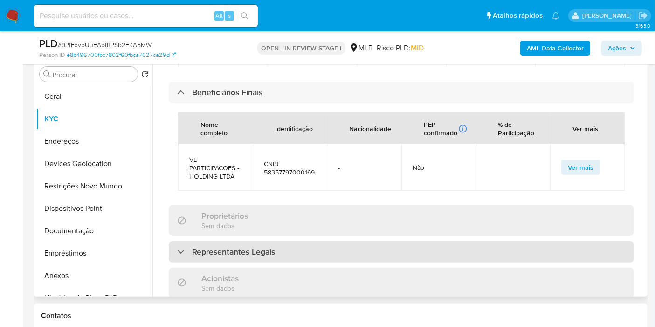
click at [219, 247] on h3 "Representantes Legais" at bounding box center [233, 252] width 83 height 10
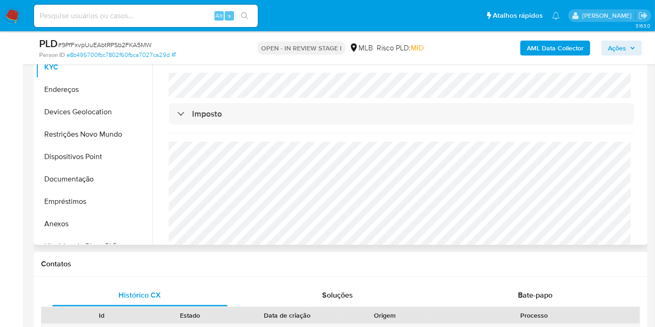
scroll to position [184, 0]
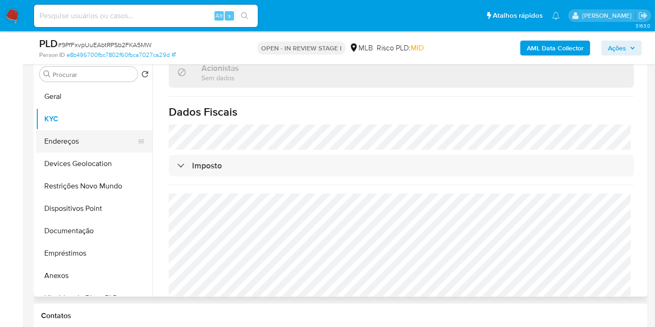
click at [77, 148] on button "Endereços" at bounding box center [90, 141] width 109 height 22
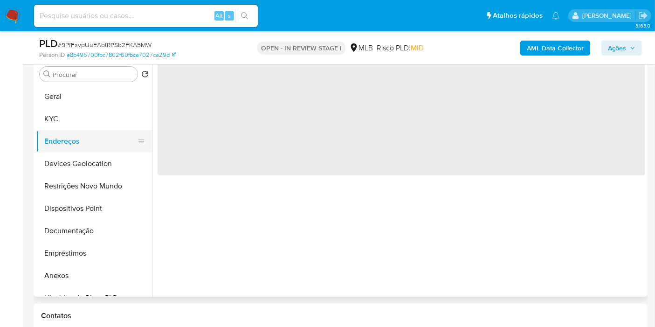
scroll to position [0, 0]
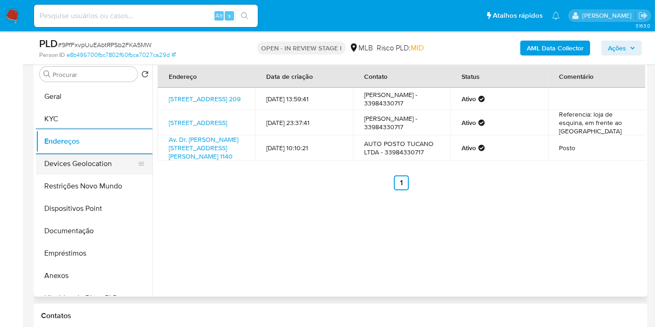
click at [65, 163] on button "Devices Geolocation" at bounding box center [90, 163] width 109 height 22
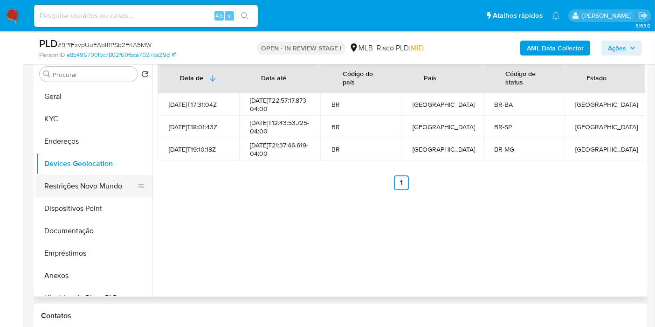
click at [88, 195] on button "Restrições Novo Mundo" at bounding box center [90, 186] width 109 height 22
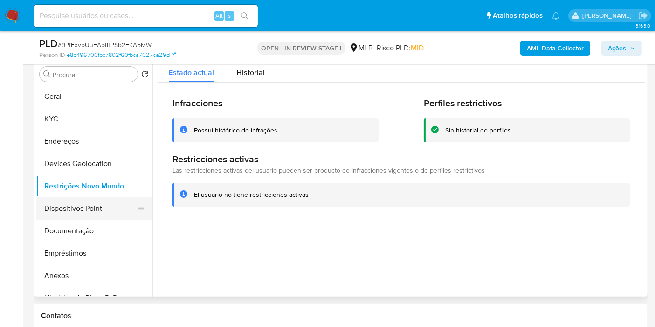
click at [62, 209] on button "Dispositivos Point" at bounding box center [90, 208] width 109 height 22
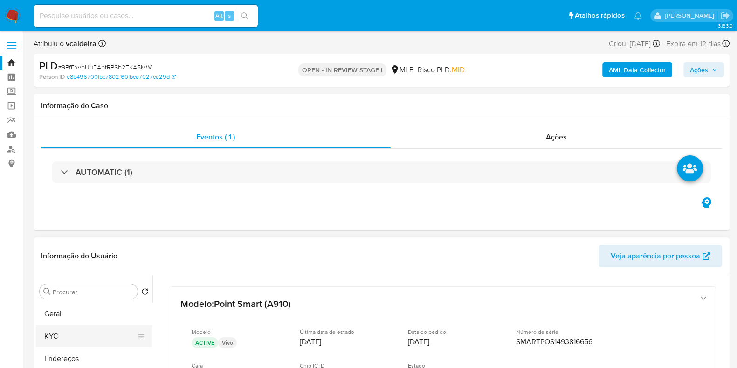
click at [52, 326] on button "KYC" at bounding box center [90, 336] width 109 height 22
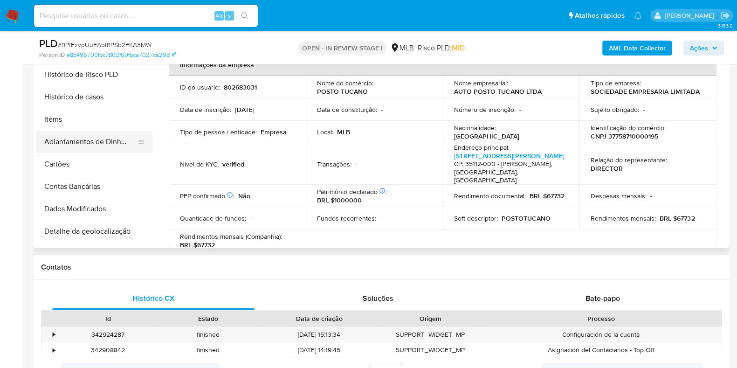
scroll to position [174, 0]
click at [82, 98] on button "Histórico de casos" at bounding box center [90, 97] width 109 height 22
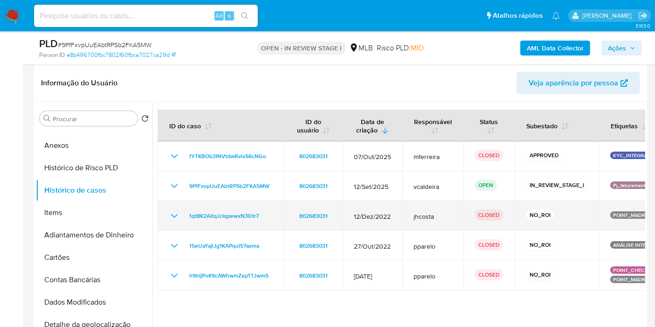
click at [169, 217] on icon "Mostrar/Ocultar" at bounding box center [174, 215] width 11 height 11
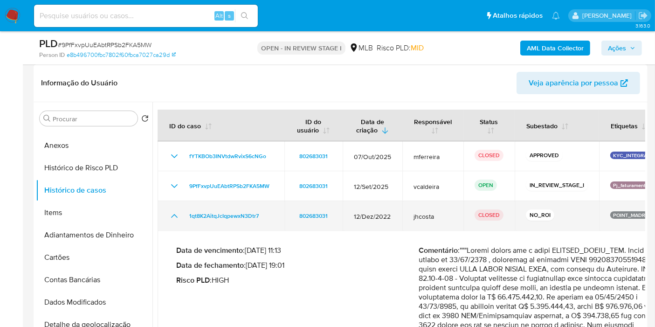
click at [169, 217] on icon "Mostrar/Ocultar" at bounding box center [174, 215] width 11 height 11
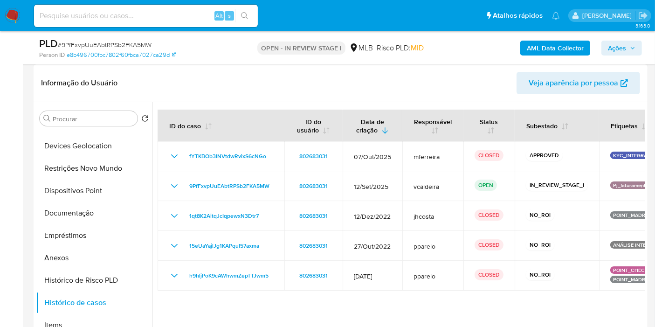
scroll to position [0, 0]
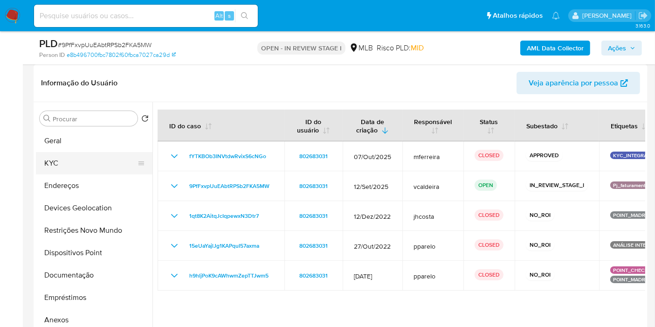
click at [71, 164] on button "KYC" at bounding box center [90, 163] width 109 height 22
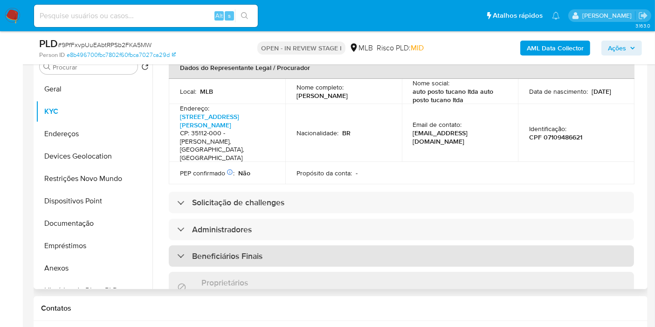
scroll to position [311, 0]
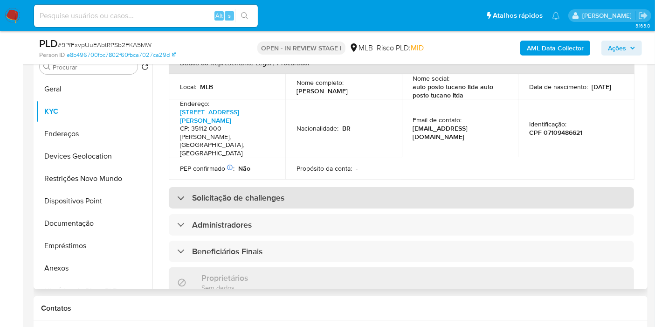
click at [225, 187] on div "Solicitação de challenges" at bounding box center [401, 197] width 465 height 21
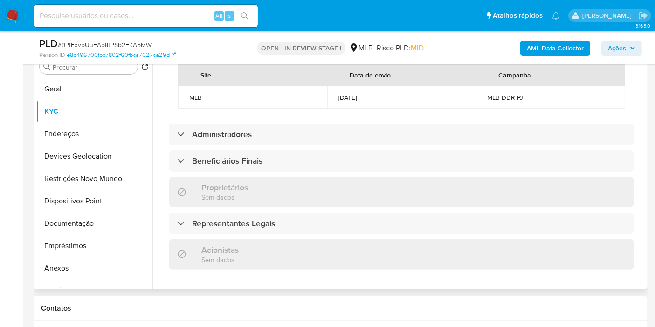
scroll to position [466, 0]
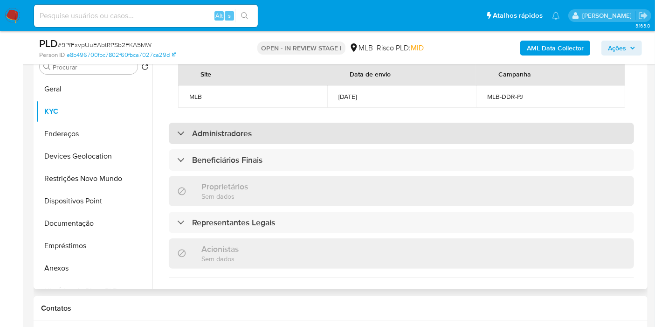
click at [190, 128] on div "Administradores" at bounding box center [214, 133] width 75 height 10
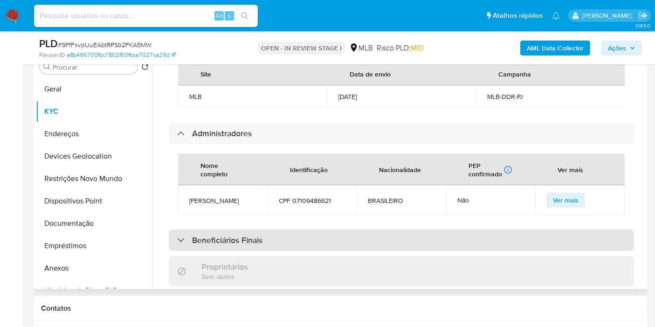
click at [207, 235] on h3 "Beneficiários Finais" at bounding box center [227, 240] width 70 height 10
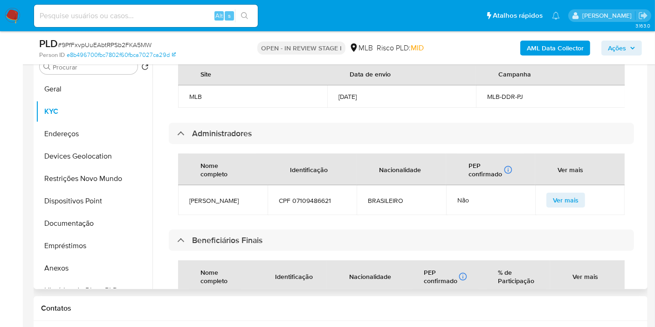
scroll to position [622, 0]
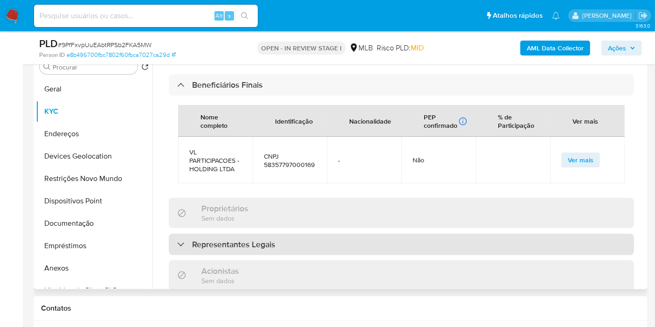
click at [197, 239] on h3 "Representantes Legais" at bounding box center [233, 244] width 83 height 10
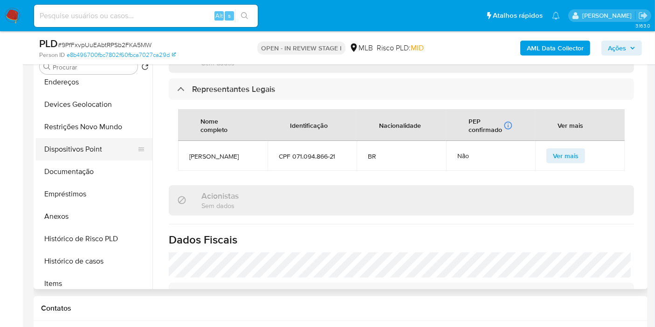
scroll to position [104, 0]
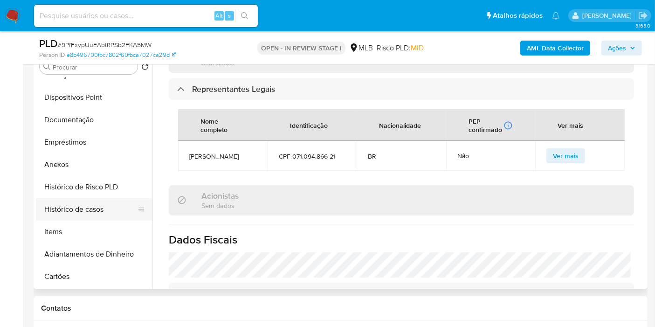
click at [89, 210] on button "Histórico de casos" at bounding box center [90, 209] width 109 height 22
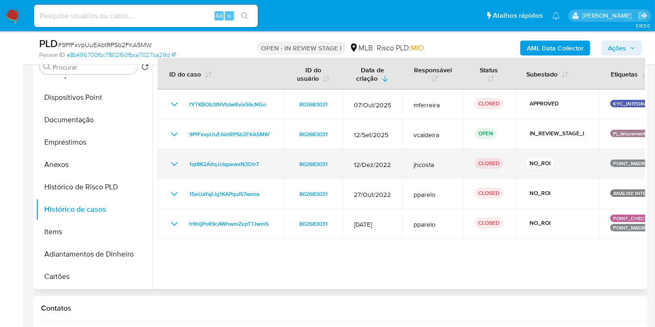
click at [174, 162] on icon "Mostrar/Ocultar" at bounding box center [174, 164] width 11 height 11
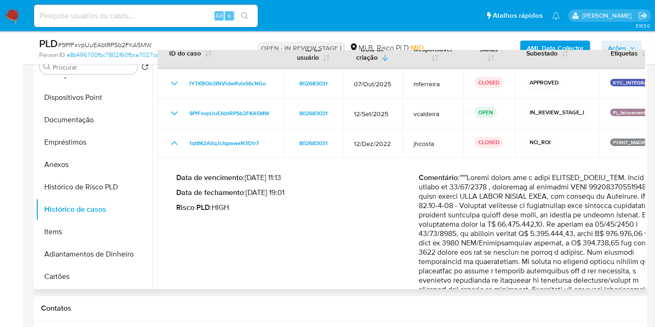
scroll to position [21, 0]
click at [61, 156] on button "Anexos" at bounding box center [90, 164] width 109 height 22
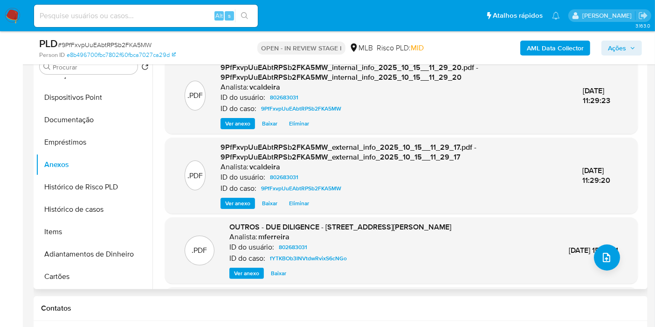
scroll to position [98, 0]
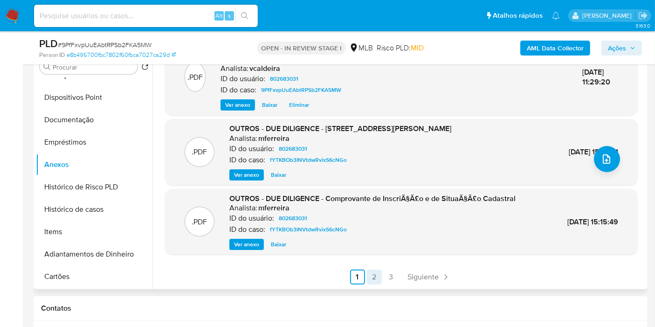
click at [369, 280] on link "2" at bounding box center [374, 277] width 15 height 15
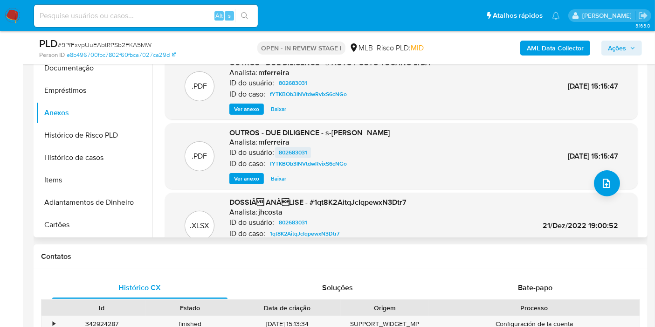
scroll to position [78, 0]
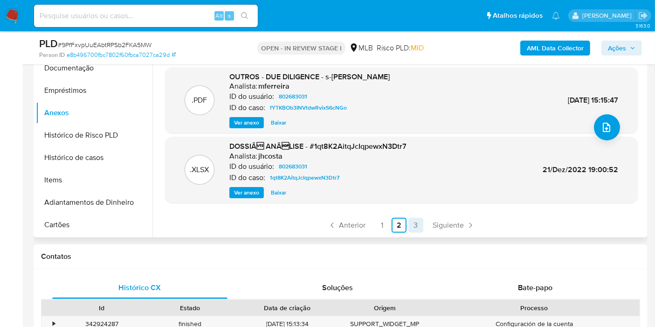
click at [415, 224] on link "3" at bounding box center [415, 225] width 15 height 15
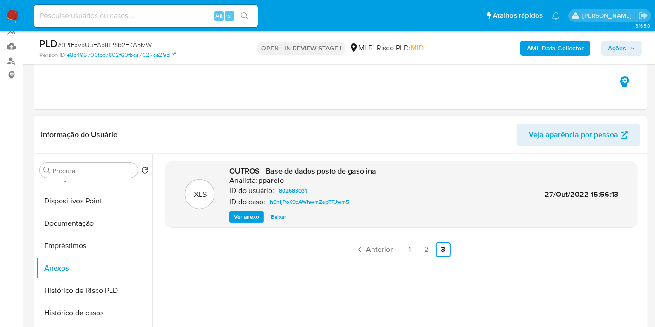
scroll to position [88, 0]
click at [406, 252] on link "1" at bounding box center [409, 249] width 15 height 15
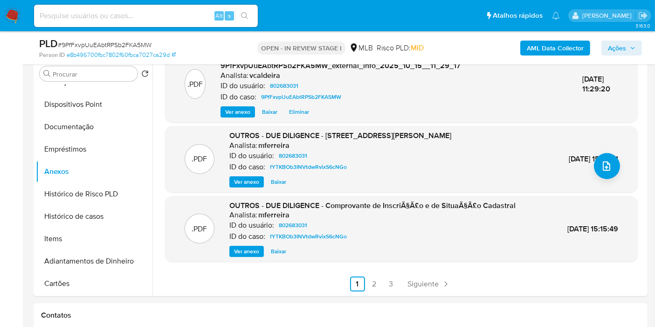
scroll to position [243, 0]
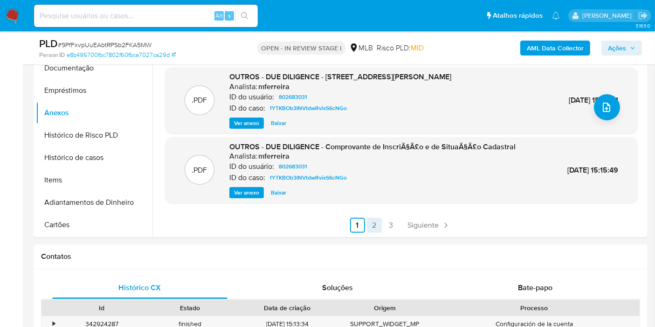
click at [373, 231] on link "2" at bounding box center [374, 225] width 15 height 15
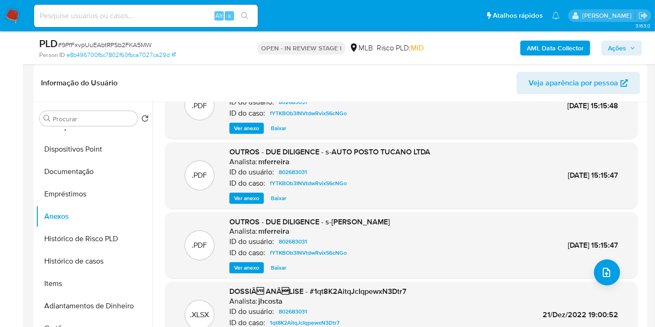
scroll to position [78, 0]
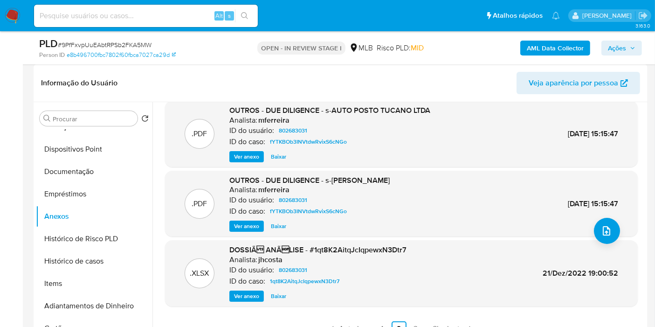
click at [233, 294] on button "Ver anexo" at bounding box center [246, 295] width 35 height 11
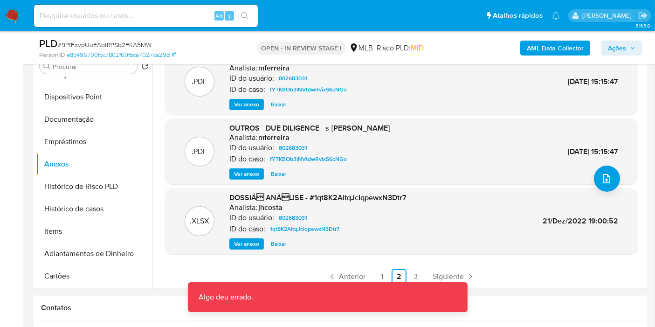
scroll to position [243, 0]
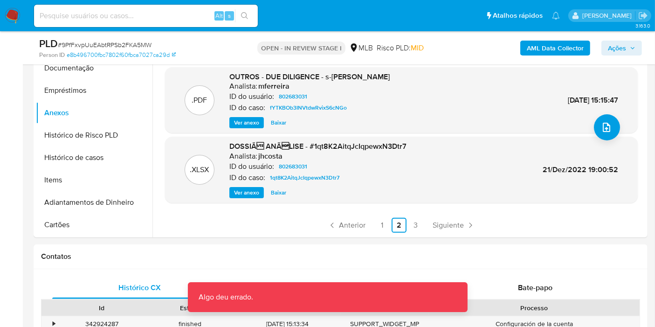
click at [241, 194] on span "Ver anexo" at bounding box center [246, 192] width 25 height 9
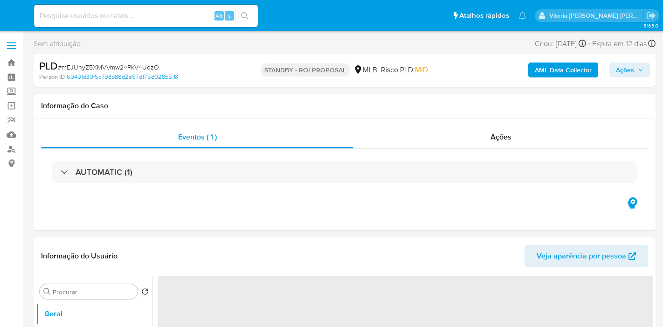
select select "10"
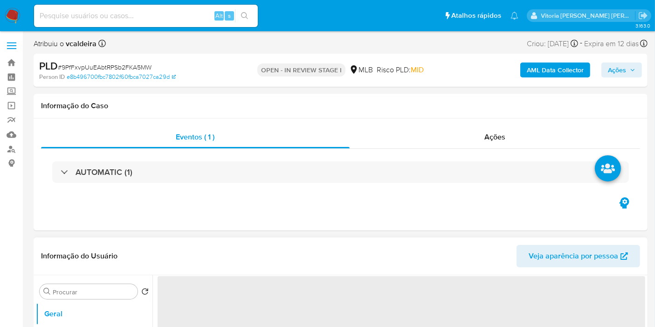
select select "10"
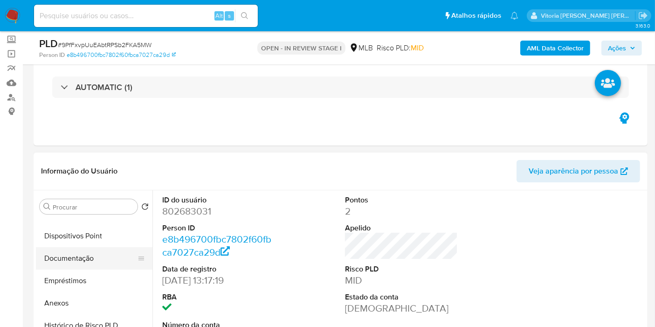
scroll to position [104, 0]
click at [55, 308] on button "Anexos" at bounding box center [90, 304] width 109 height 22
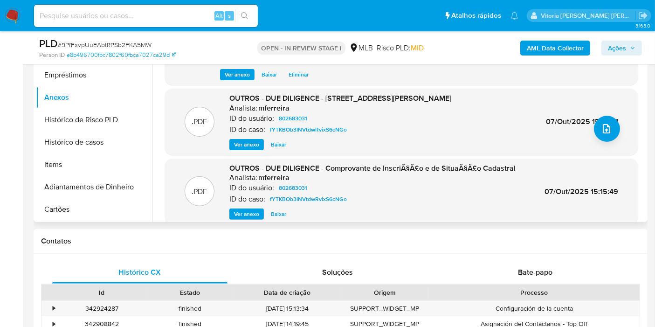
scroll to position [98, 0]
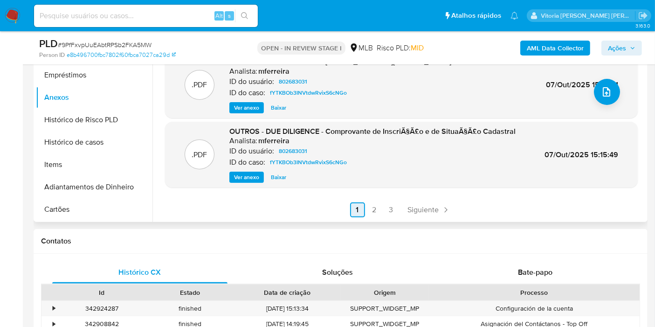
click at [374, 209] on link "2" at bounding box center [374, 209] width 15 height 15
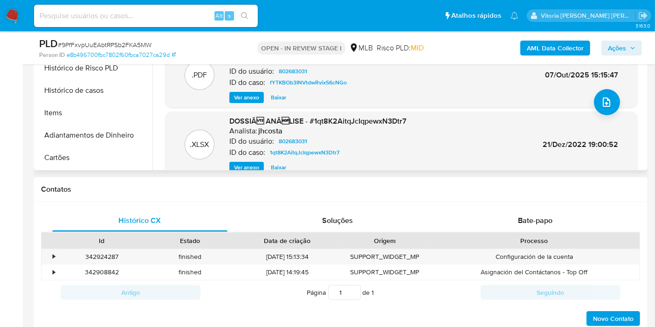
scroll to position [78, 0]
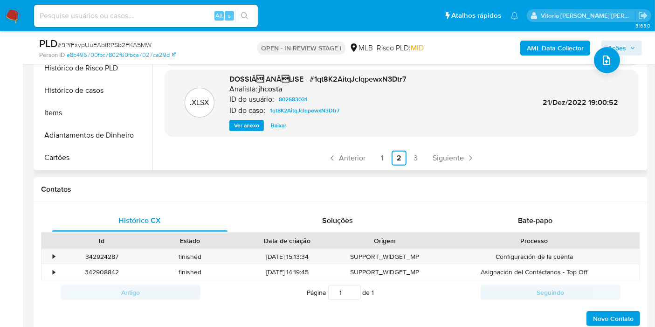
click at [251, 129] on span "Ver anexo" at bounding box center [246, 125] width 25 height 9
